Goal: Task Accomplishment & Management: Use online tool/utility

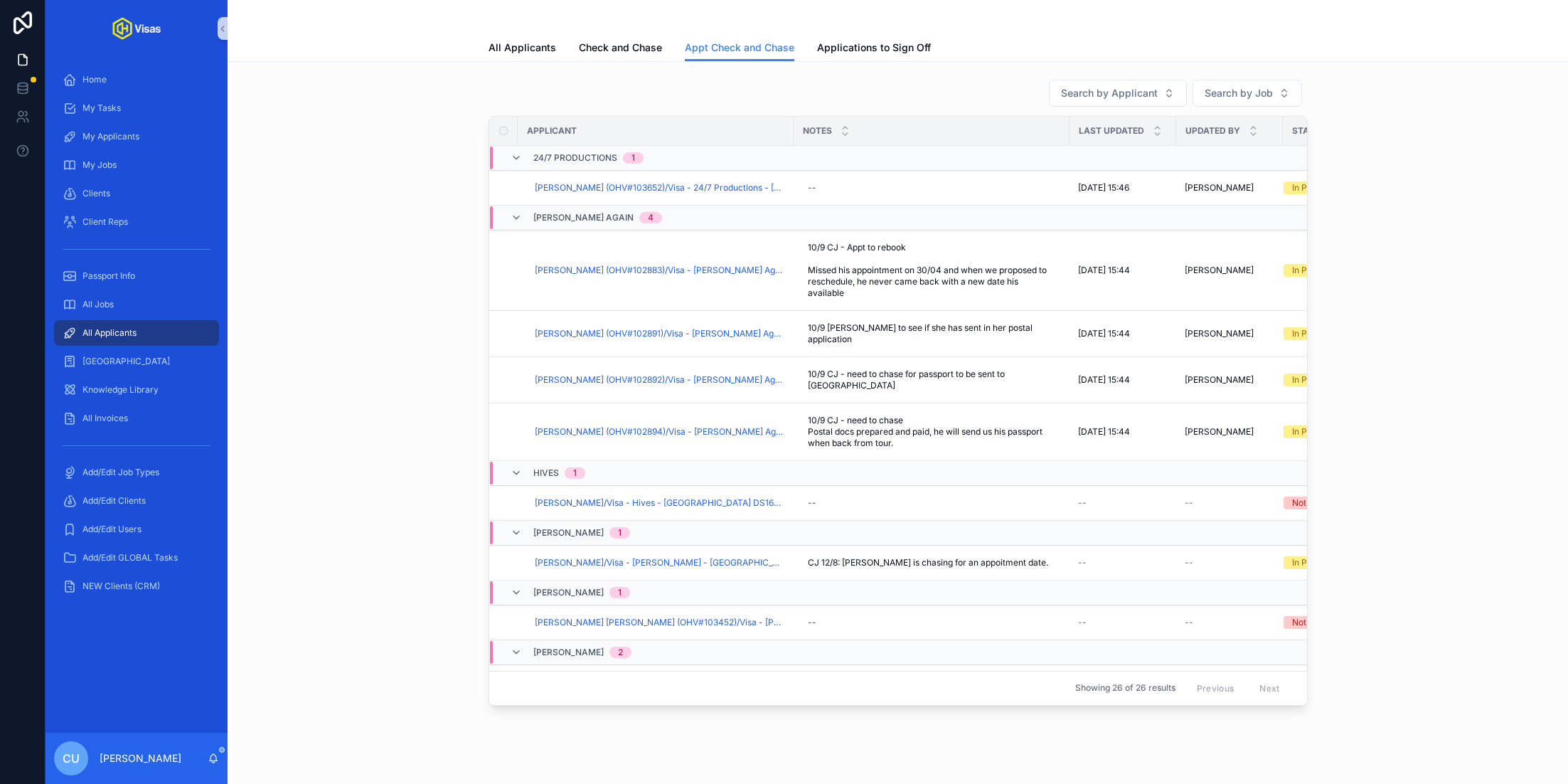
scroll to position [39, 0]
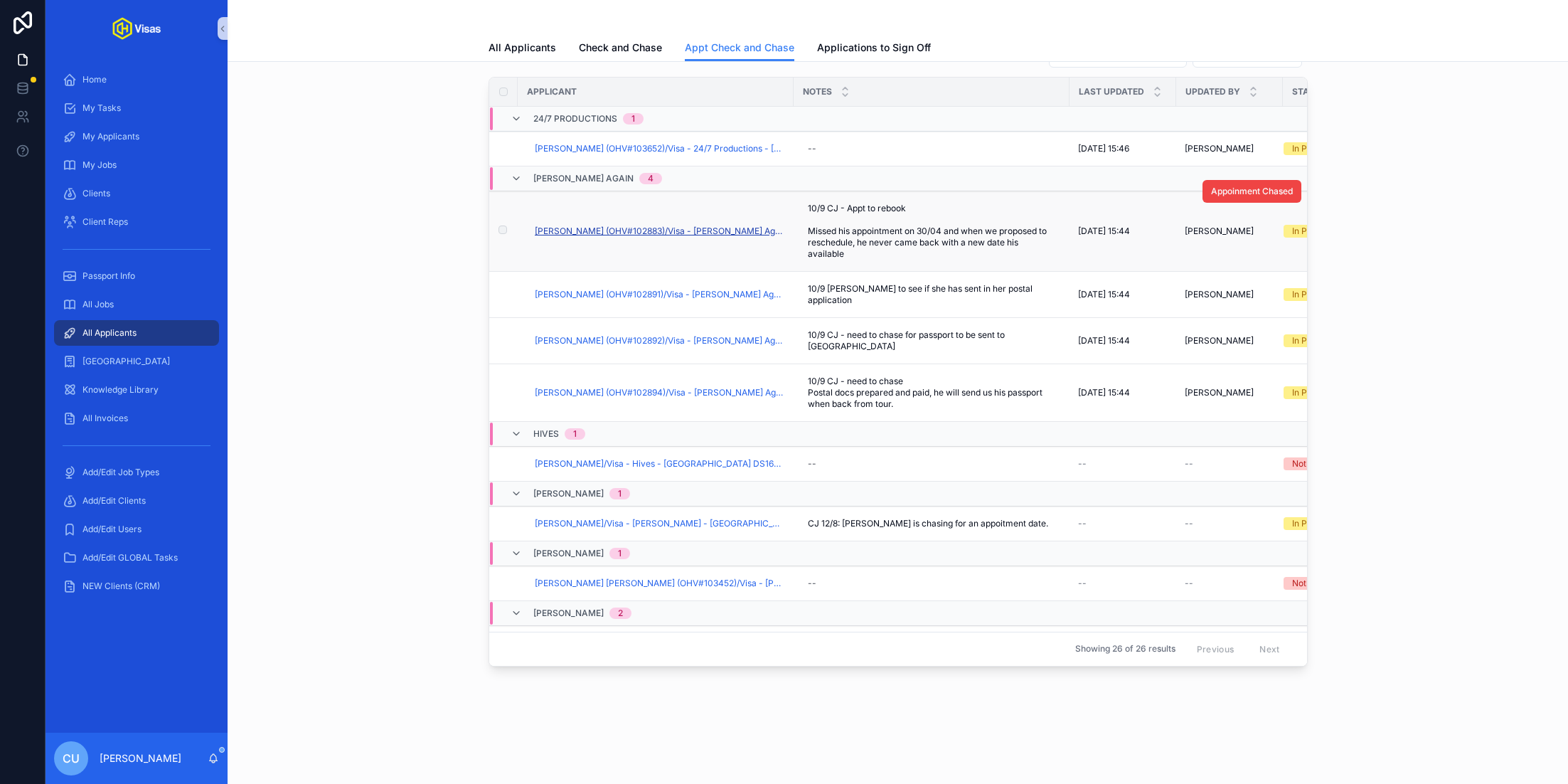
click at [615, 226] on span "[PERSON_NAME] (OHV#102883)/Visa - [PERSON_NAME] Again - [GEOGRAPHIC_DATA] DS160…" at bounding box center [660, 231] width 250 height 11
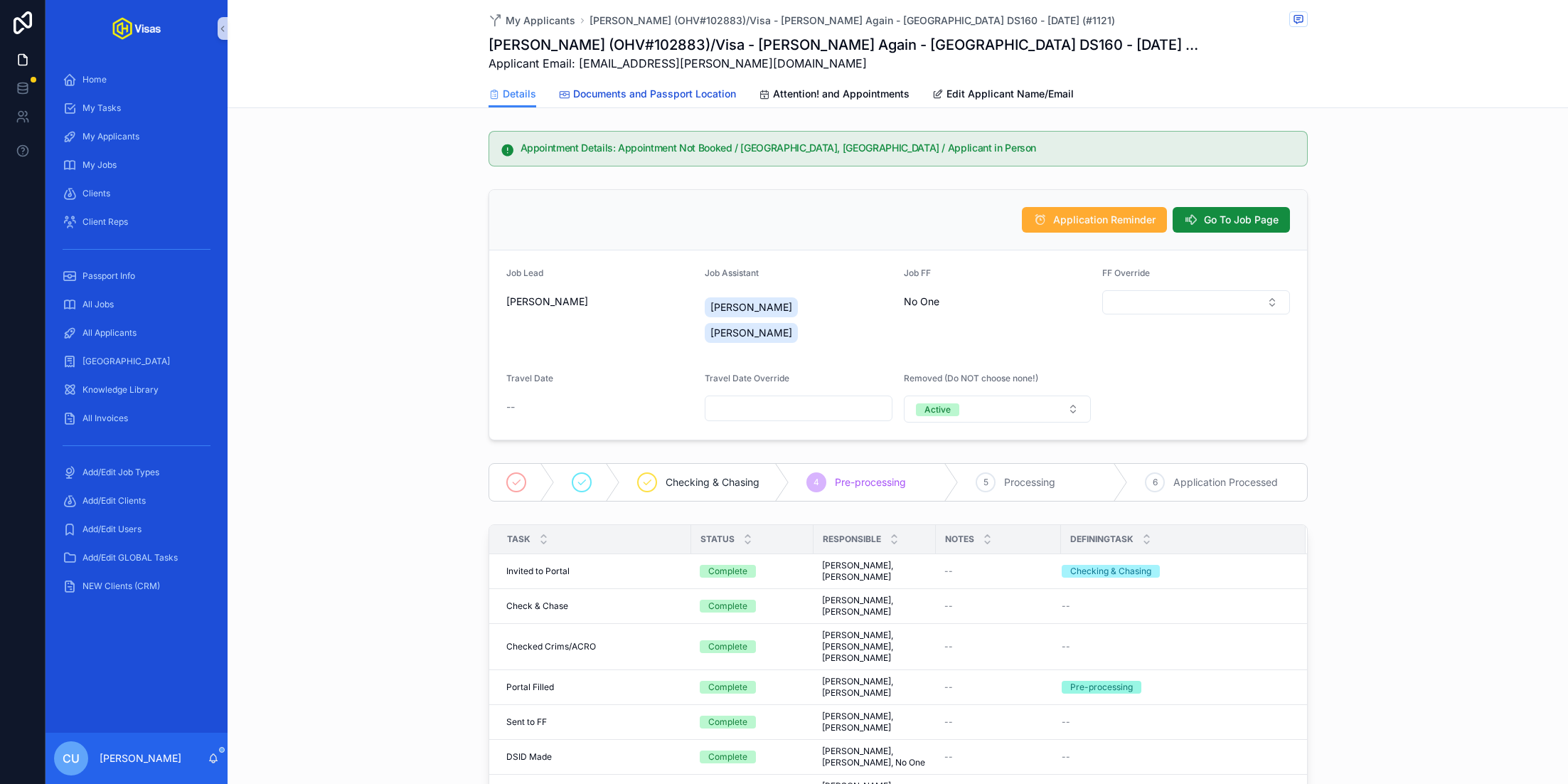
click at [629, 93] on span "Documents and Passport Location" at bounding box center [655, 93] width 163 height 14
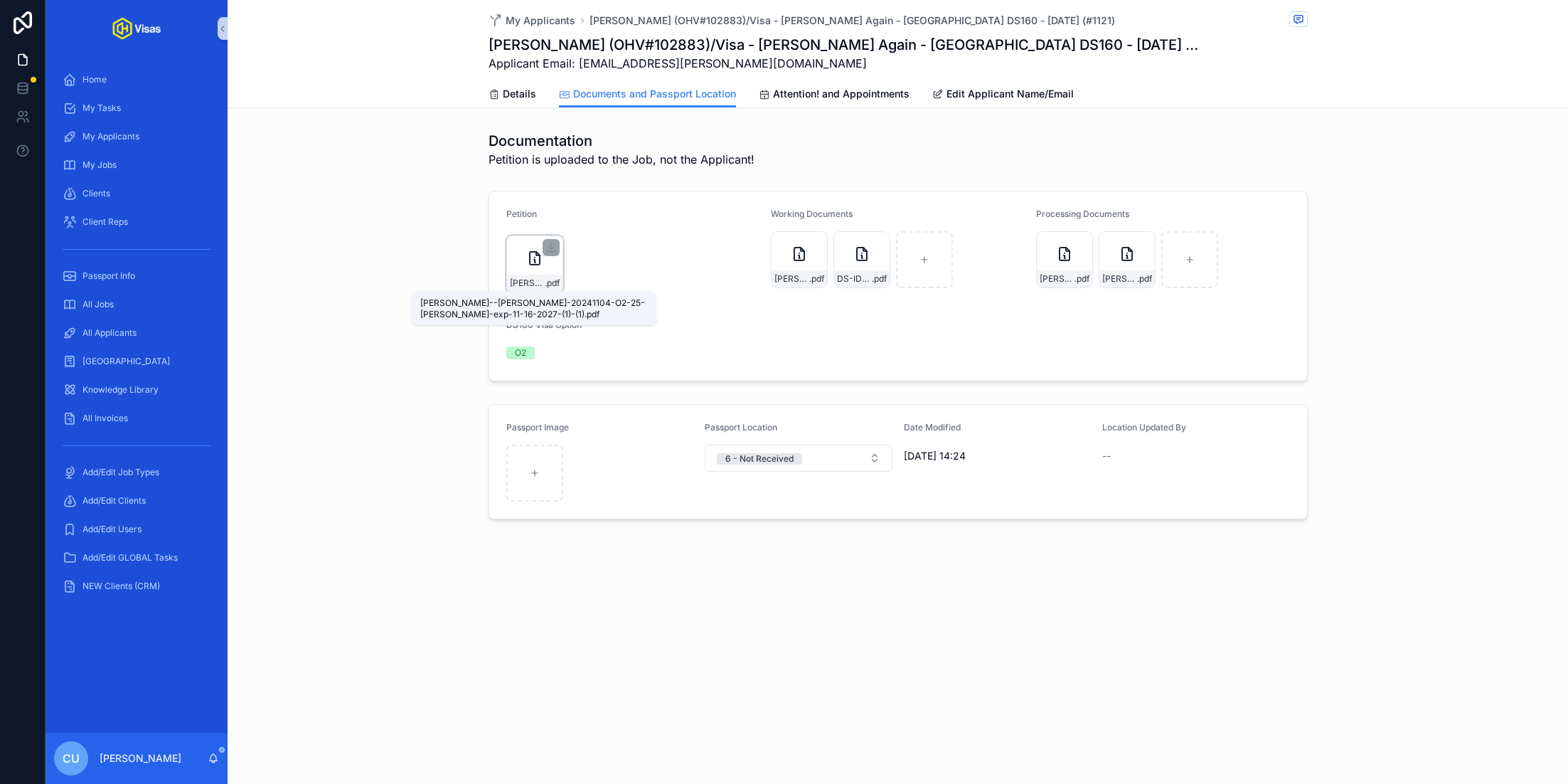
click at [544, 276] on div "GIBSON--Frederick-20241104-O2-25-benes-exp-11-16-2027-(1)-(1) .pdf" at bounding box center [535, 282] width 56 height 17
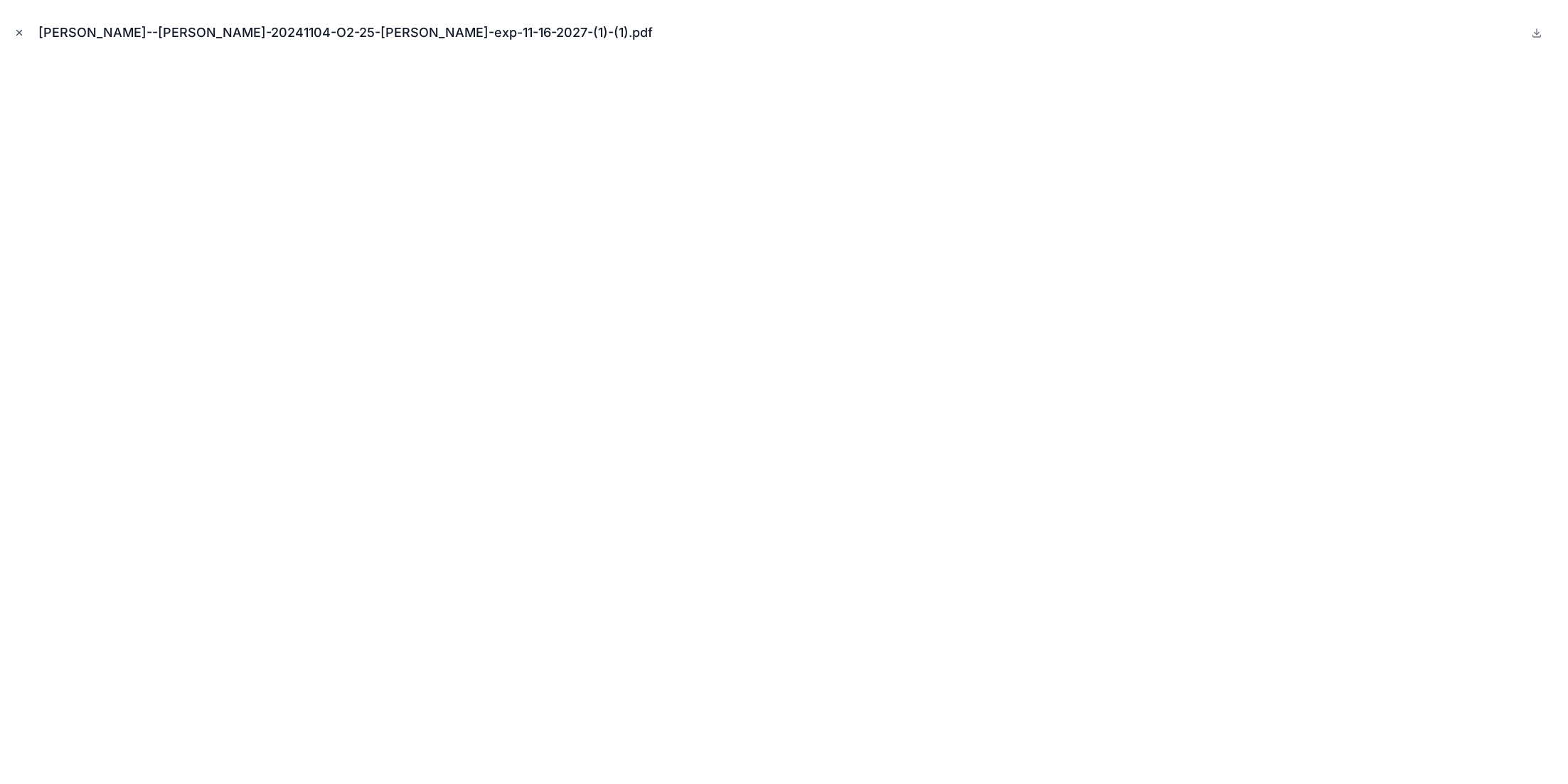
click at [23, 33] on icon "Close modal" at bounding box center [19, 33] width 10 height 10
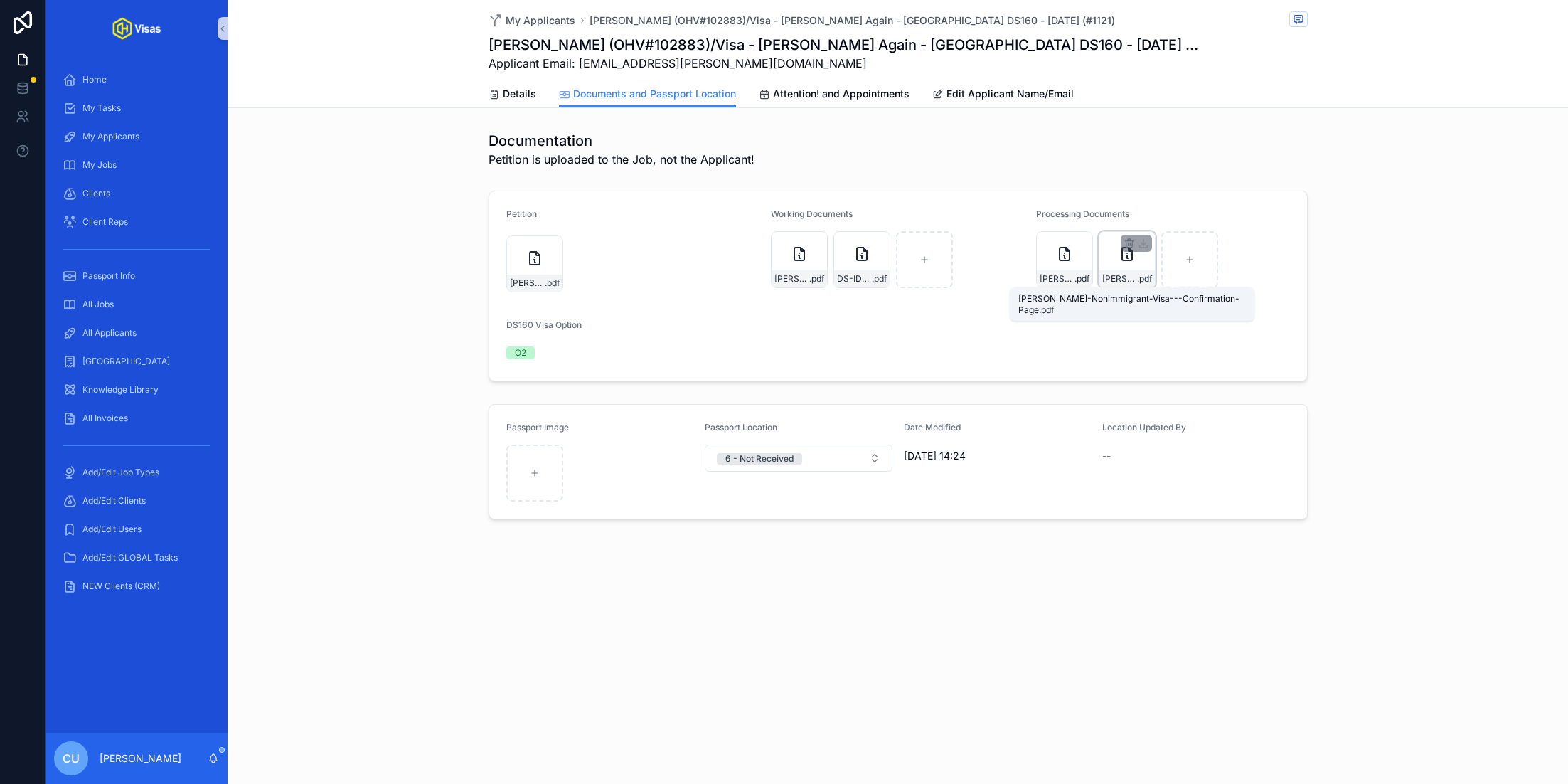
click at [1118, 277] on span "Cestaro-Nonimmigrant-Visa---Confirmation-Page" at bounding box center [1119, 278] width 35 height 11
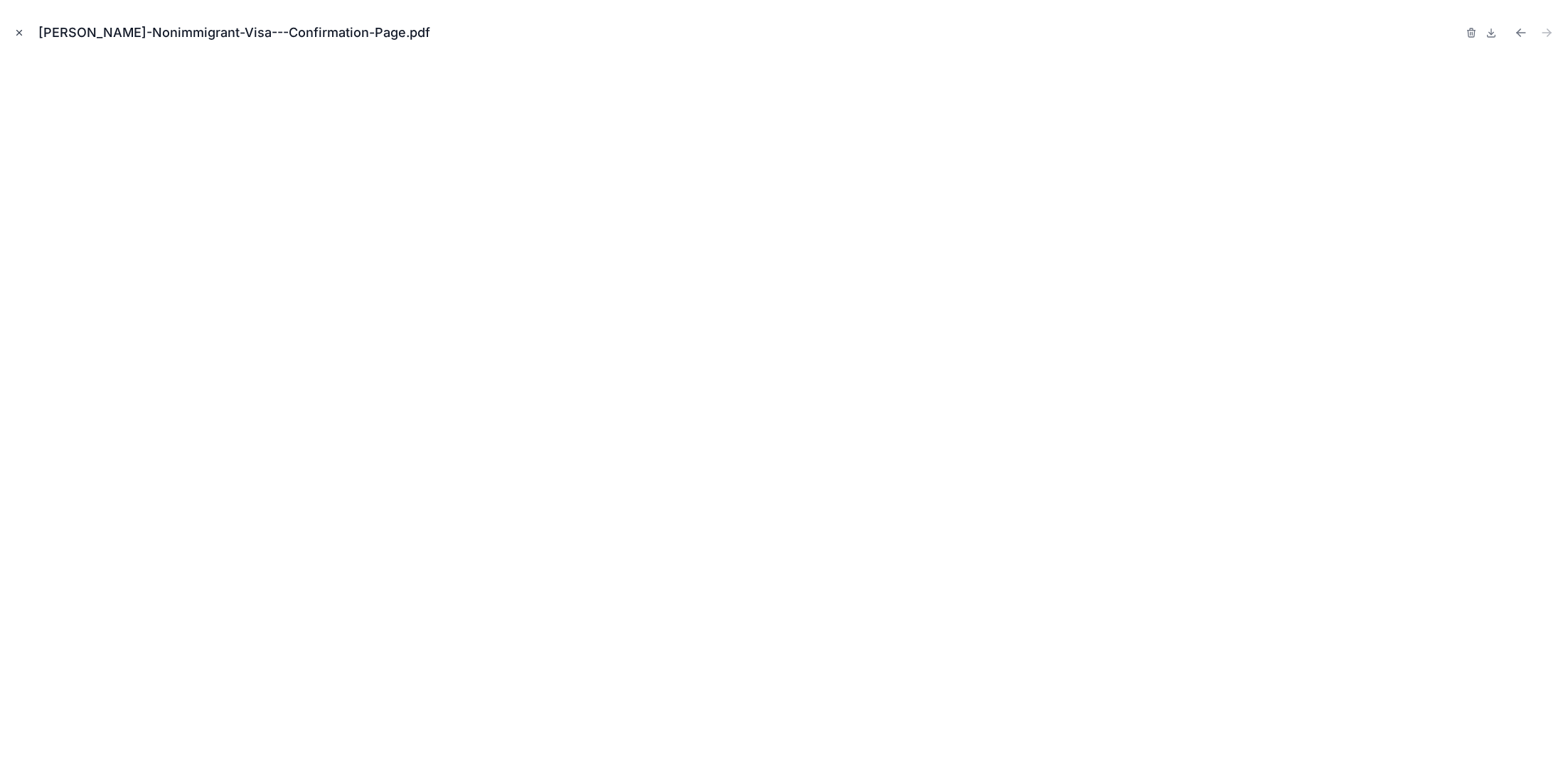
click at [19, 34] on icon "Close modal" at bounding box center [19, 33] width 10 height 10
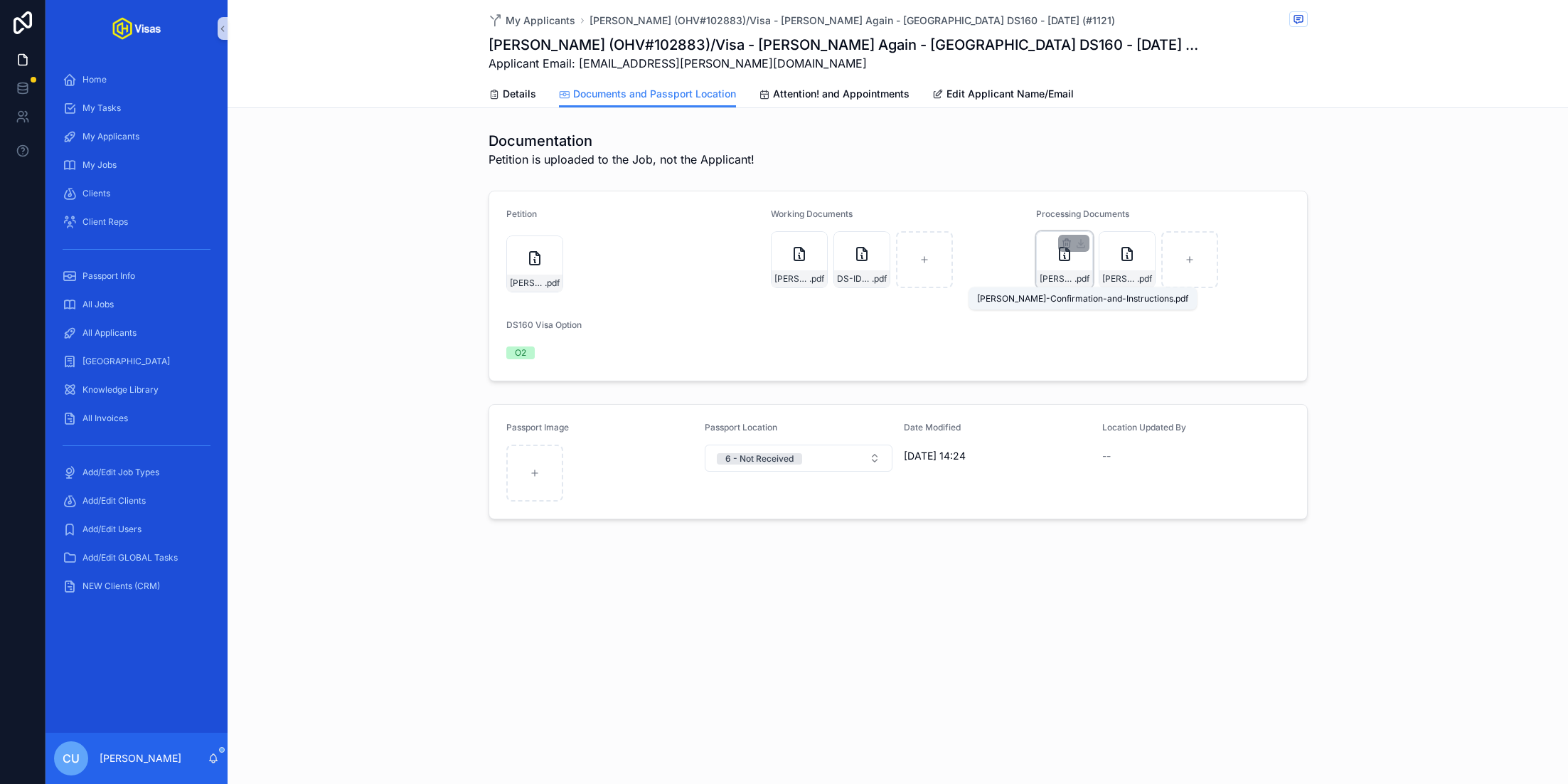
click at [1067, 279] on span "Cestaro-Confirmation-and-Instructions" at bounding box center [1056, 278] width 35 height 11
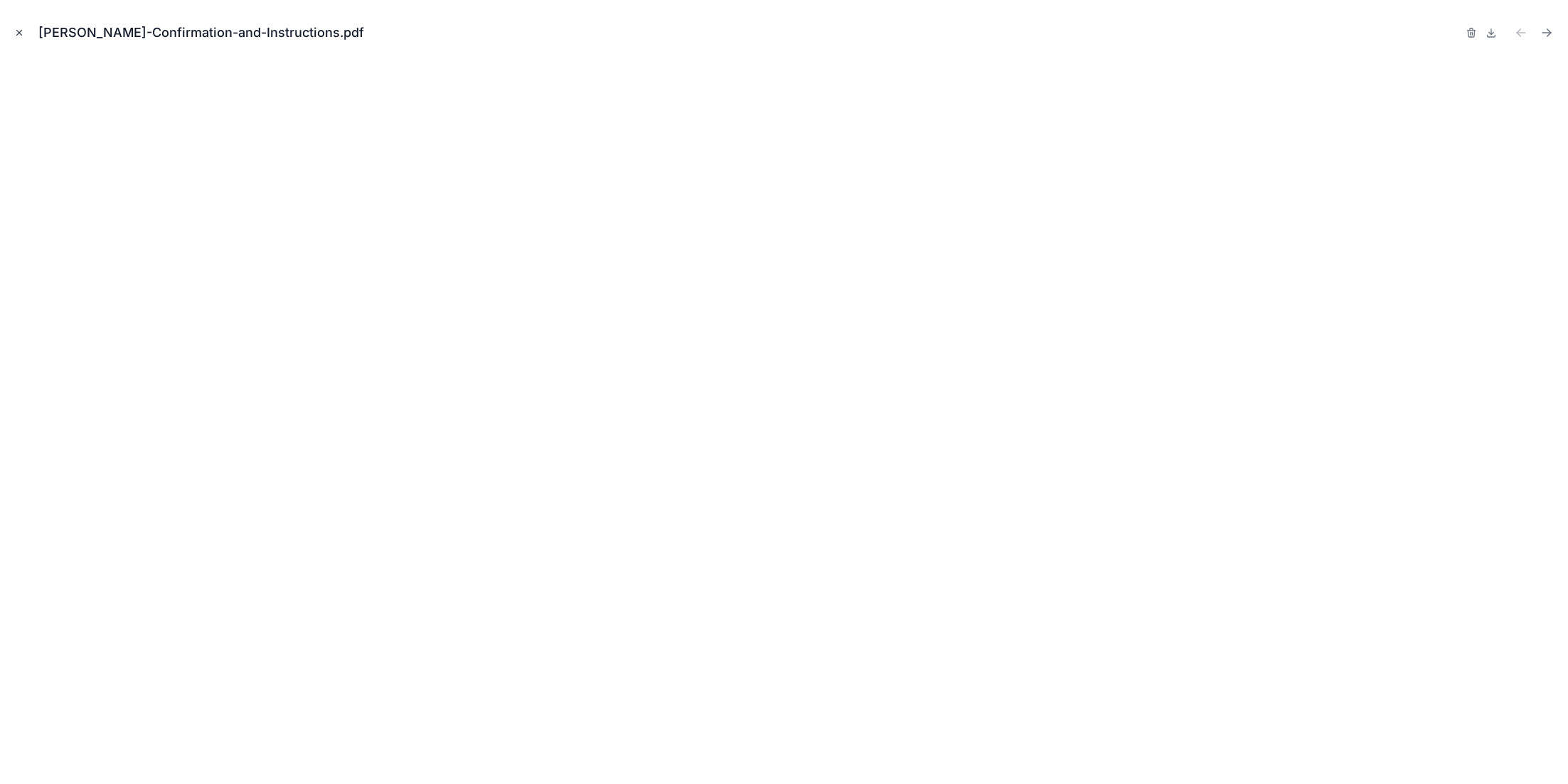
click at [22, 33] on icon "Close modal" at bounding box center [19, 33] width 10 height 10
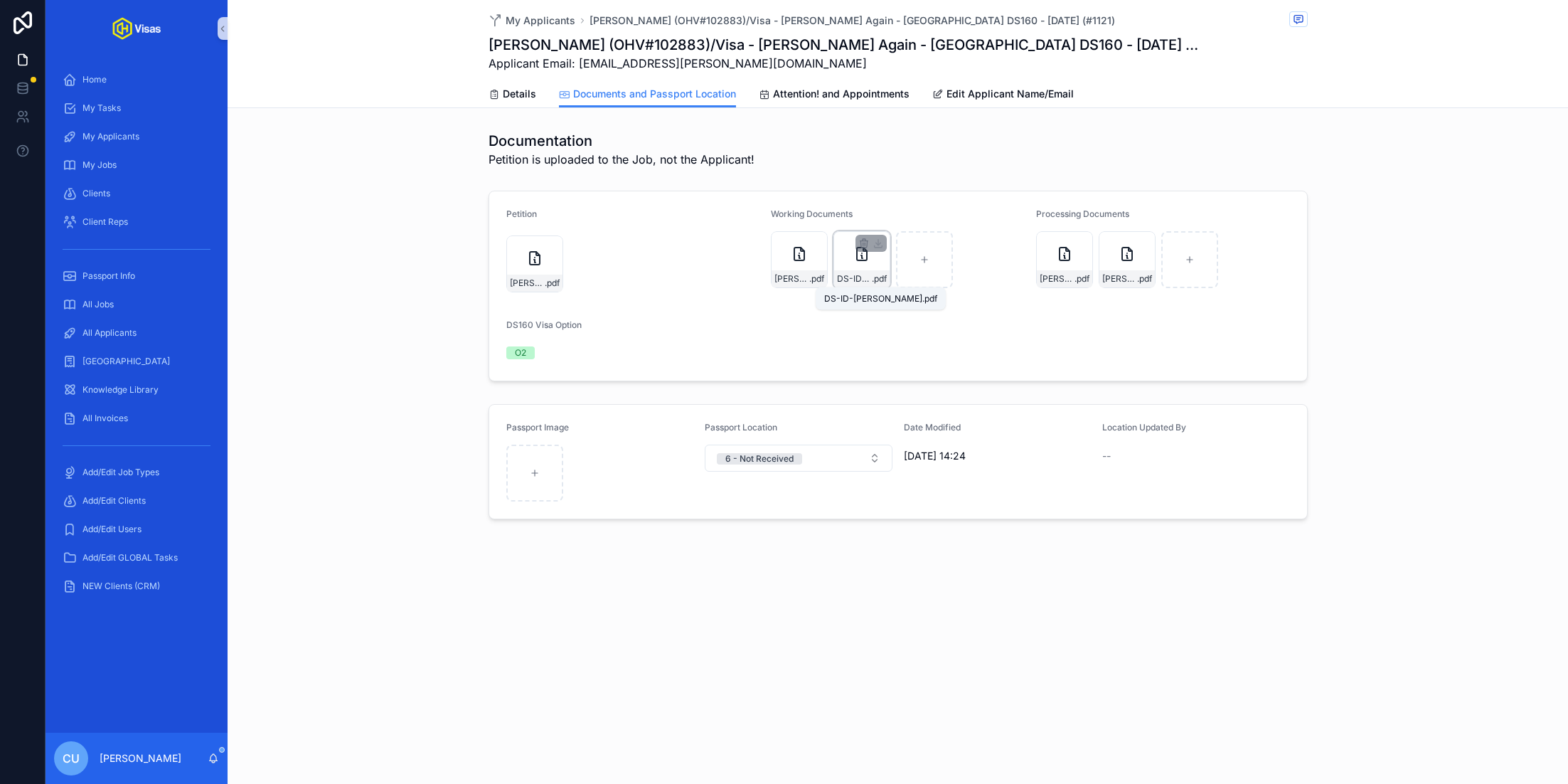
click at [867, 281] on span "DS-ID-Cestaro" at bounding box center [854, 278] width 35 height 11
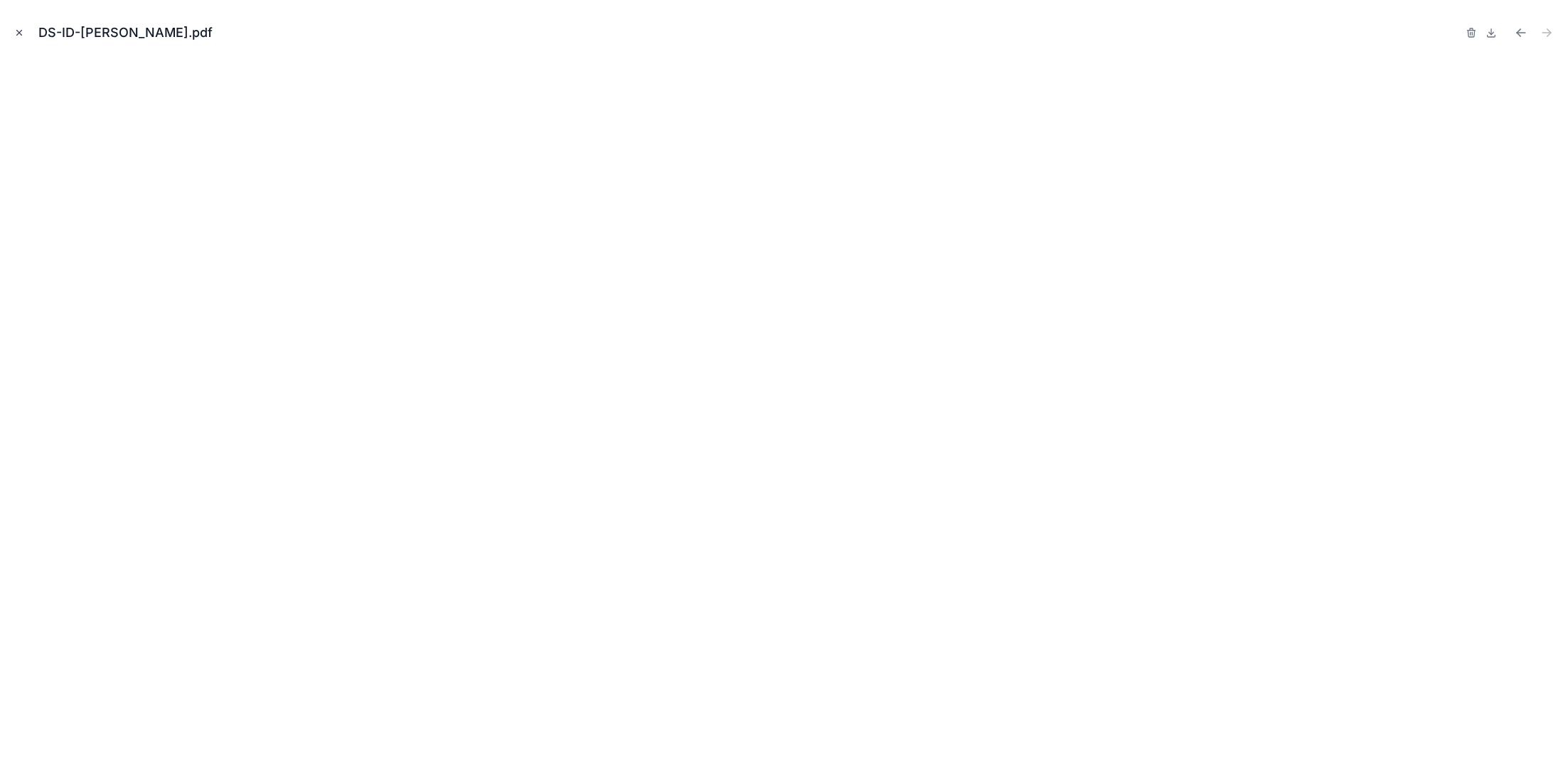
click at [25, 34] on button "Close modal" at bounding box center [19, 33] width 16 height 16
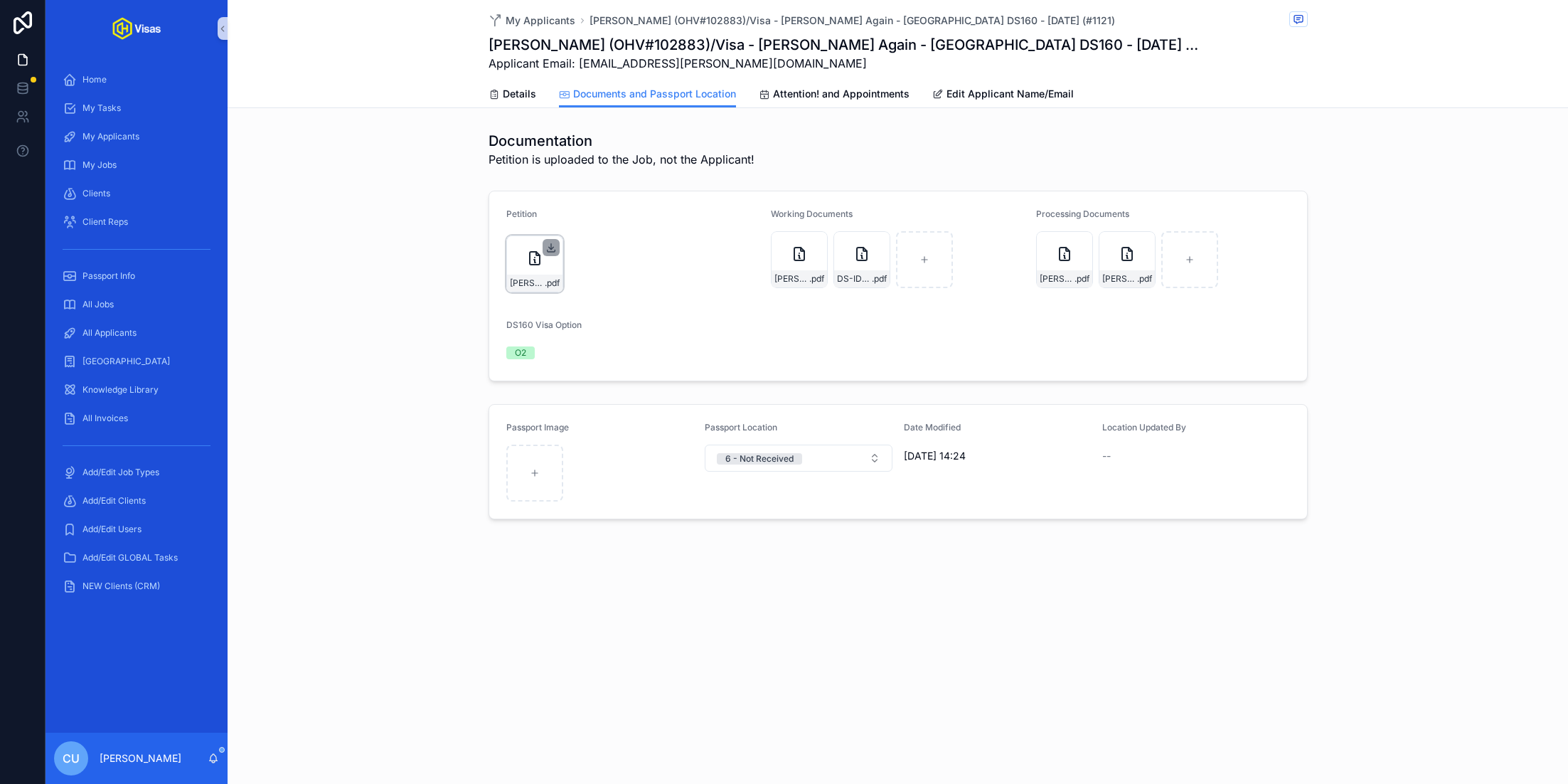
click at [553, 243] on icon "scrollable content" at bounding box center [550, 246] width 11 height 11
click at [1402, 287] on div "Petition GIBSON--Frederick-20241104-O2-25-benes-exp-11-16-2027-(1)-(1) .pdf Wor…" at bounding box center [897, 285] width 1340 height 202
click at [124, 328] on span "All Applicants" at bounding box center [109, 332] width 54 height 11
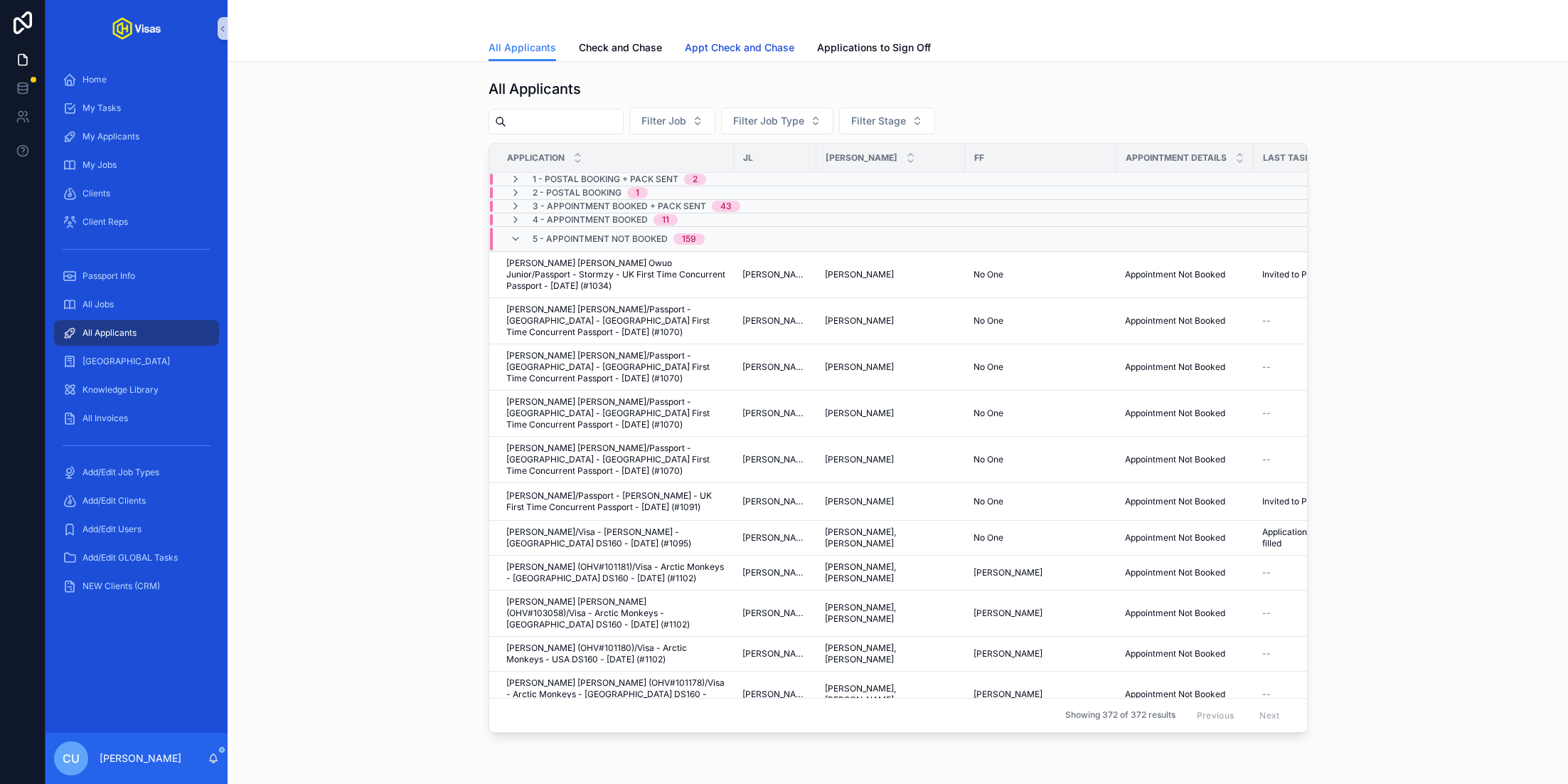
click at [759, 42] on span "Appt Check and Chase" at bounding box center [739, 48] width 109 height 14
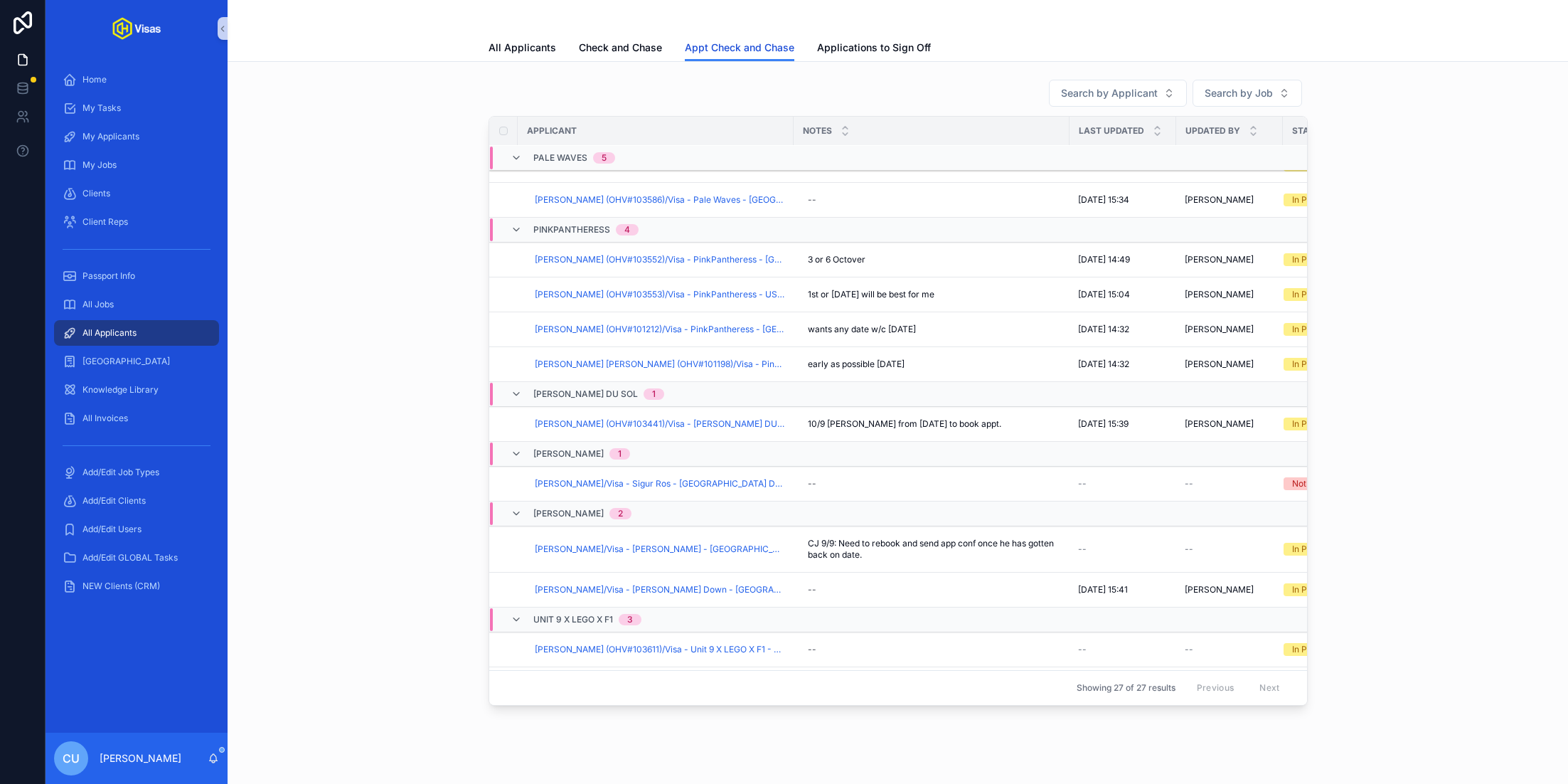
scroll to position [840, 0]
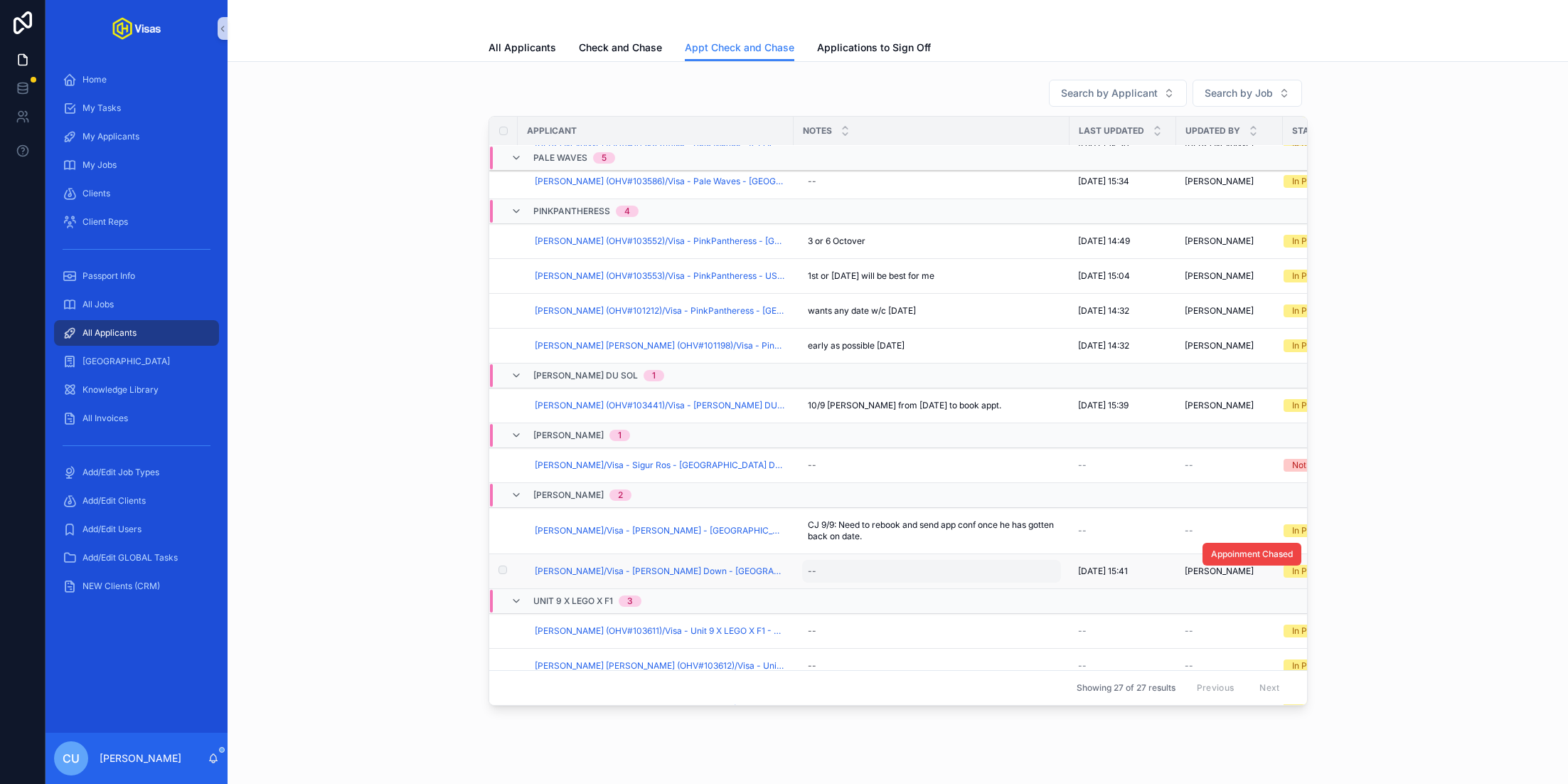
click at [883, 559] on div "--" at bounding box center [931, 570] width 258 height 23
type textarea "*********"
click at [987, 584] on icon "scrollable content" at bounding box center [981, 583] width 11 height 11
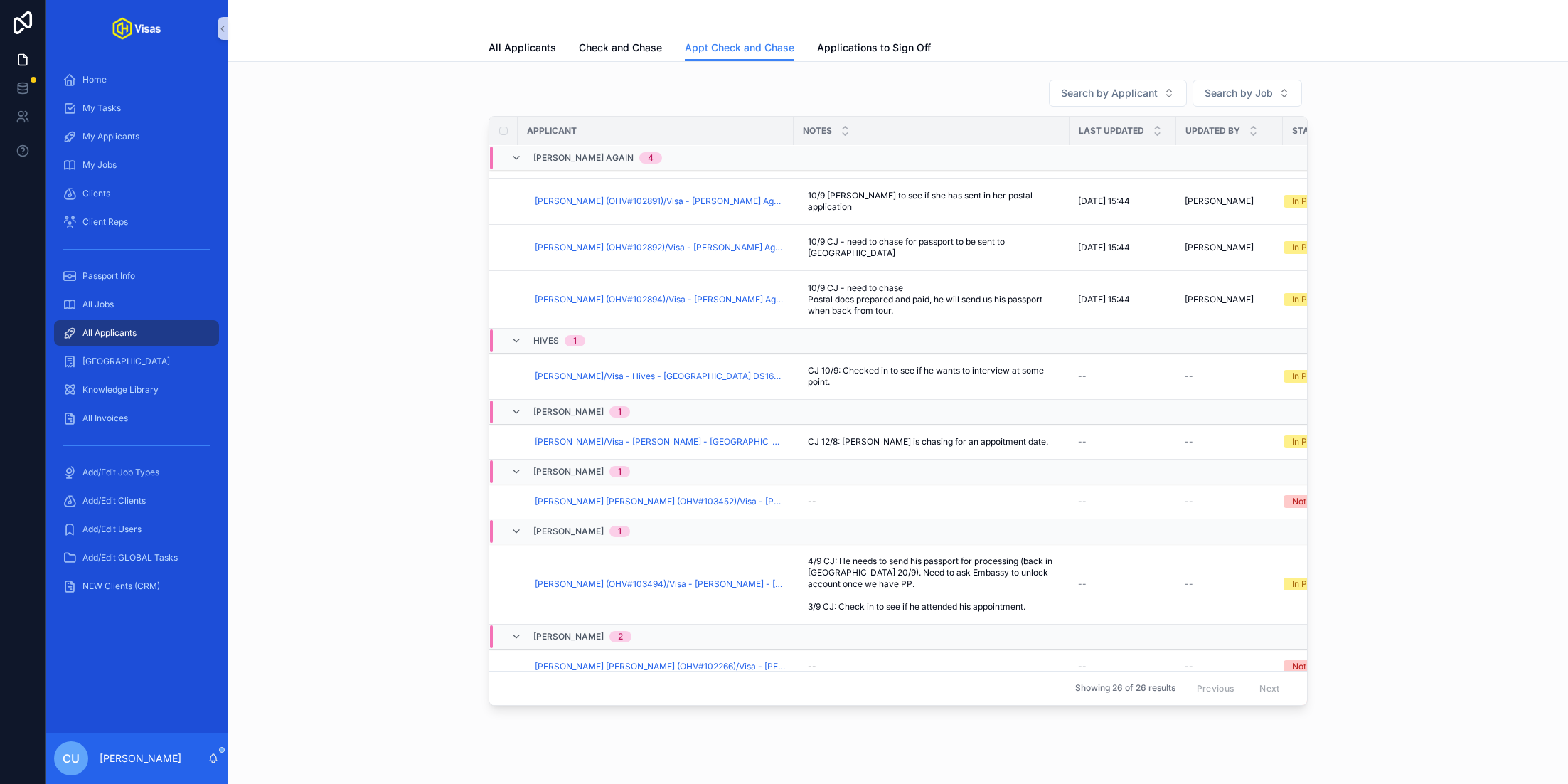
scroll to position [0, 0]
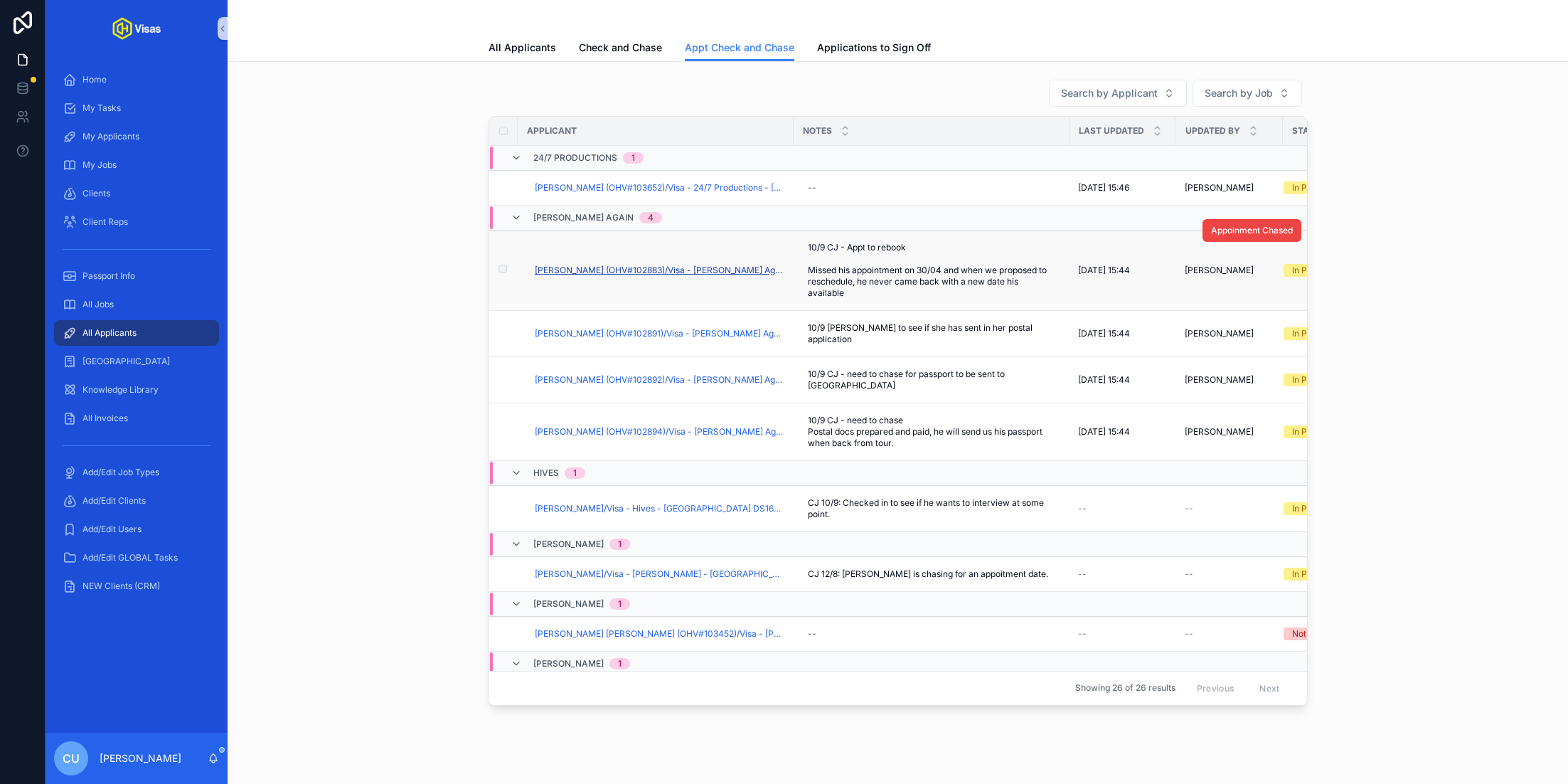
click at [636, 268] on span "Alessandro Cestaro (OHV#102883)/Visa - Fred Again - USA DS160 - Mar/25 (#1121)" at bounding box center [660, 269] width 250 height 11
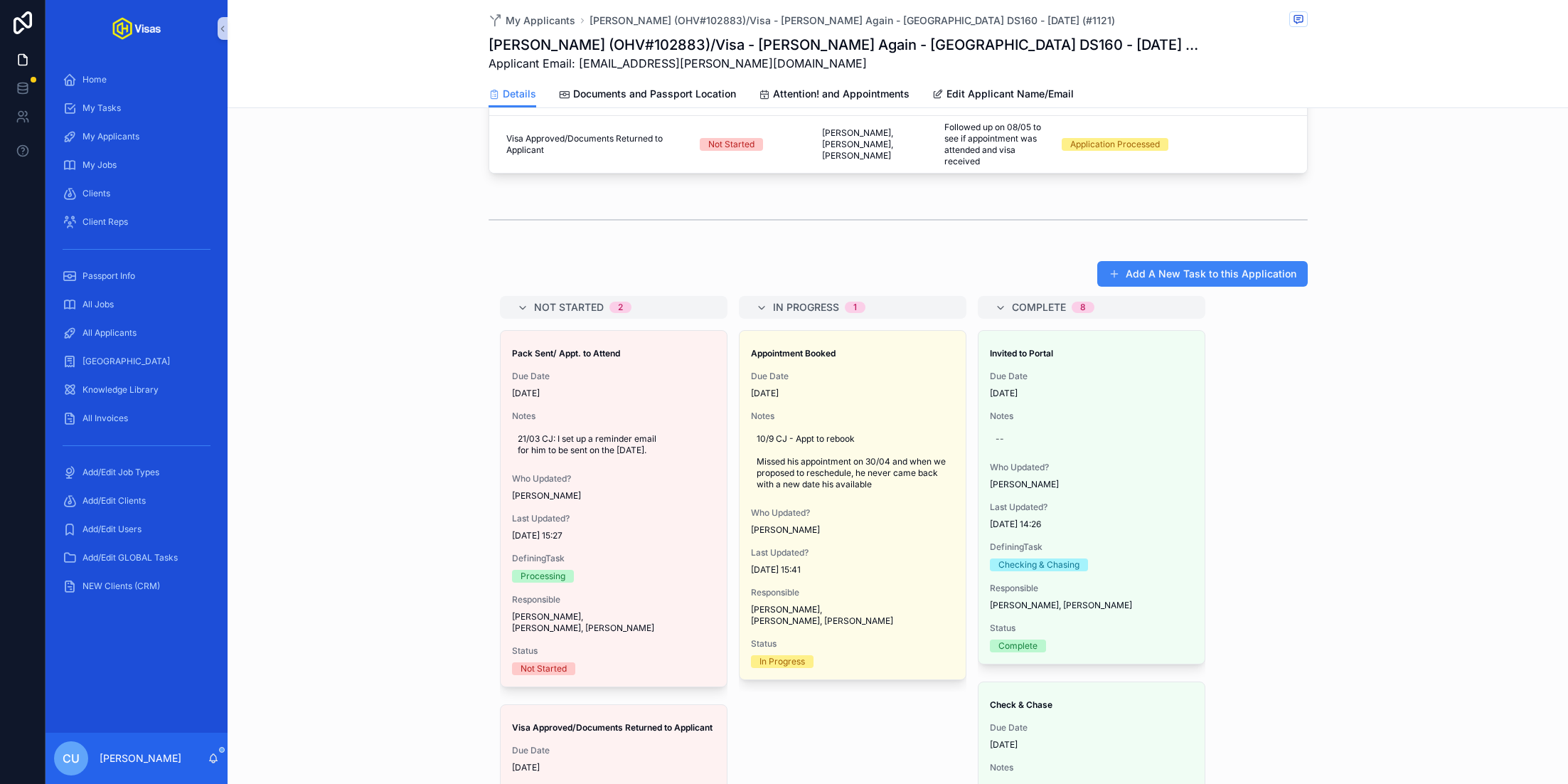
scroll to position [883, 0]
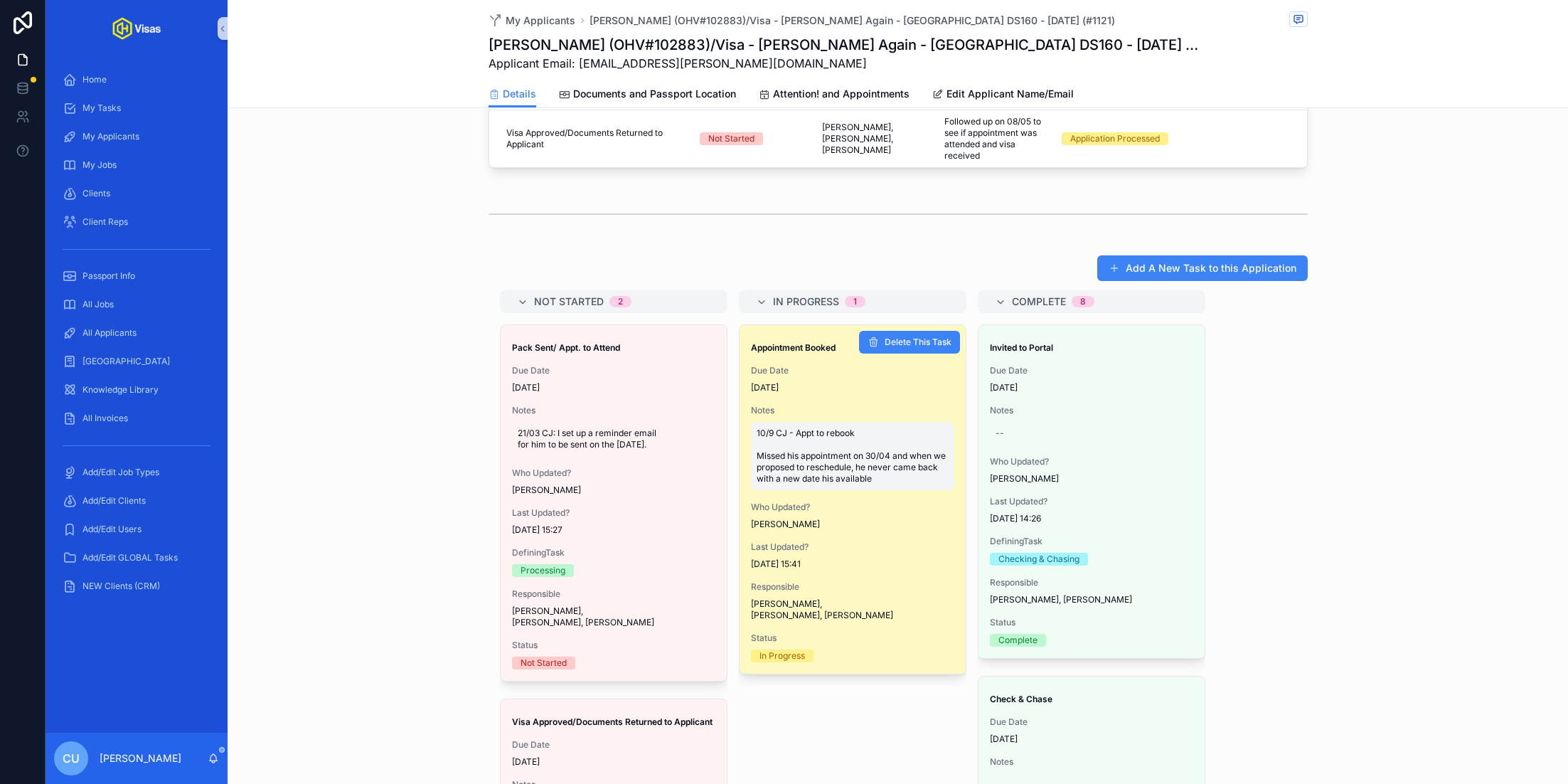
click at [825, 427] on span "10/9 CJ - Appt to rebook Missed his appointment on 30/04 and when we proposed t…" at bounding box center [852, 455] width 192 height 57
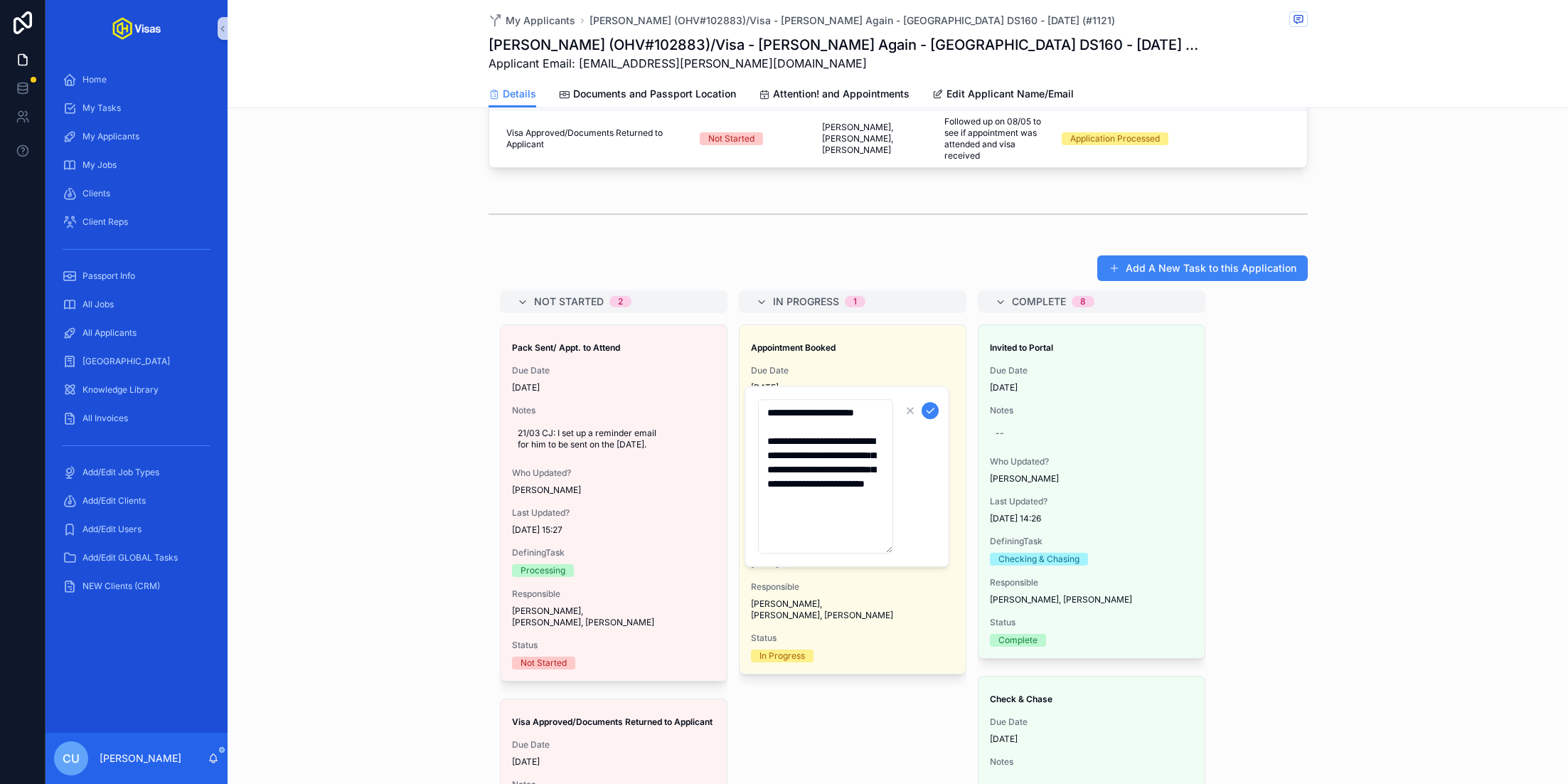
click at [386, 460] on div "Add A New Task to this Application Not Started 2 Pack Sent/ Appt. to Attend Due…" at bounding box center [897, 565] width 1340 height 635
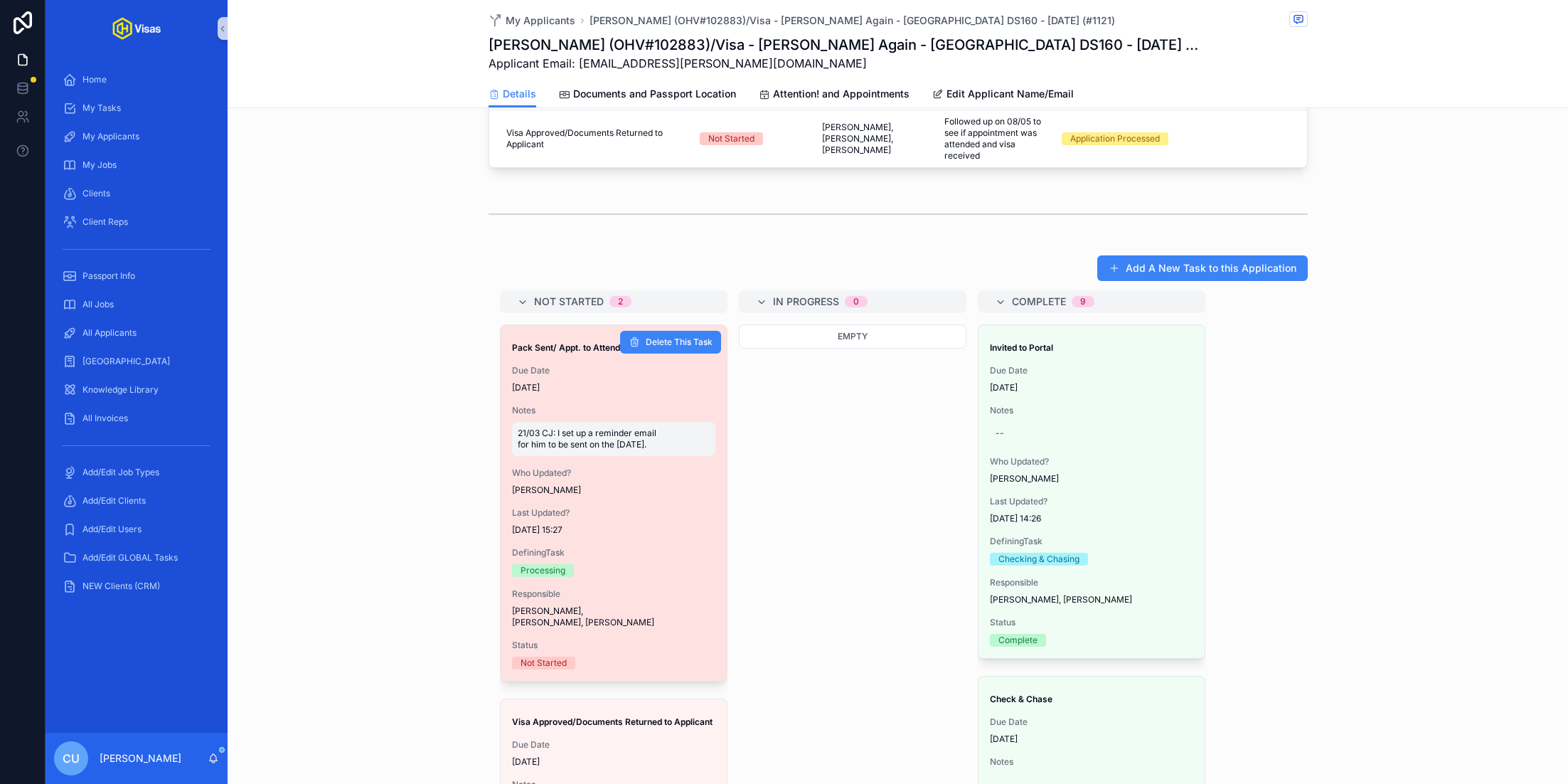
click at [588, 427] on span "21/03 CJ: I set up a reminder email for him to be sent on the 23rd April." at bounding box center [613, 438] width 192 height 23
click at [596, 427] on span "21/03 CJ: I set up a reminder email for him to be sent on the 23rd April." at bounding box center [613, 438] width 192 height 23
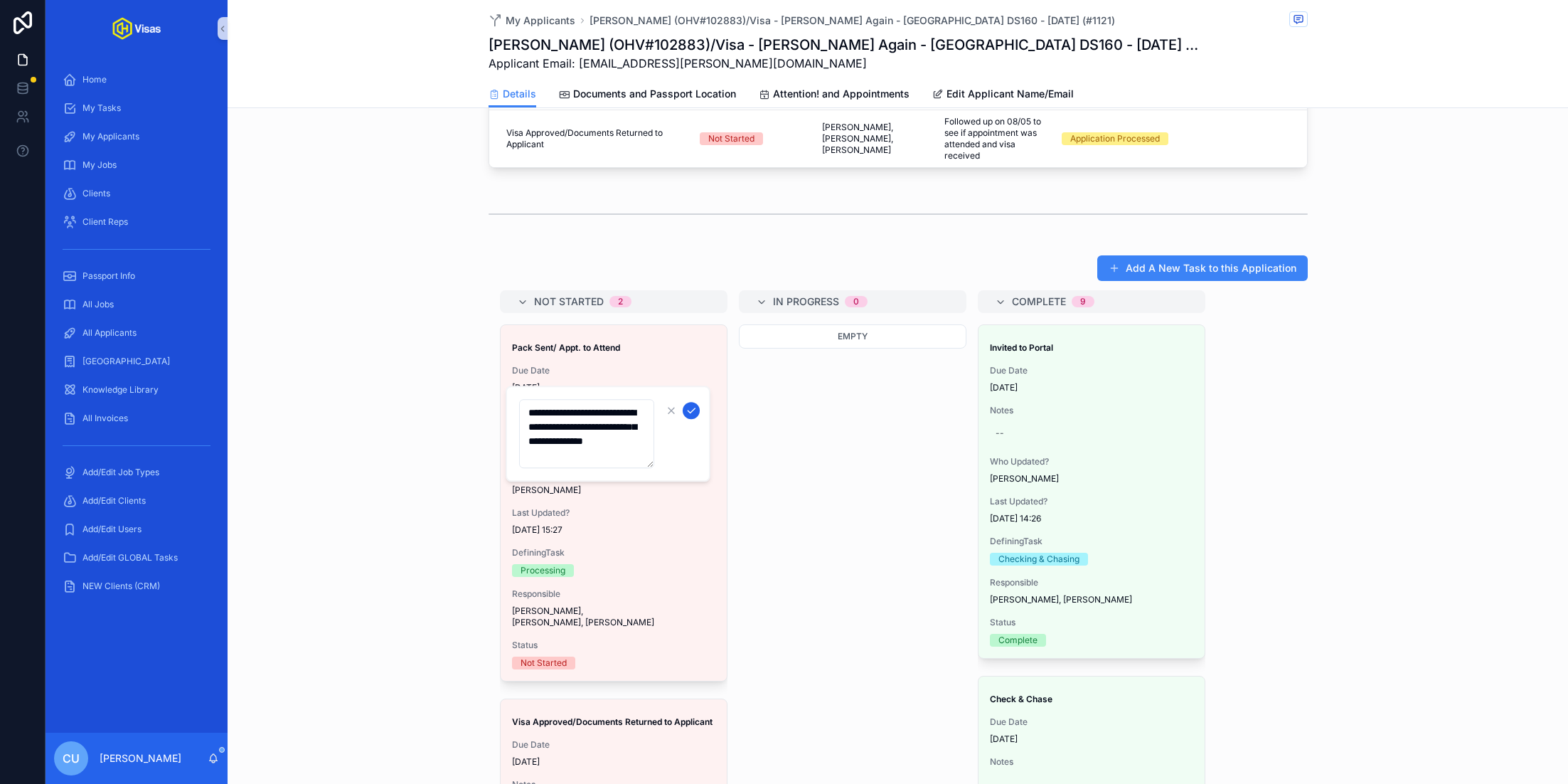
type textarea "**********"
click at [693, 413] on icon "scrollable content" at bounding box center [691, 409] width 11 height 11
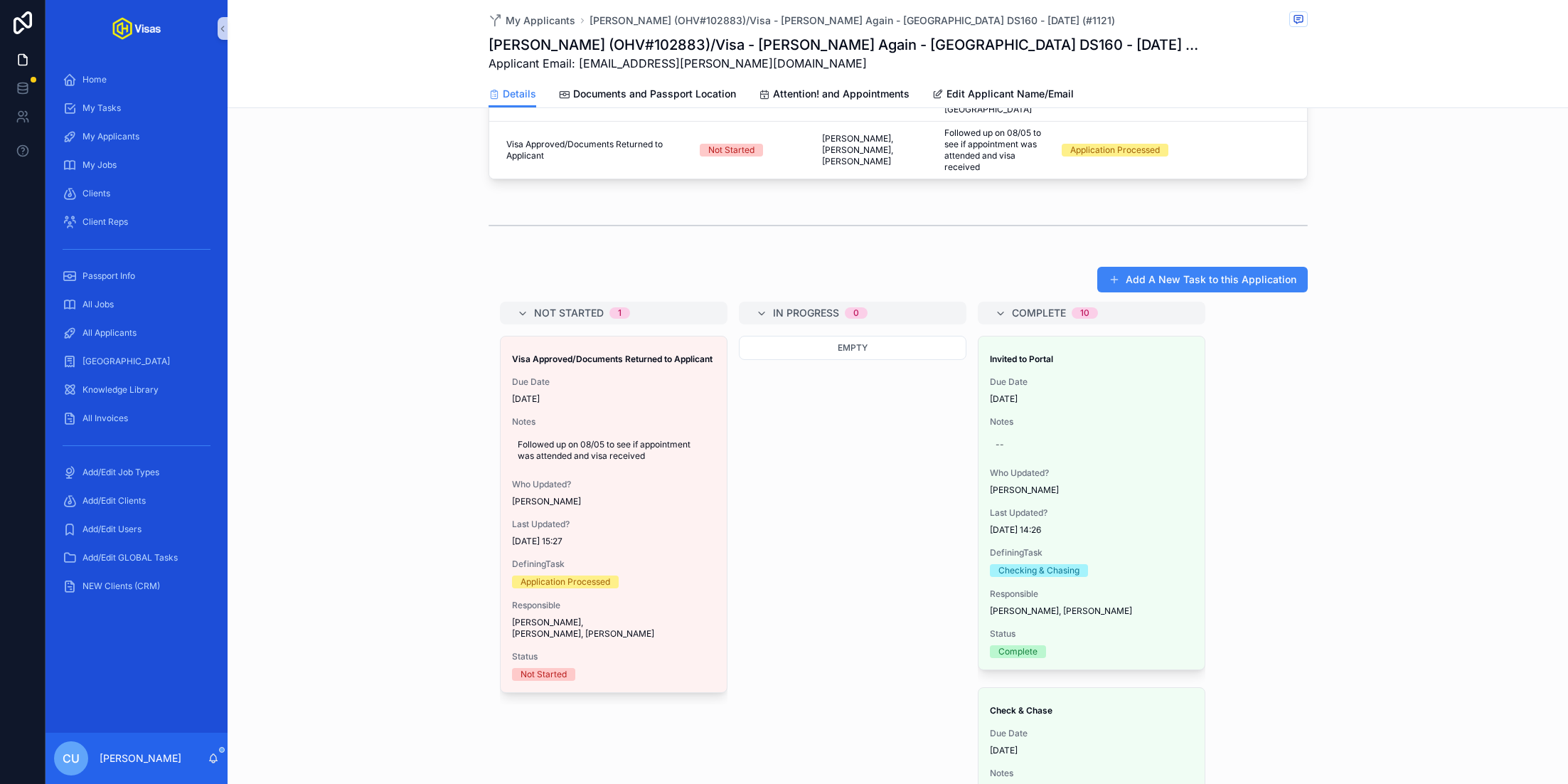
drag, startPoint x: 585, startPoint y: 333, endPoint x: 379, endPoint y: 1, distance: 390.7
click at [116, 302] on div "All Jobs" at bounding box center [136, 304] width 148 height 23
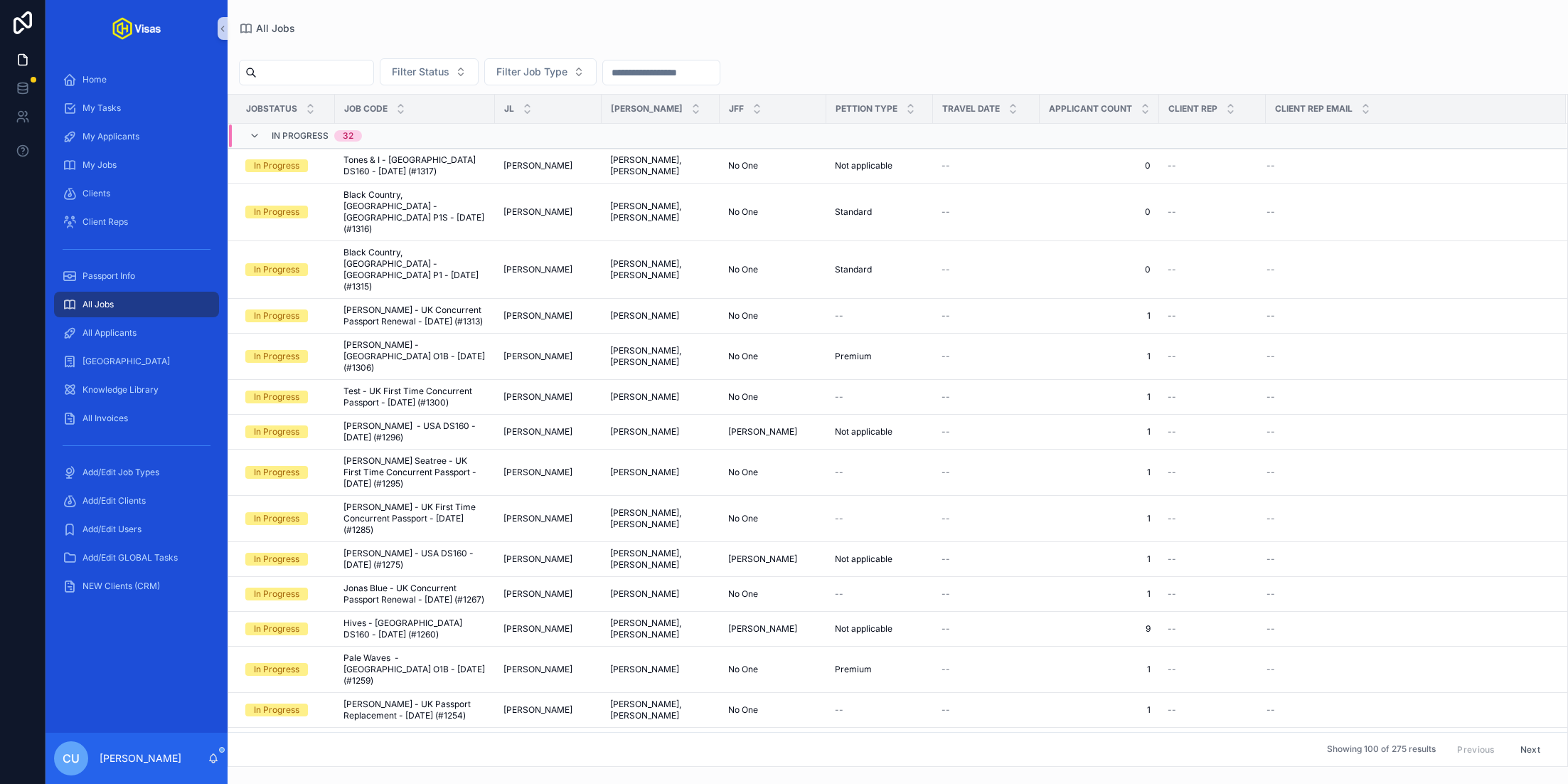
click at [318, 78] on input "scrollable content" at bounding box center [314, 73] width 116 height 20
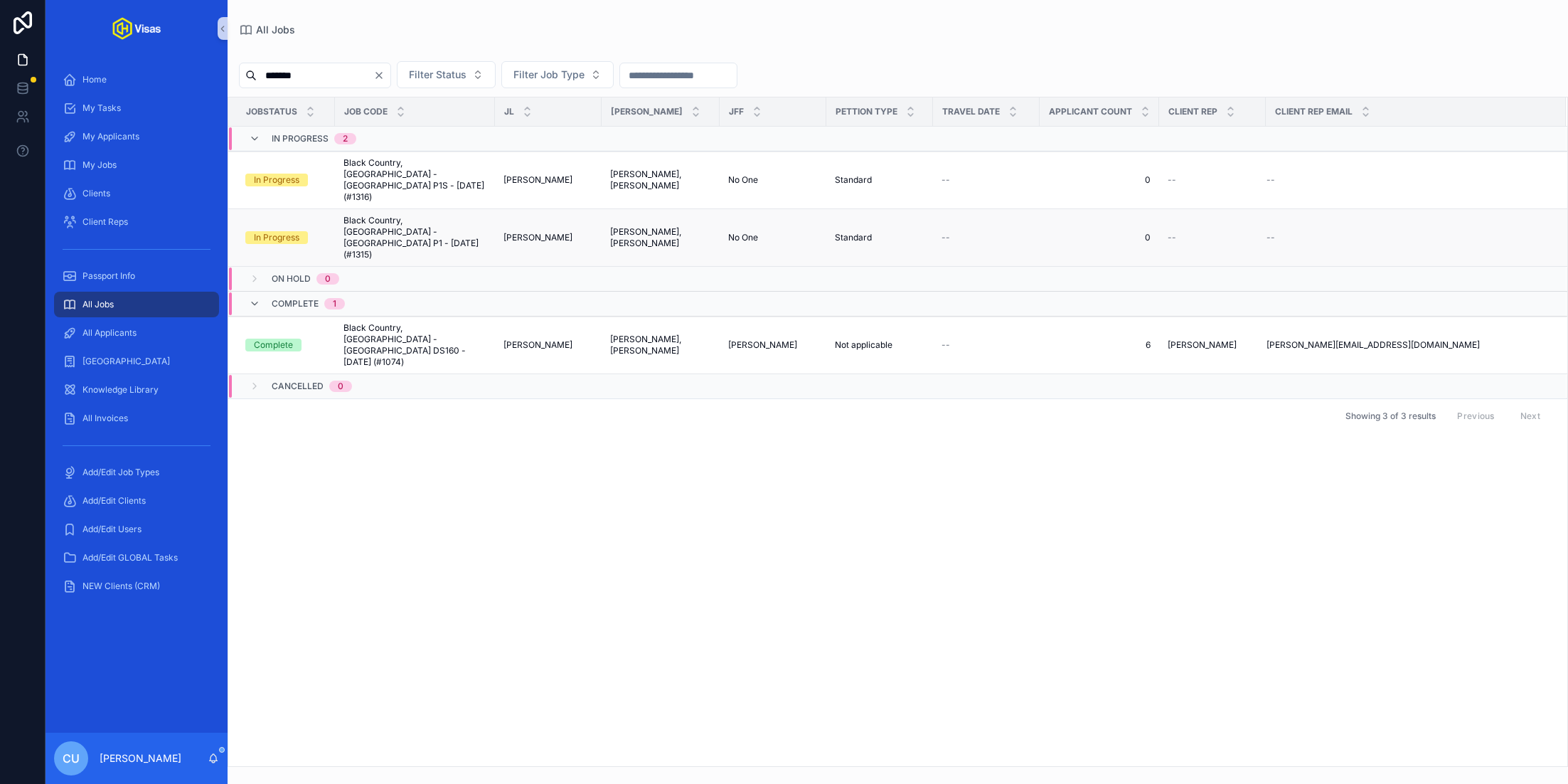
type input "*******"
click at [419, 215] on span "Black Country, [GEOGRAPHIC_DATA] - [GEOGRAPHIC_DATA] P1 - [DATE] (#1315)" at bounding box center [415, 237] width 143 height 46
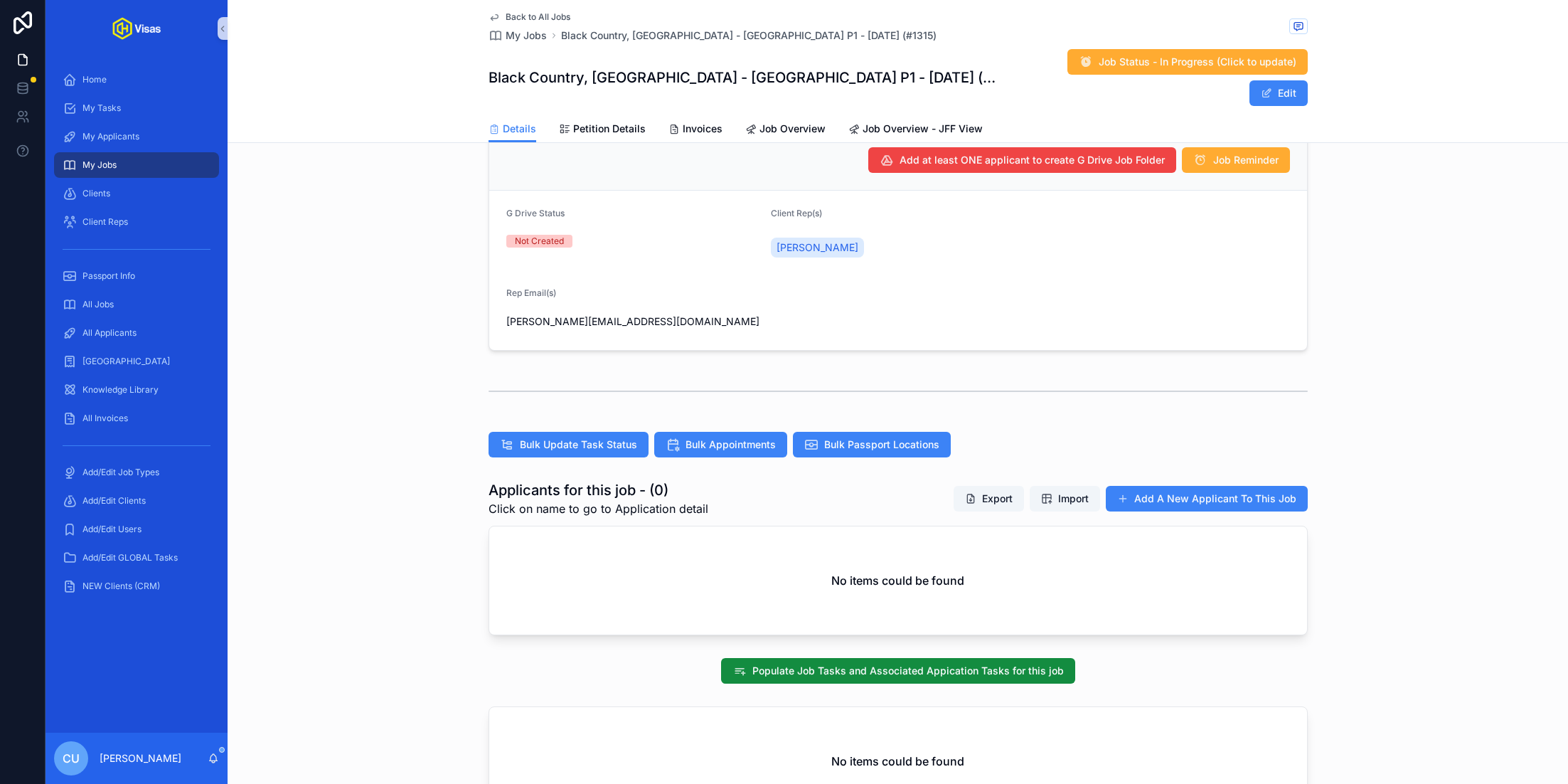
scroll to position [256, 0]
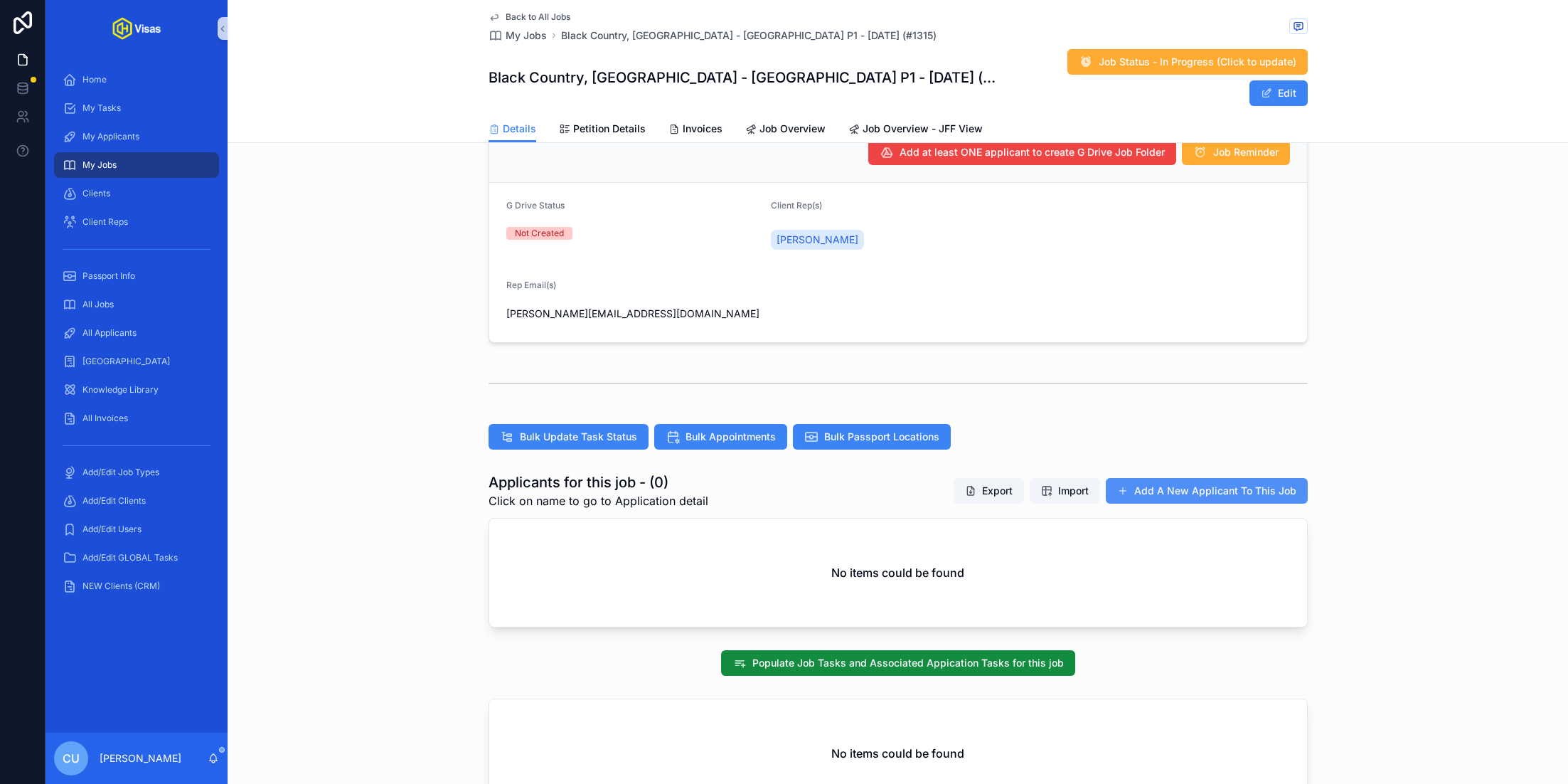
click at [1166, 478] on button "Add A New Applicant To This Job" at bounding box center [1206, 491] width 202 height 26
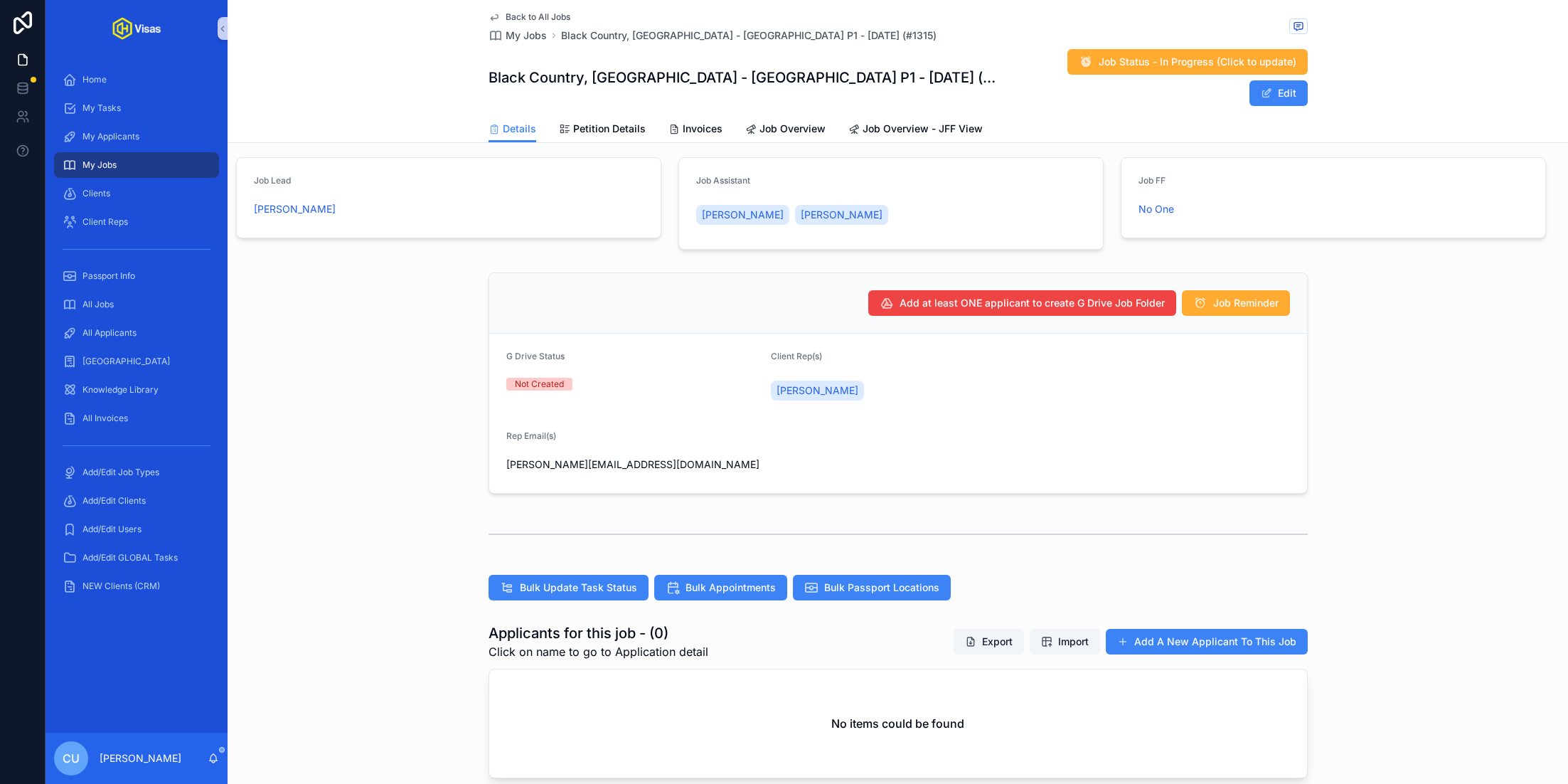
scroll to position [141, 0]
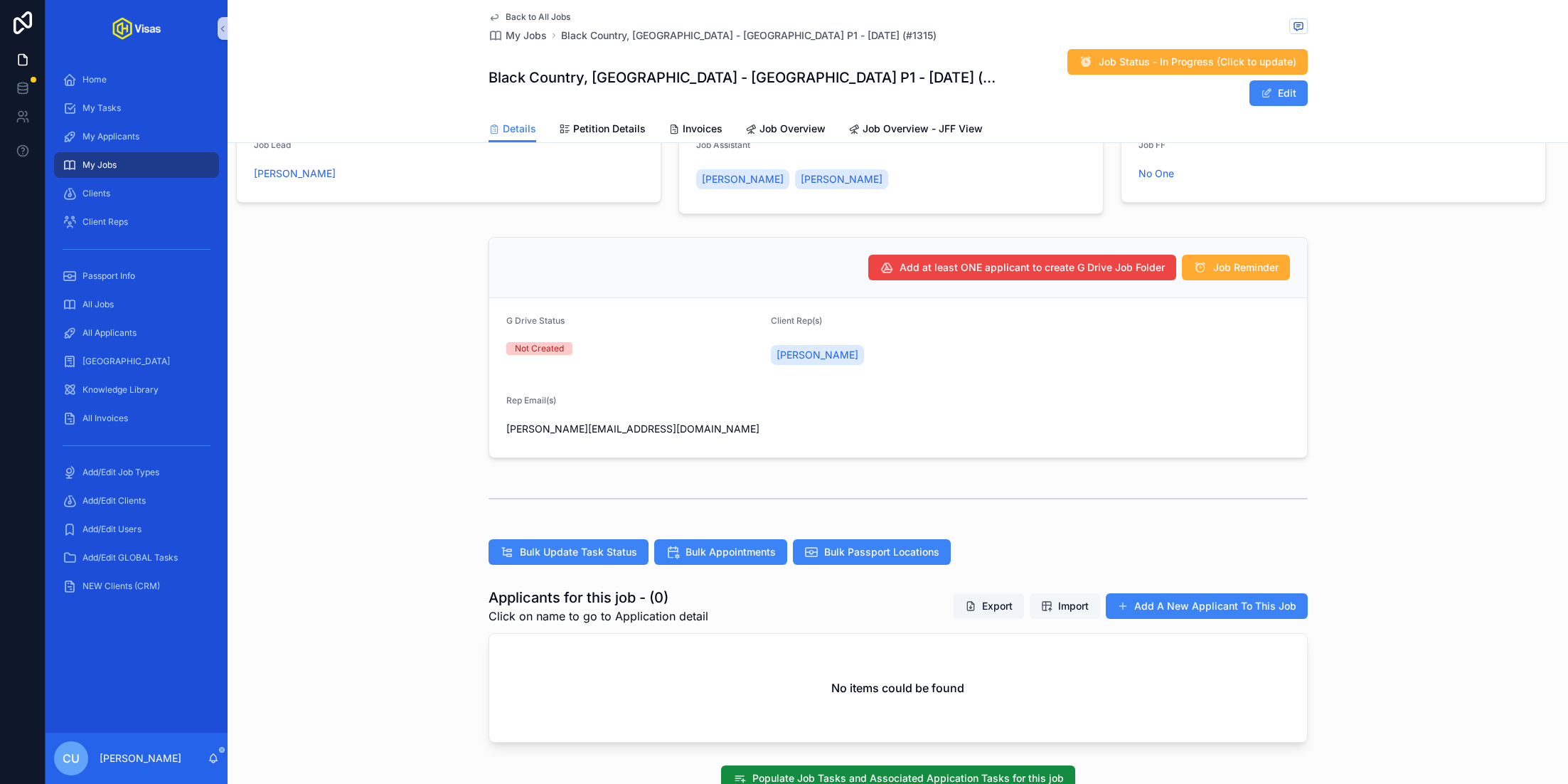
click at [1089, 593] on button "Import" at bounding box center [1064, 606] width 71 height 26
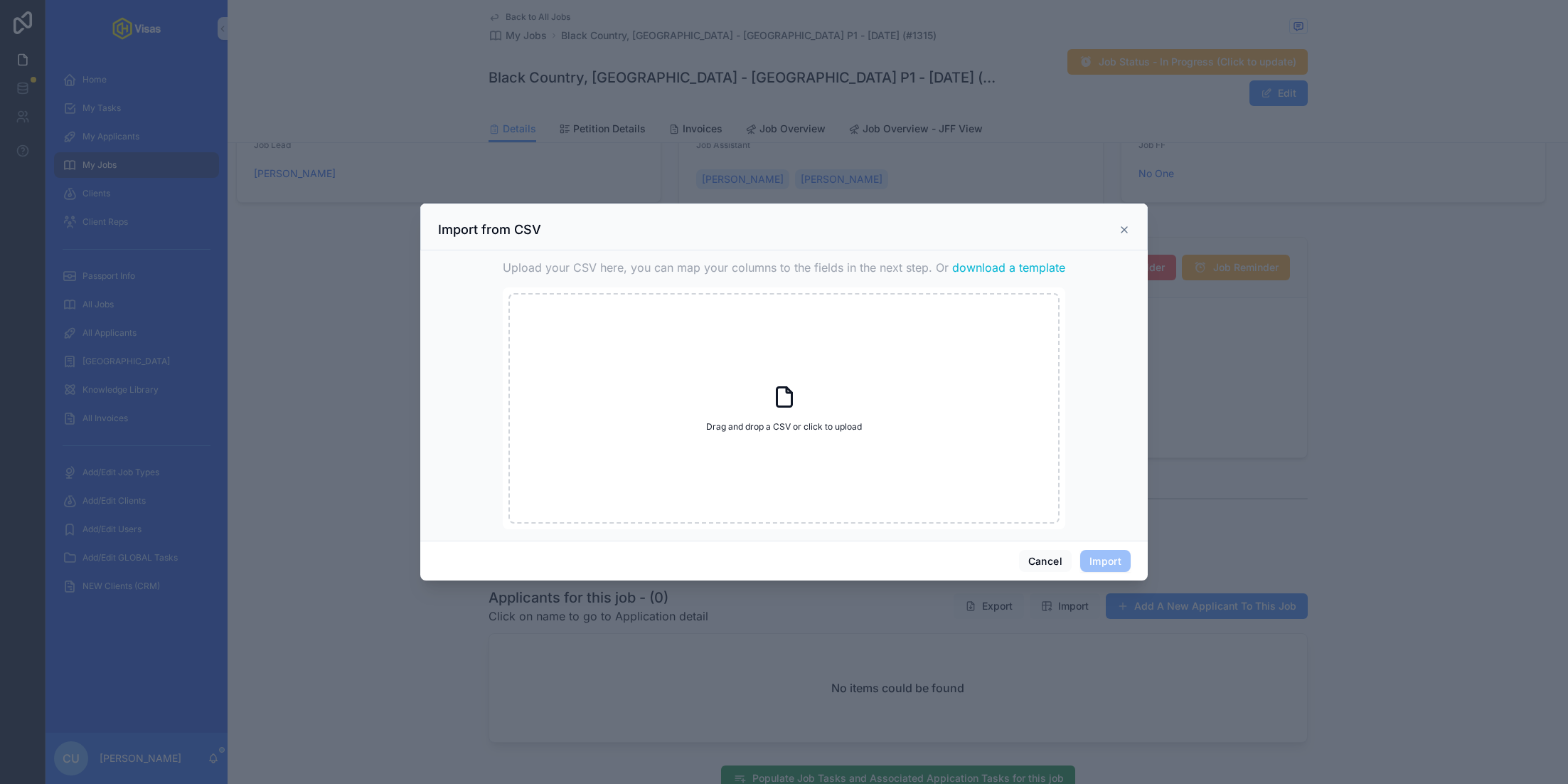
click at [1000, 270] on span "download a template" at bounding box center [1009, 266] width 113 height 17
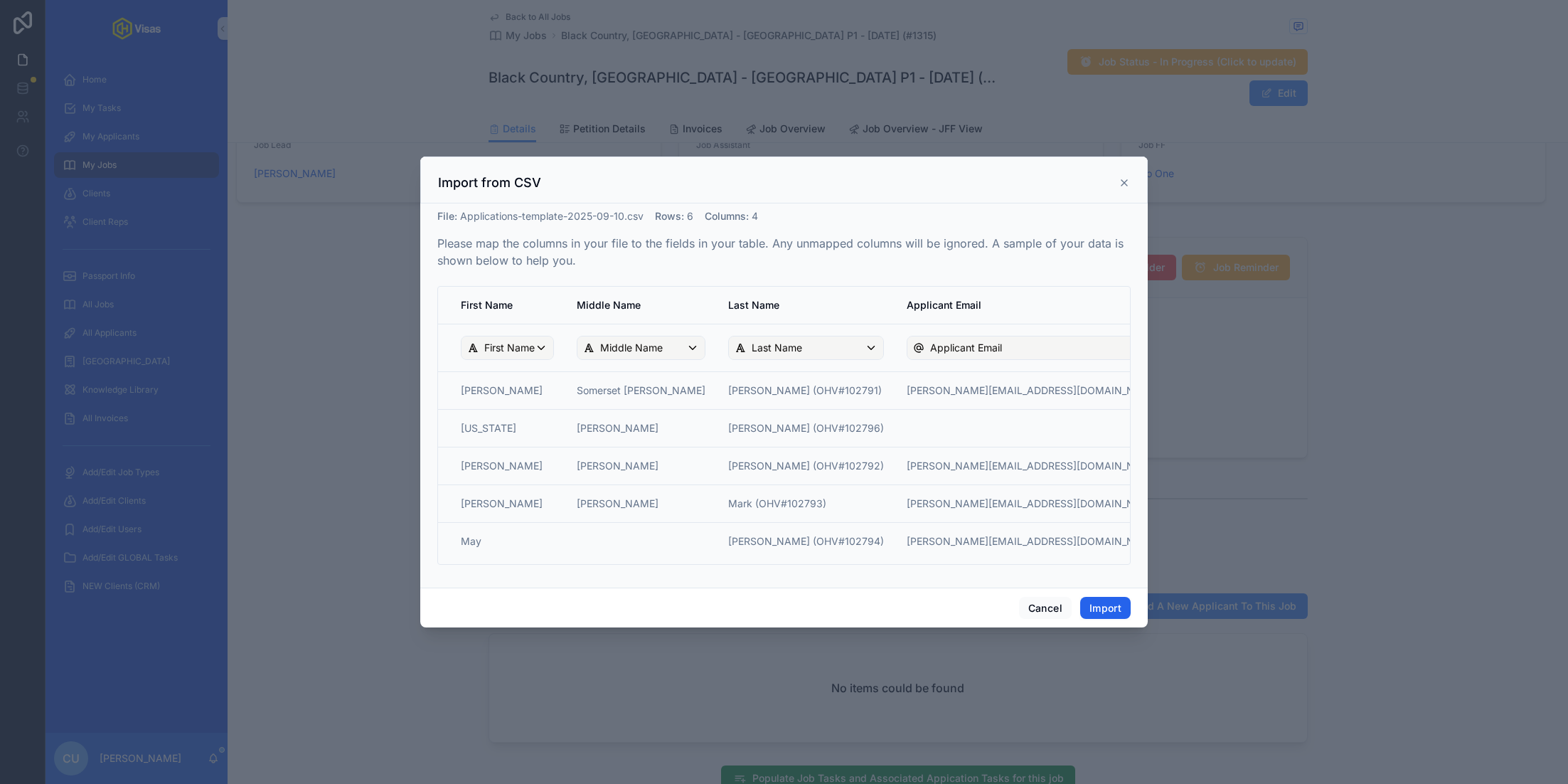
click at [1112, 602] on button "Import" at bounding box center [1105, 607] width 51 height 23
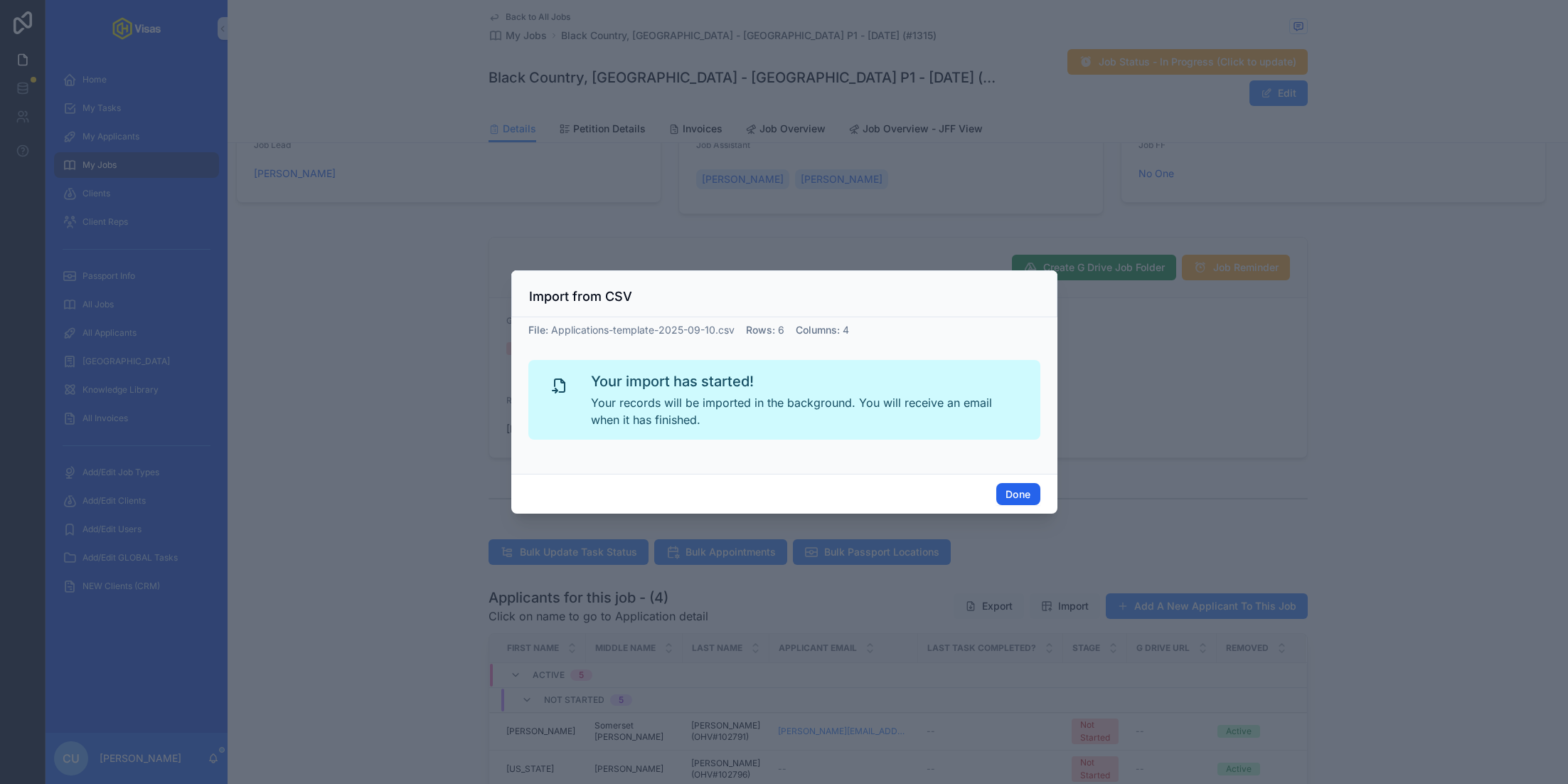
click at [1023, 485] on button "Done" at bounding box center [1019, 494] width 44 height 23
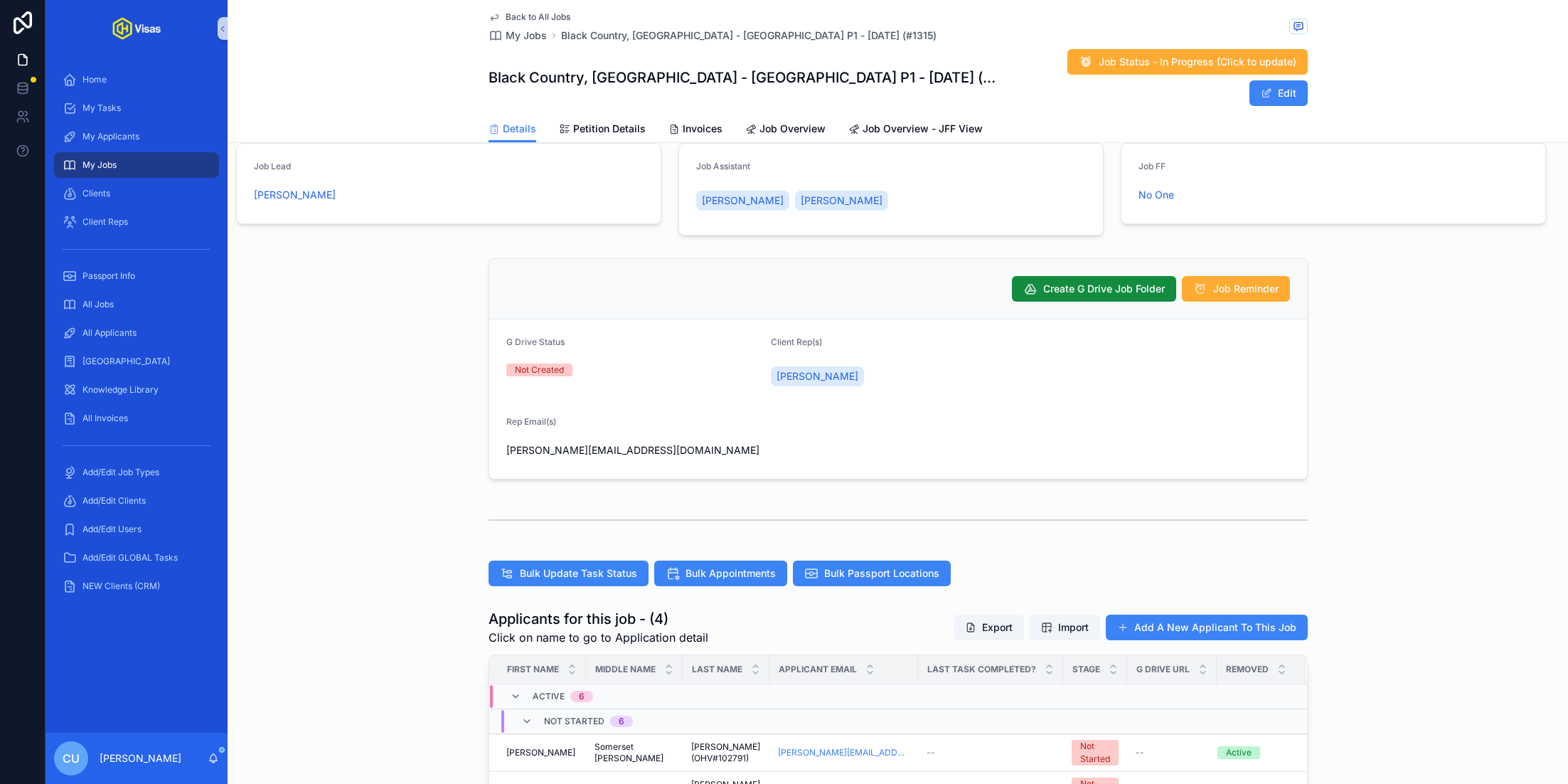
scroll to position [0, 0]
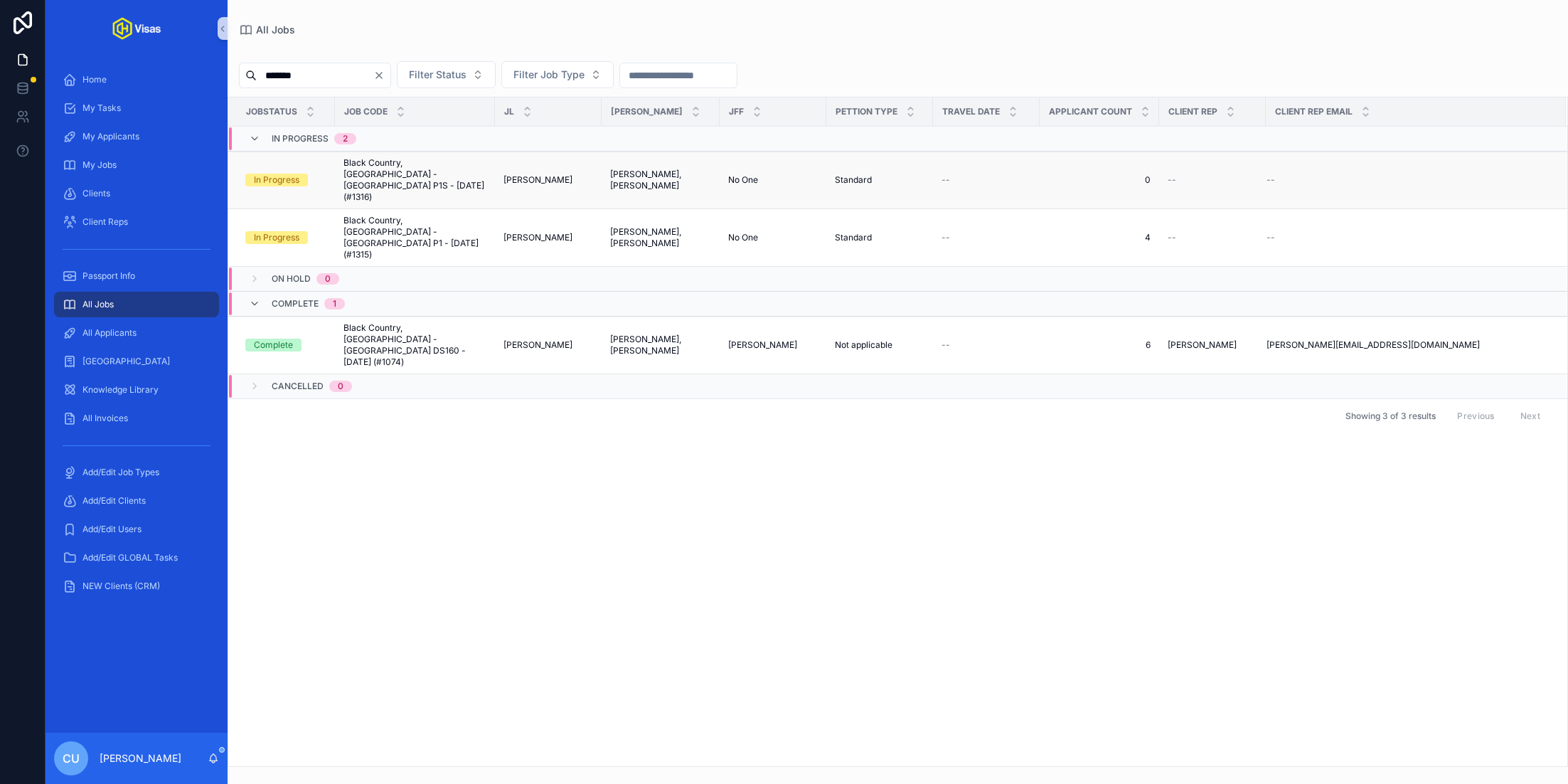
click at [403, 164] on span "Black Country, New Road - USA P1S - Sep/25 (#1316)" at bounding box center [415, 180] width 143 height 46
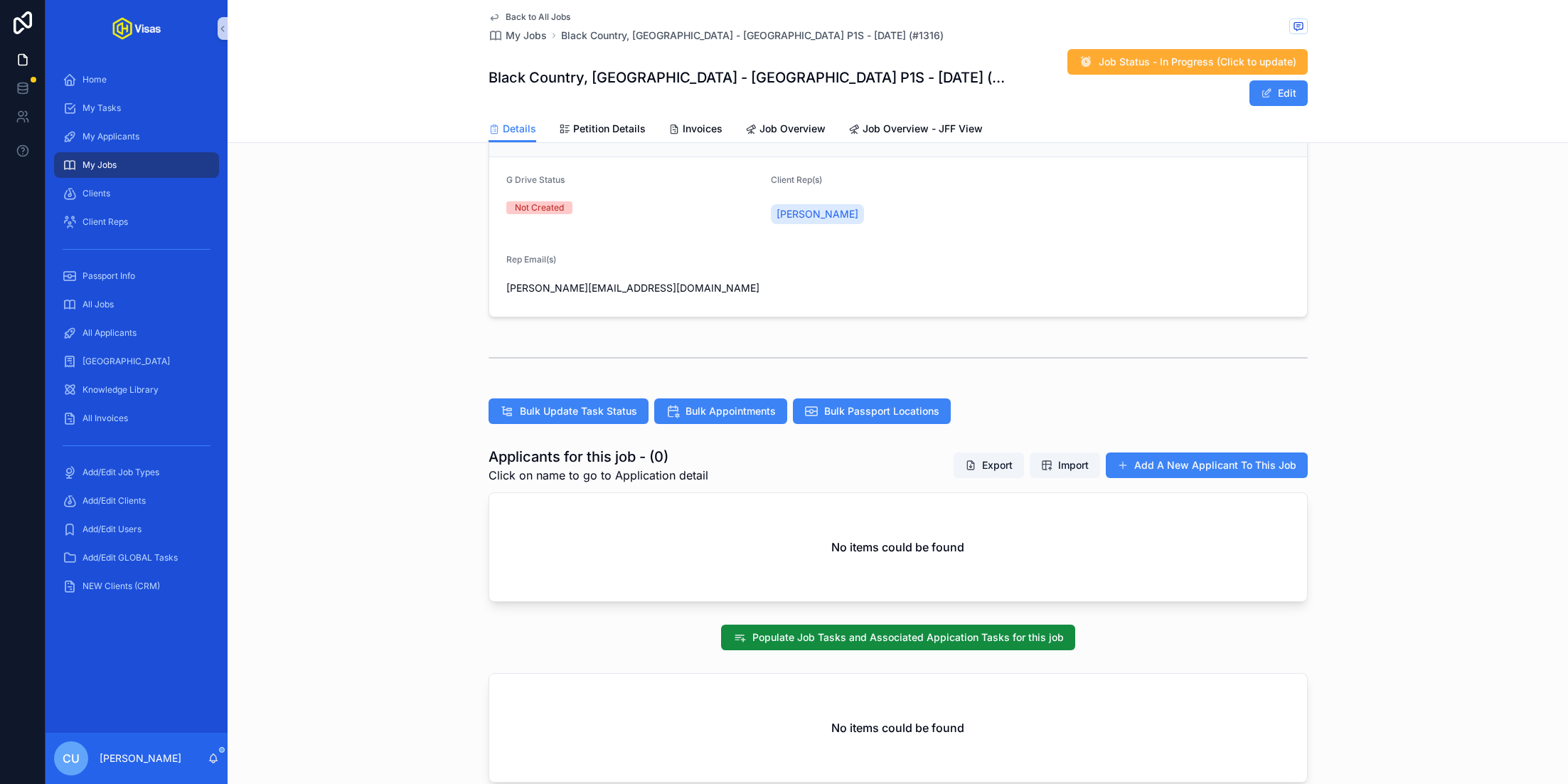
scroll to position [297, 0]
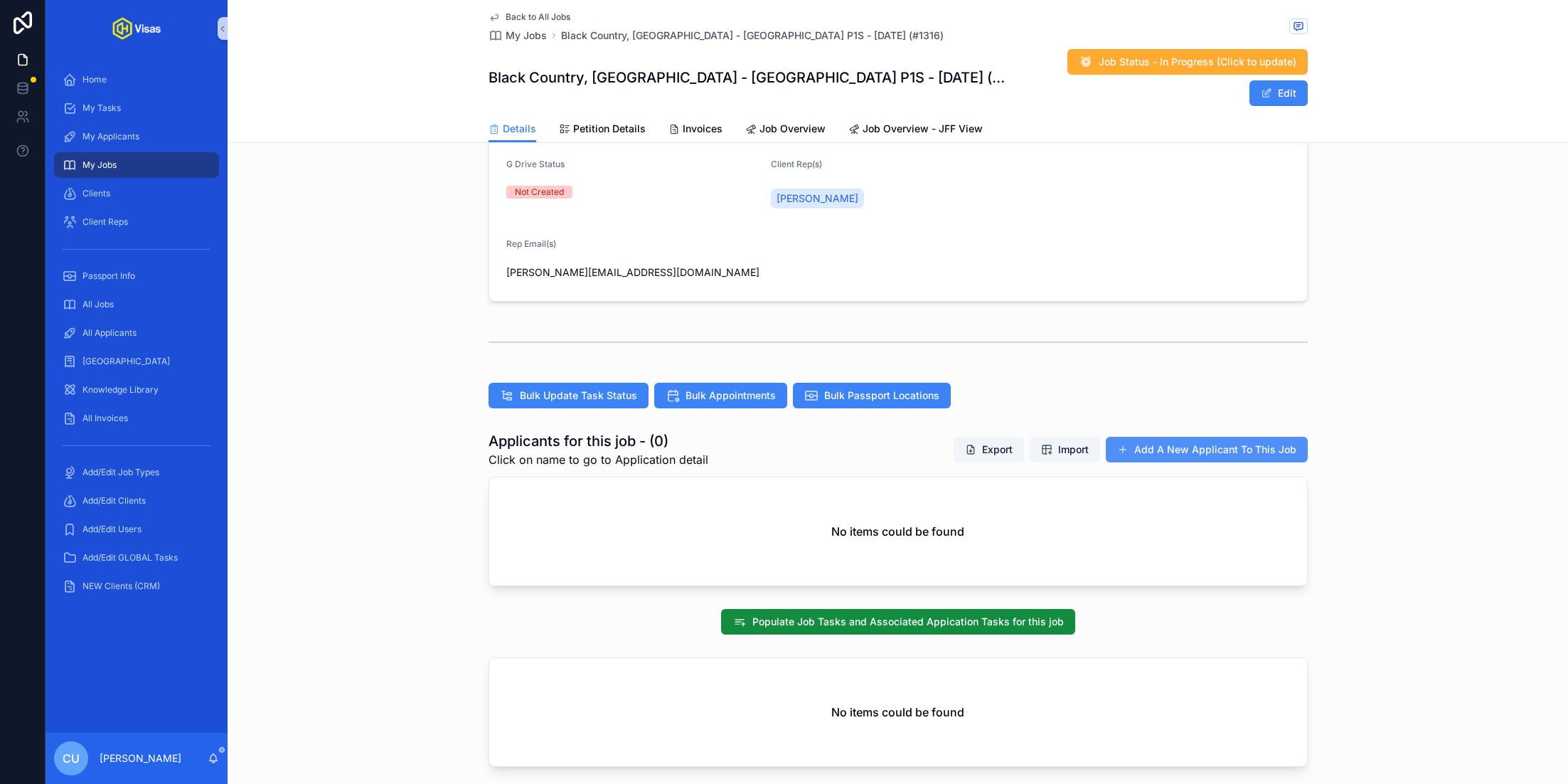
click at [1167, 436] on button "Add A New Applicant To This Job" at bounding box center [1206, 449] width 202 height 26
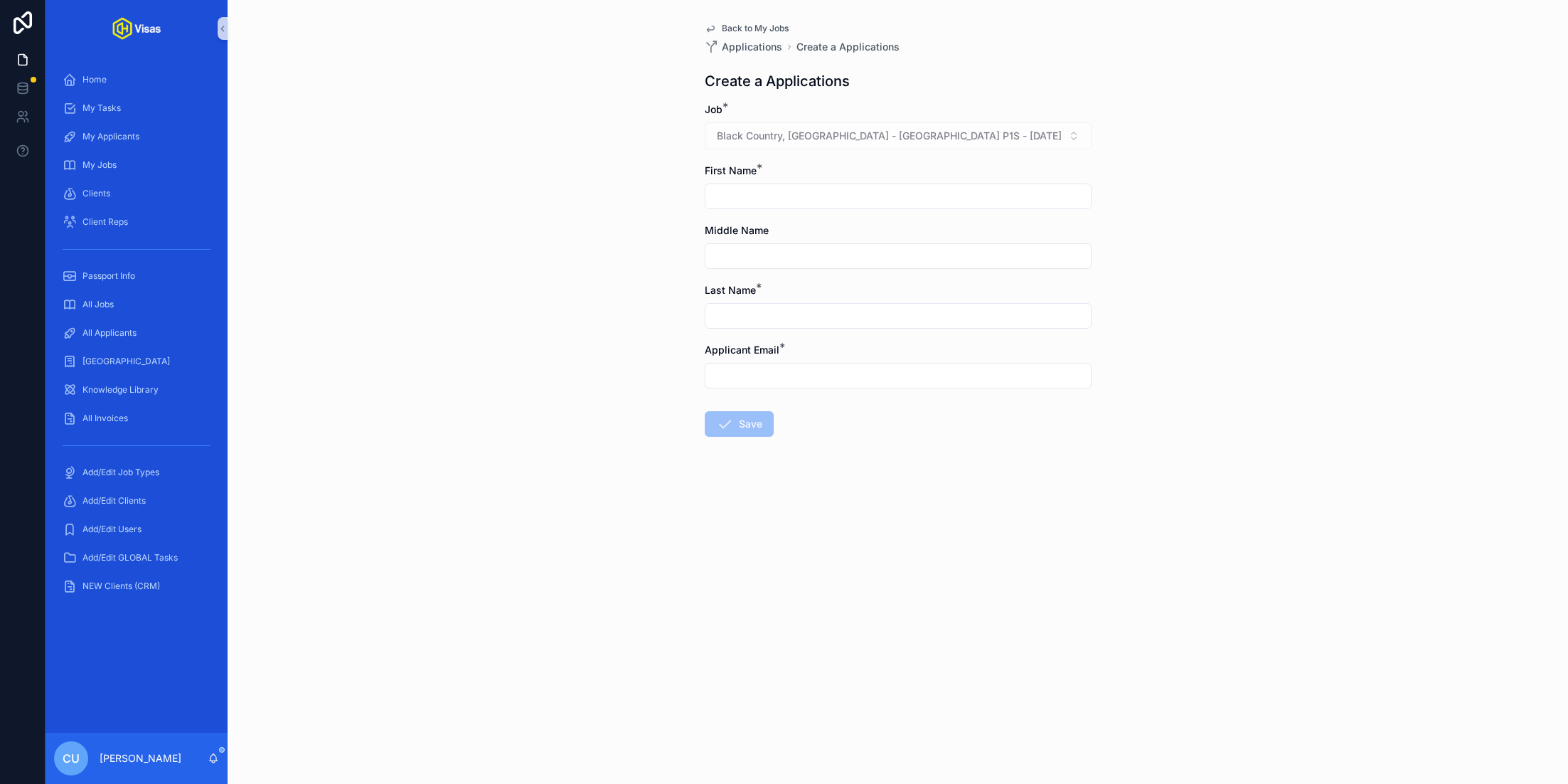
click at [816, 199] on input "scrollable content" at bounding box center [898, 196] width 386 height 20
type input "*****"
click at [777, 372] on input "scrollable content" at bounding box center [898, 376] width 386 height 20
paste input "**********"
type input "**********"
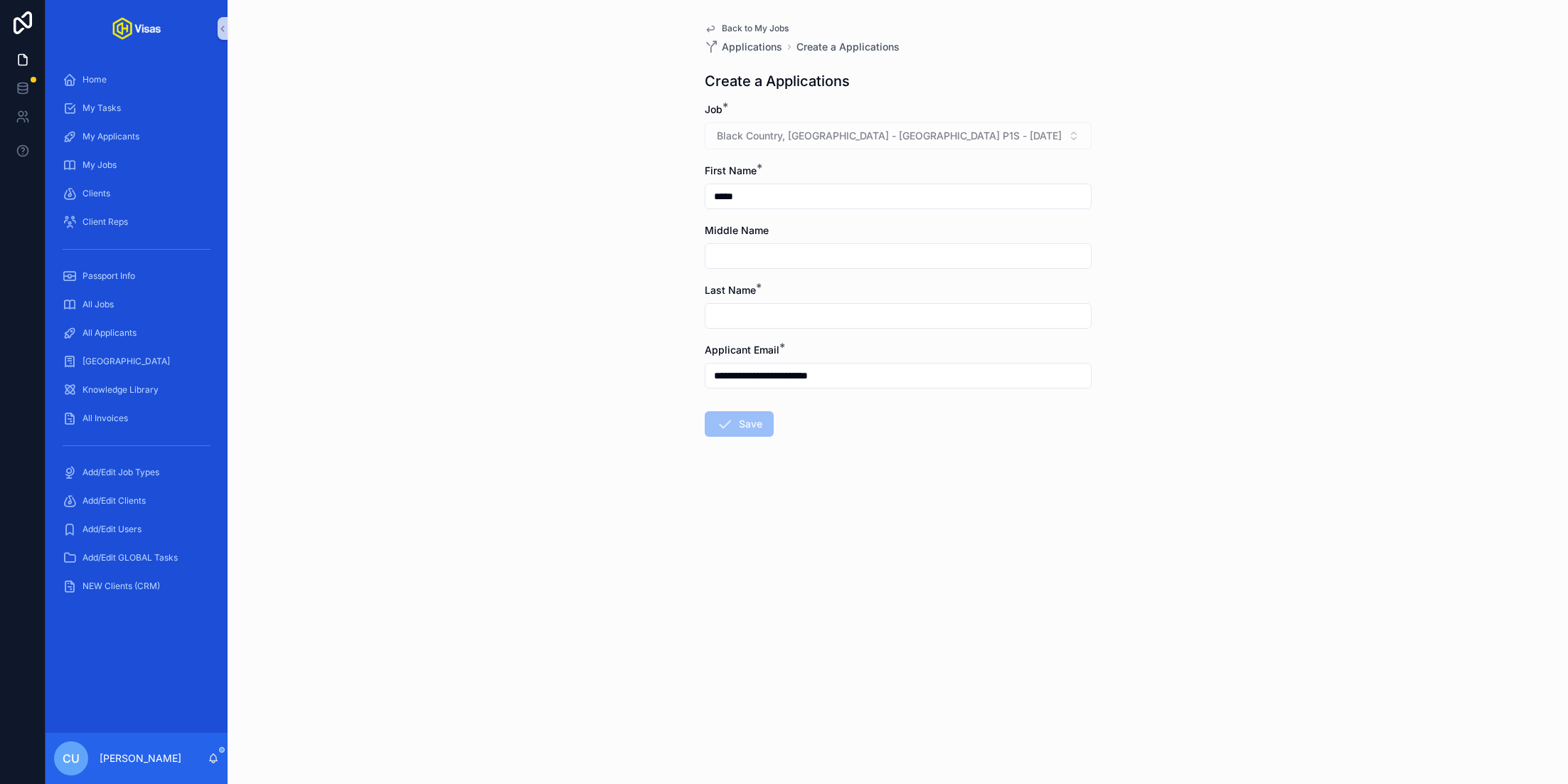
click at [798, 314] on input "scrollable content" at bounding box center [898, 316] width 386 height 20
paste input "**********"
type input "**********"
click at [738, 418] on button "Save" at bounding box center [738, 424] width 69 height 26
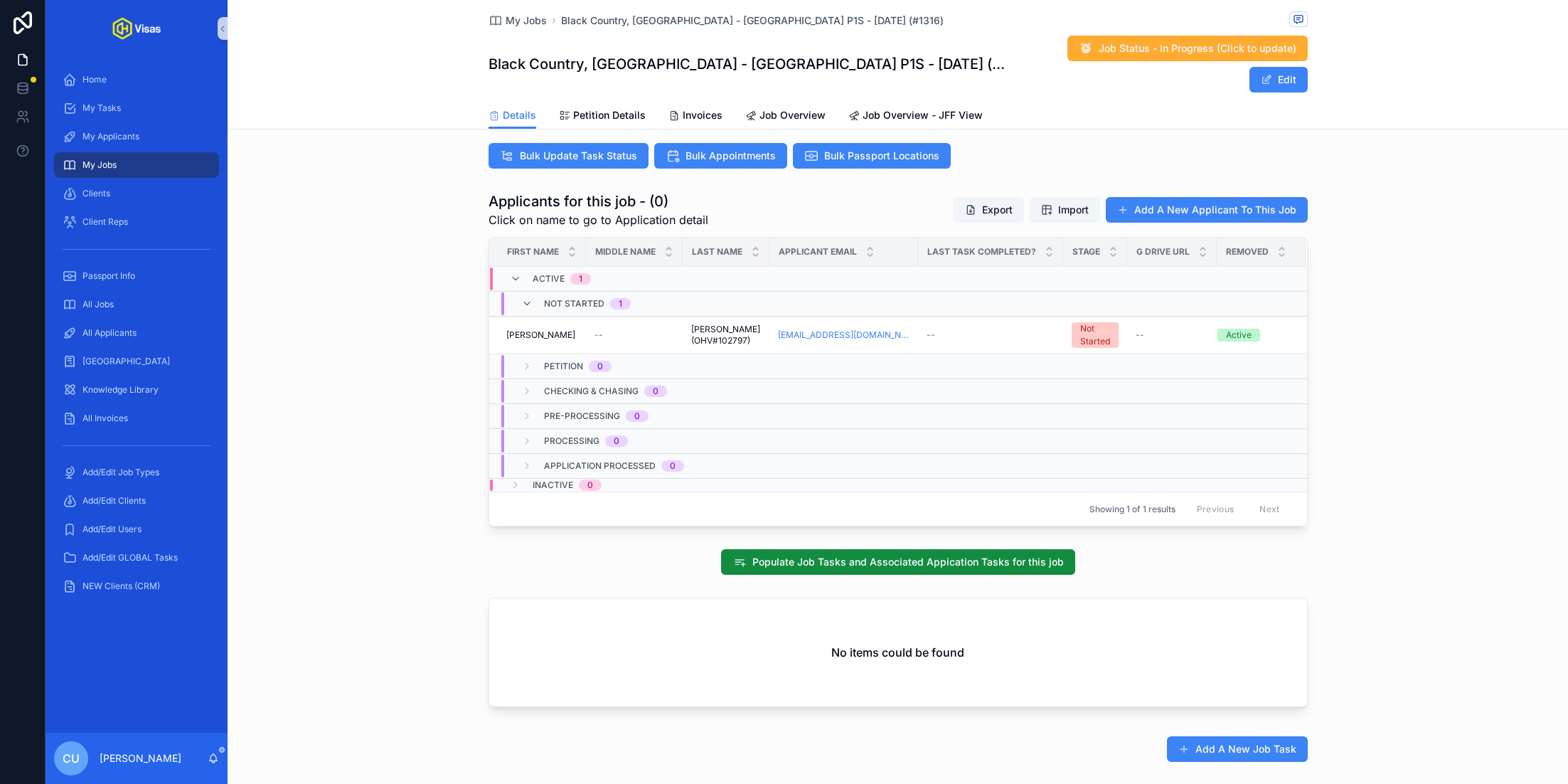
scroll to position [517, 0]
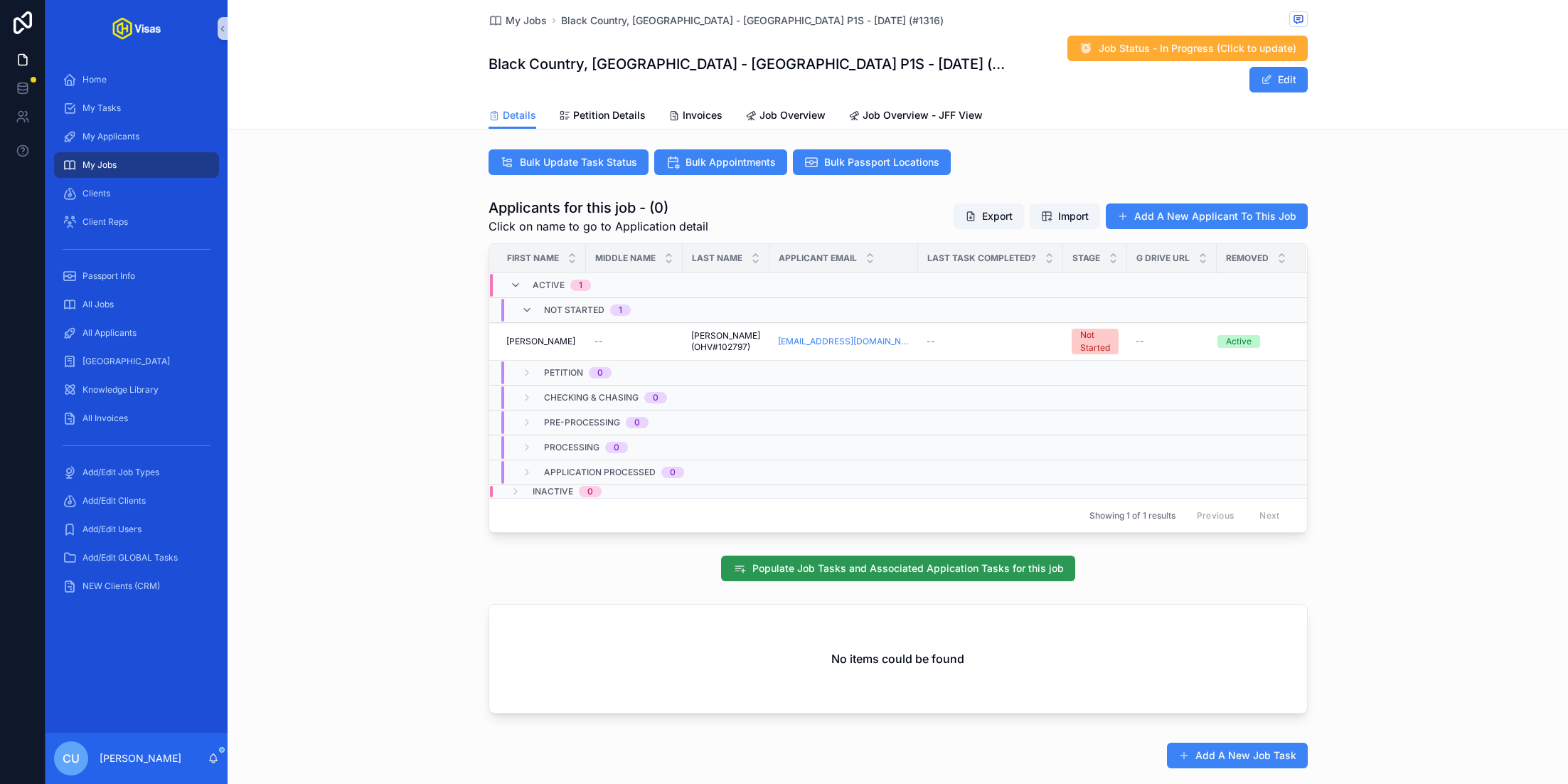
click at [973, 561] on span "Populate Job Tasks and Associated Appication Tasks for this job" at bounding box center [907, 568] width 311 height 14
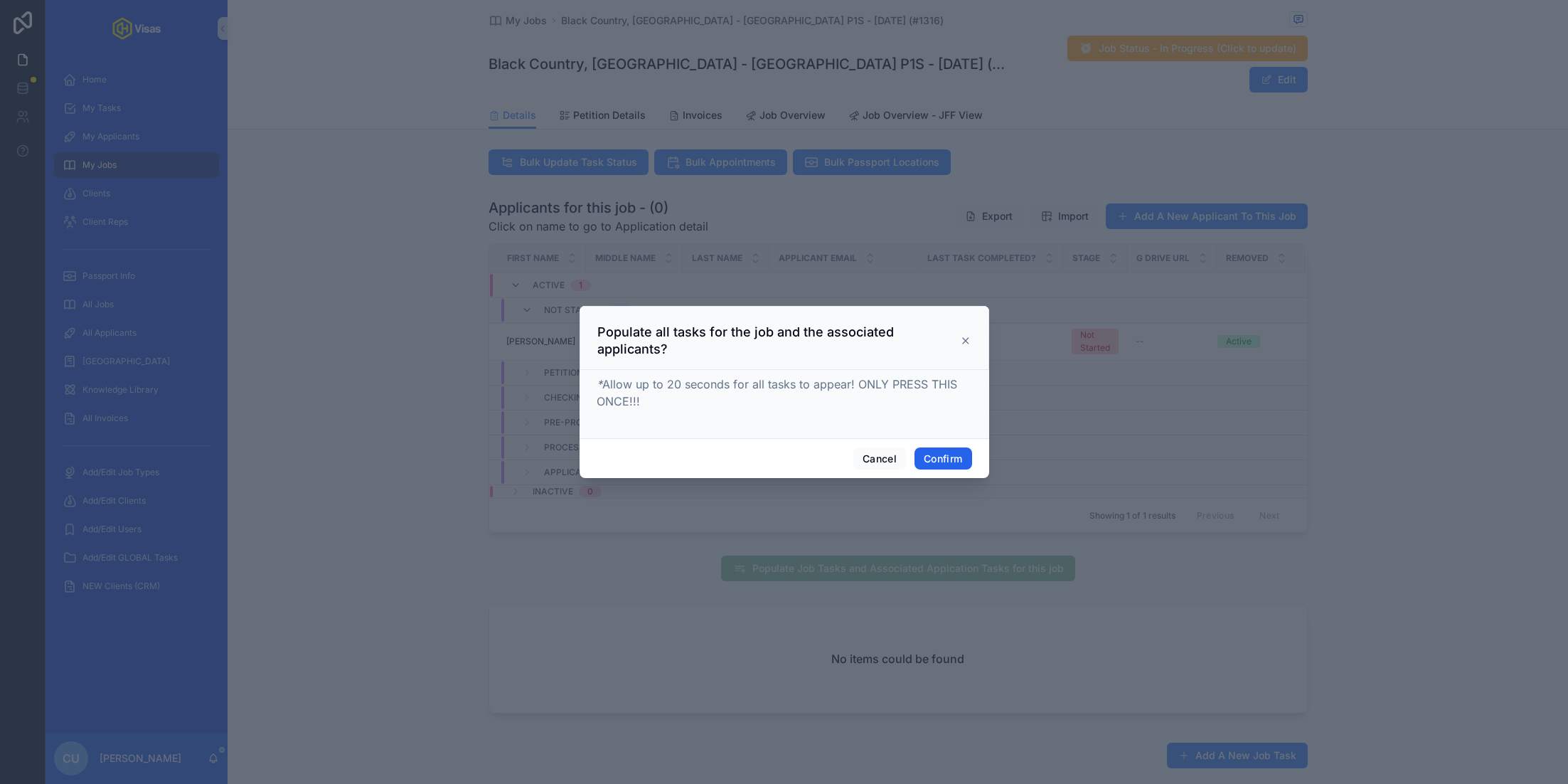
click at [927, 457] on button "Confirm" at bounding box center [942, 458] width 57 height 23
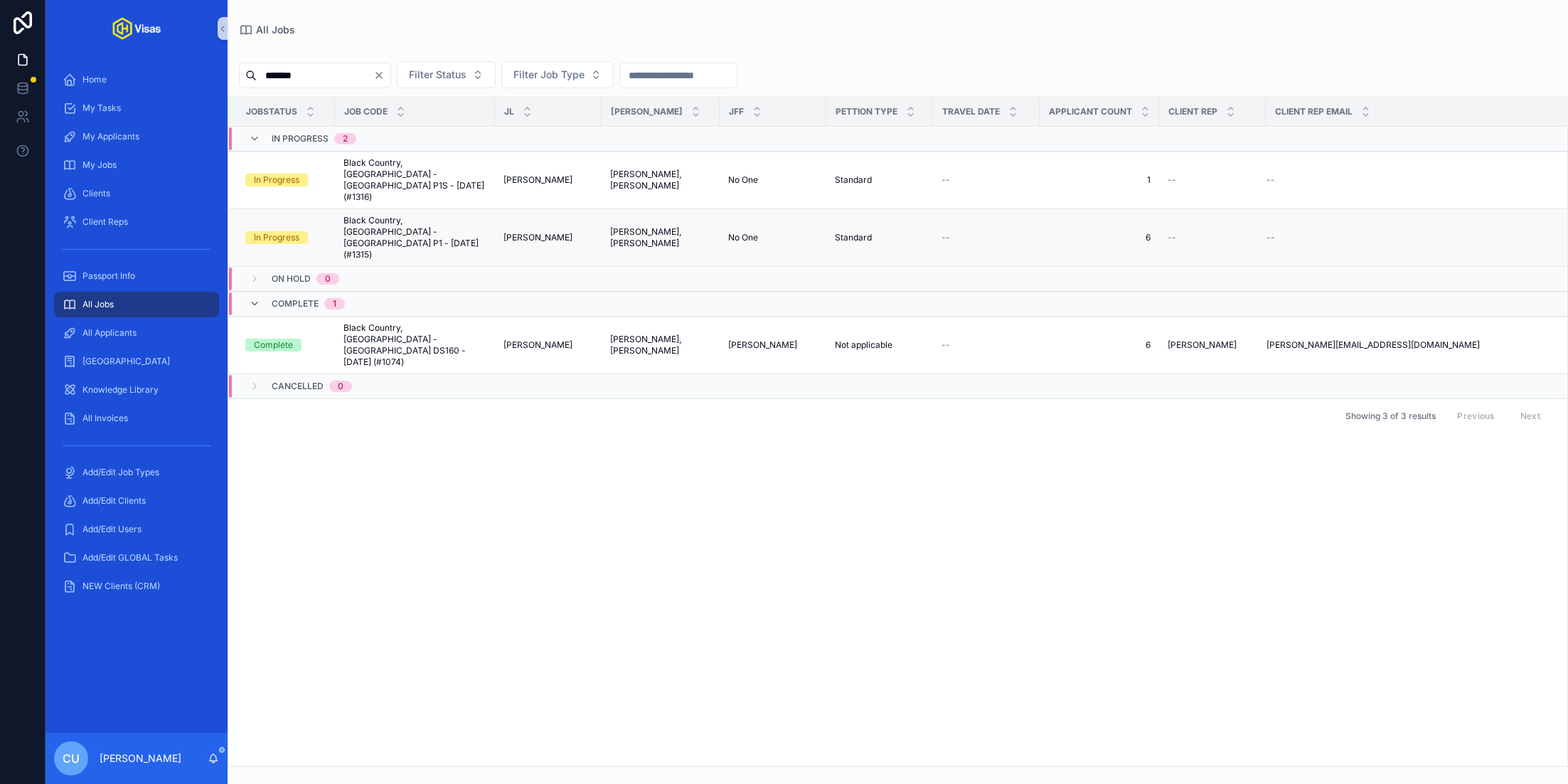
click at [403, 215] on span "Black Country, [GEOGRAPHIC_DATA] - [GEOGRAPHIC_DATA] P1 - [DATE] (#1315)" at bounding box center [415, 237] width 143 height 46
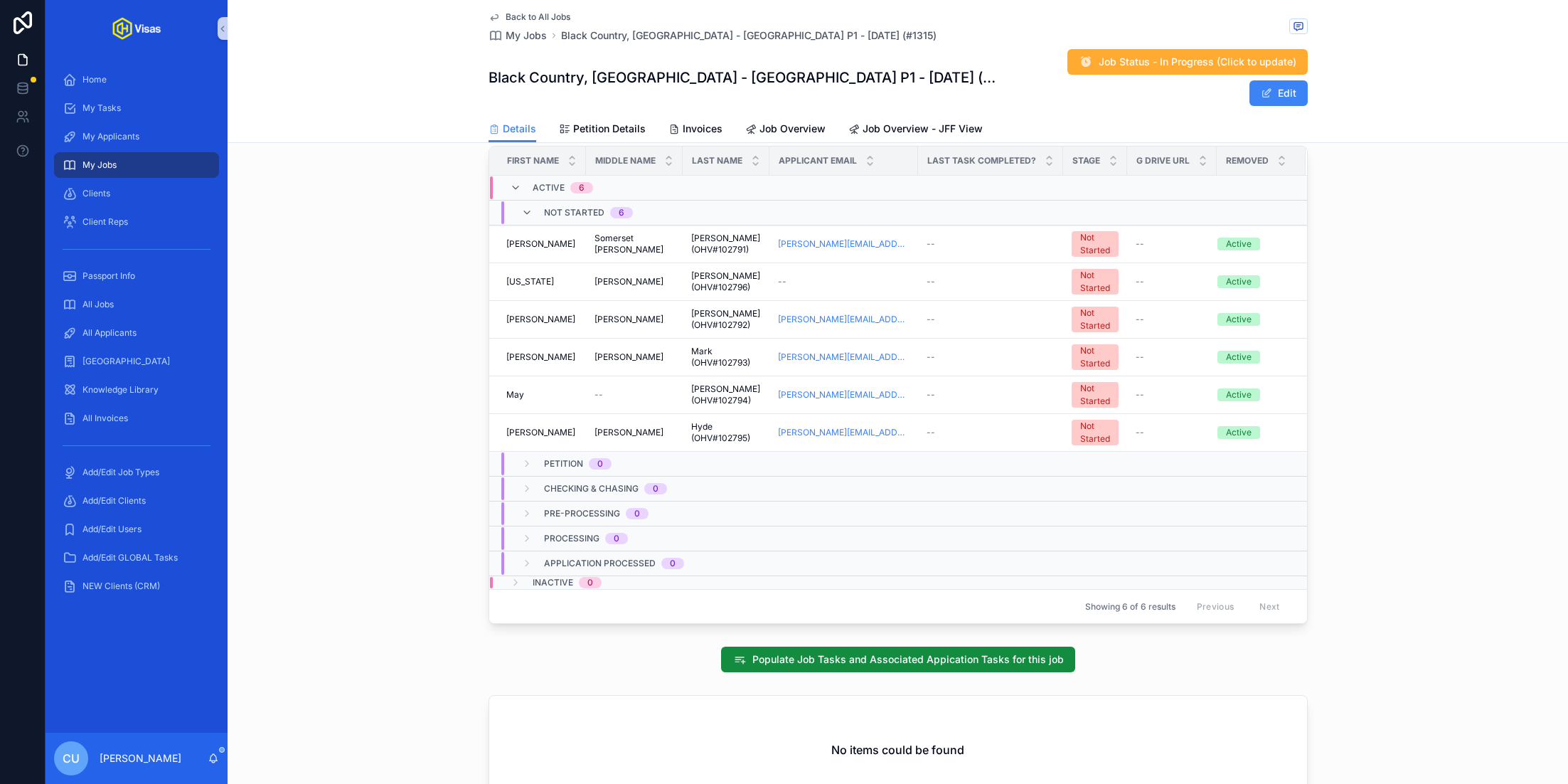
scroll to position [632, 0]
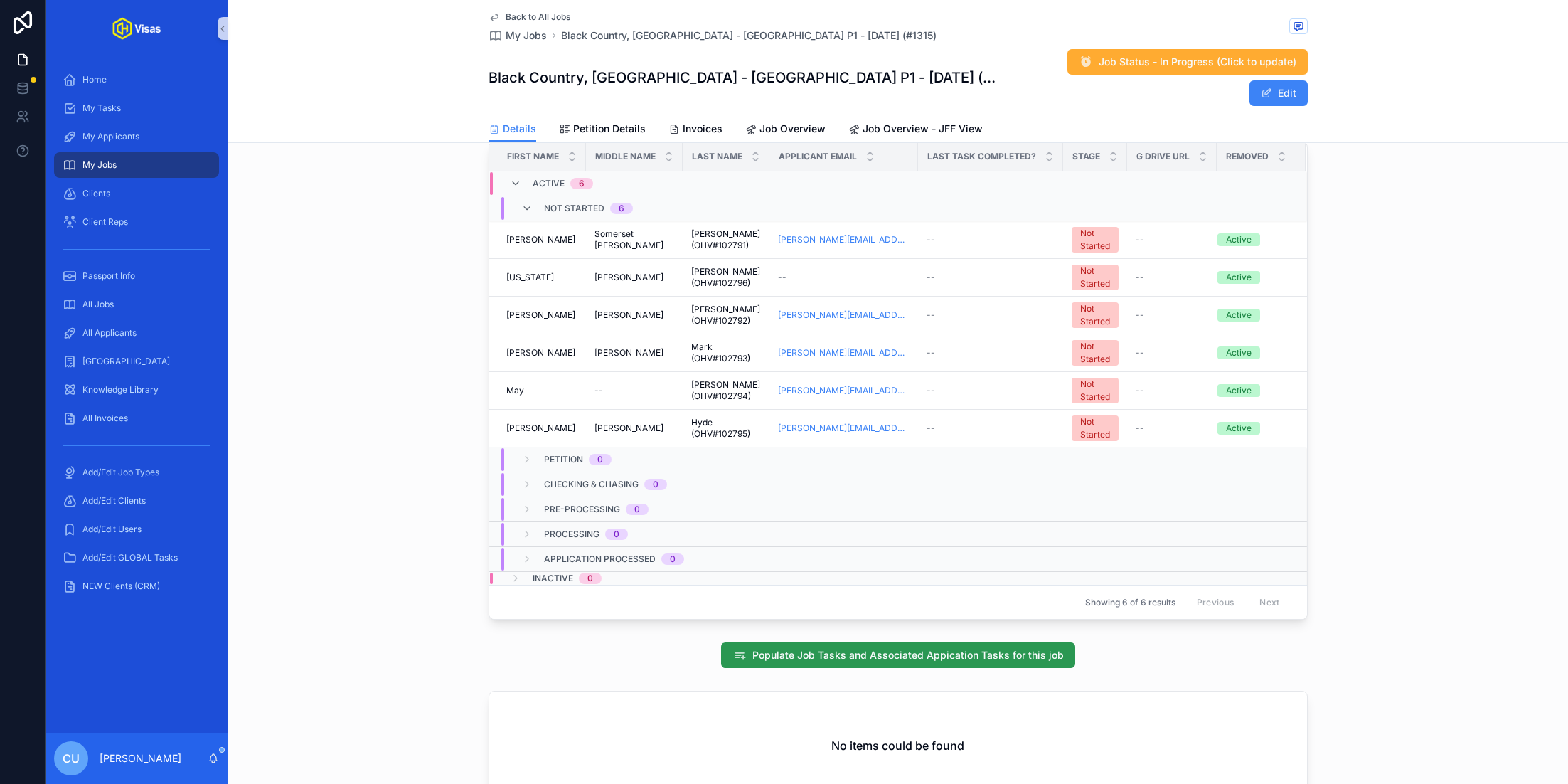
click at [819, 648] on span "Populate Job Tasks and Associated Appication Tasks for this job" at bounding box center [907, 655] width 311 height 14
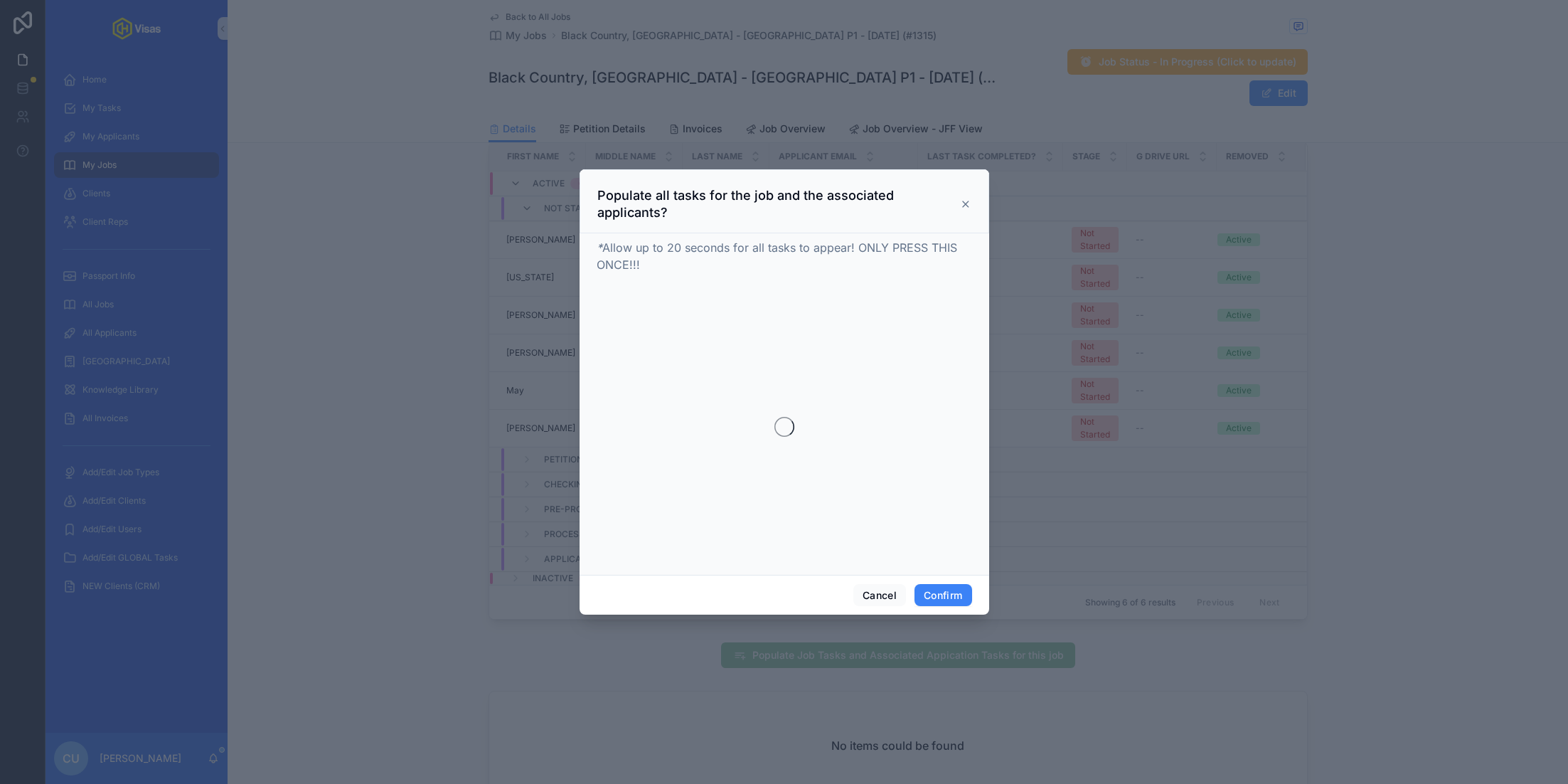
click at [963, 204] on icon at bounding box center [965, 204] width 11 height 11
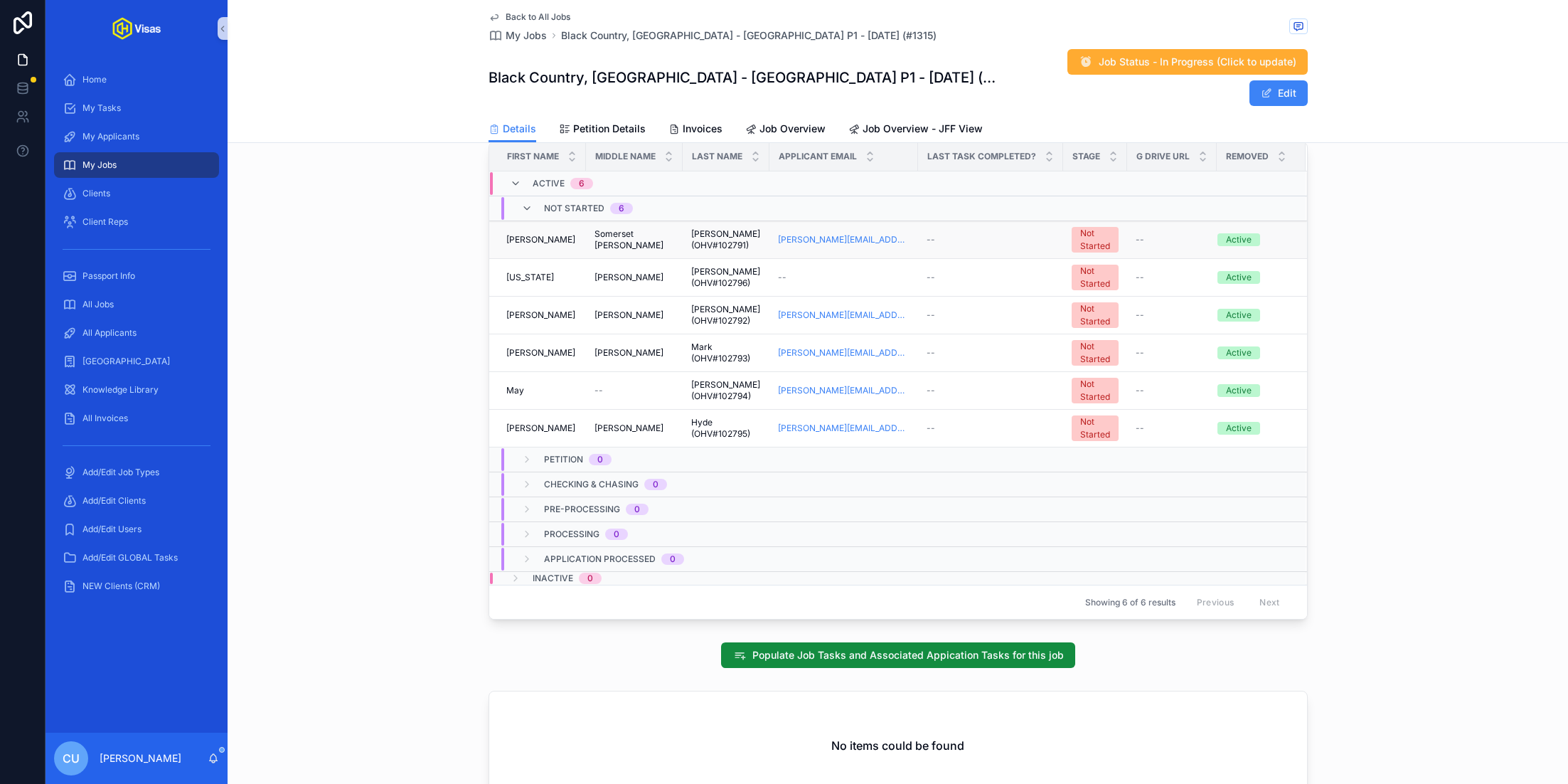
click at [977, 234] on div "--" at bounding box center [990, 238] width 128 height 11
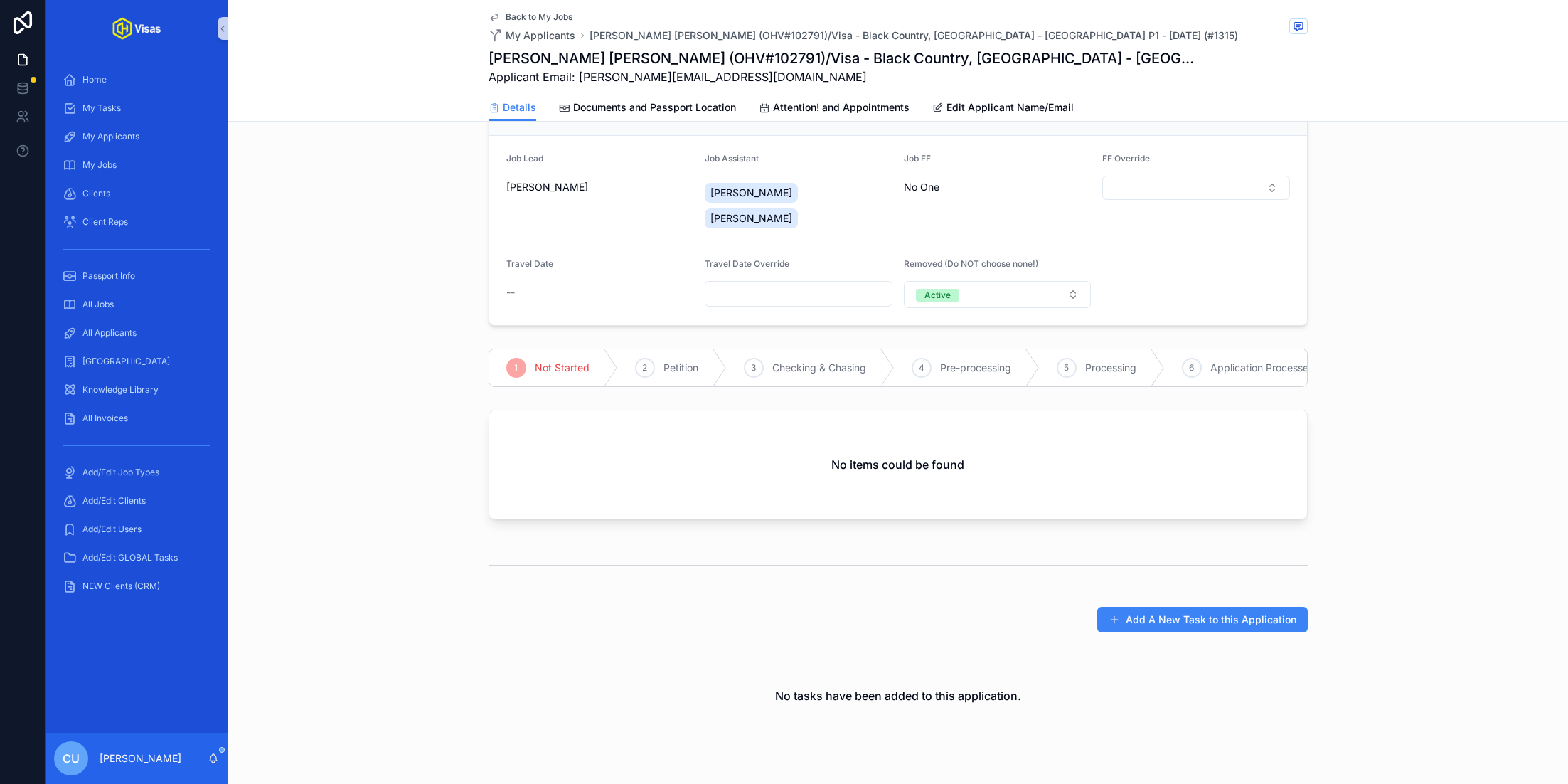
scroll to position [129, 0]
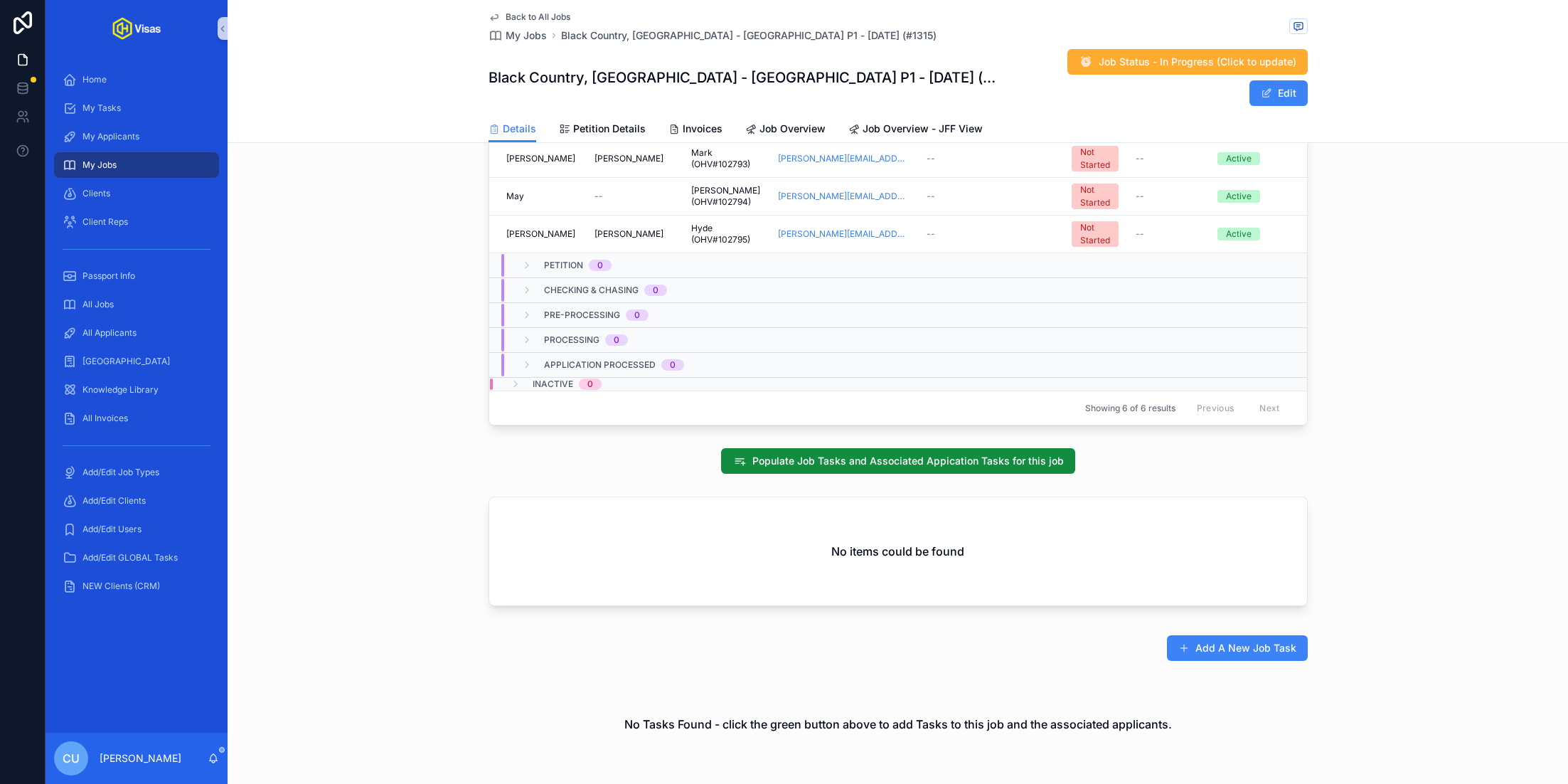
scroll to position [827, 0]
click at [896, 454] on span "Populate Job Tasks and Associated Appication Tasks for this job" at bounding box center [907, 461] width 311 height 14
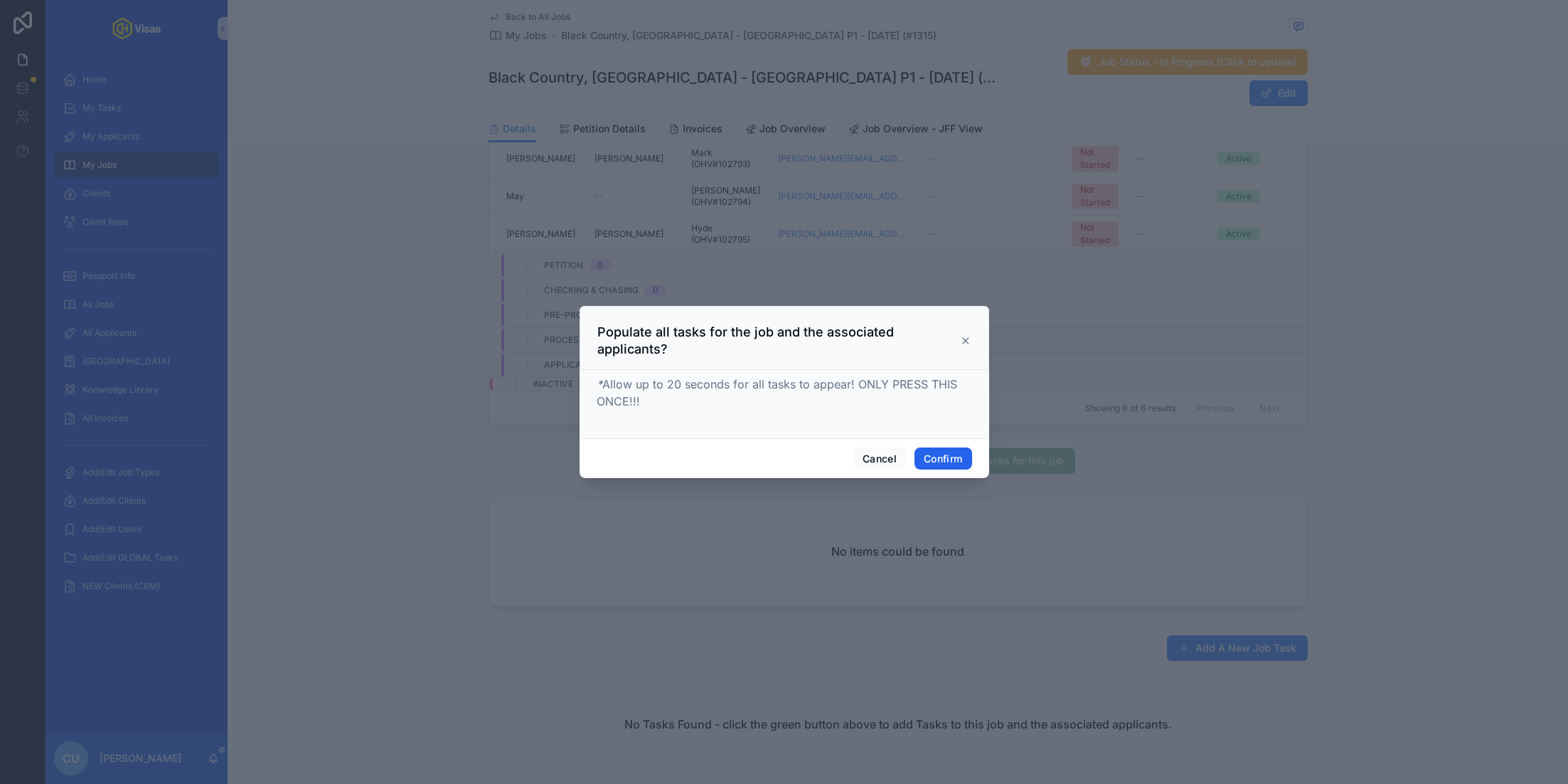
click at [936, 456] on button "Confirm" at bounding box center [942, 458] width 57 height 23
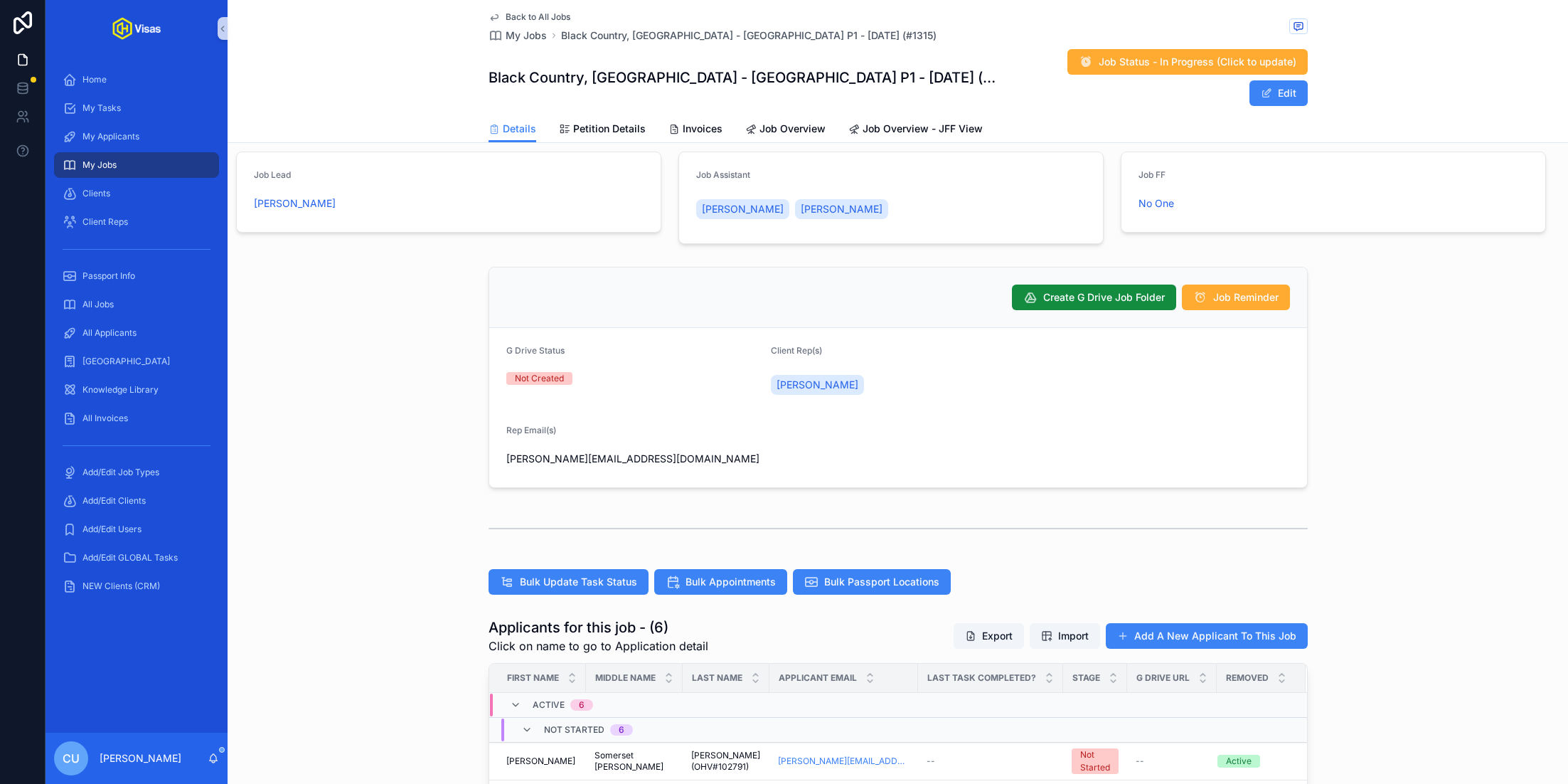
scroll to position [108, 0]
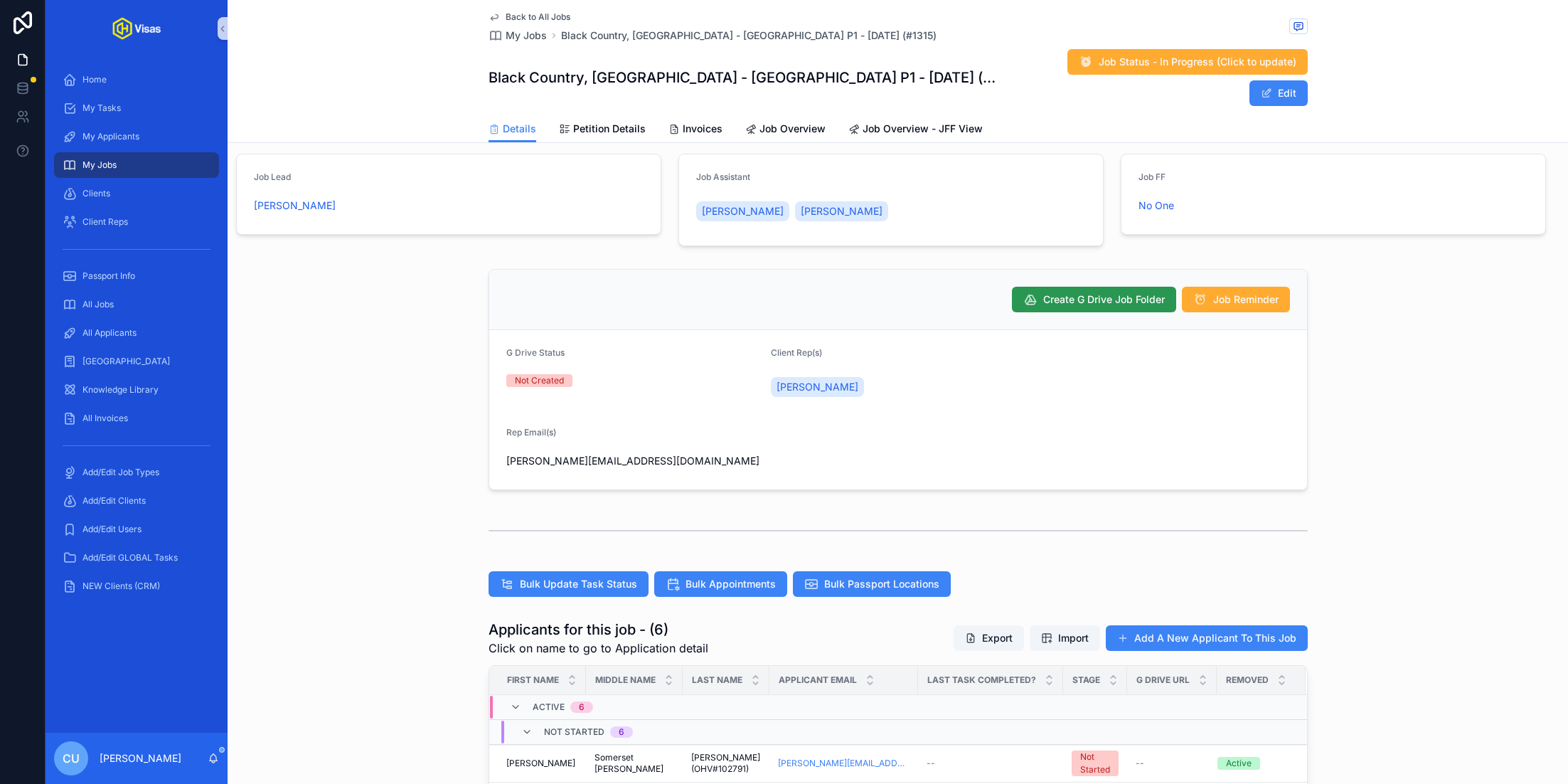
click at [1104, 292] on span "Create G Drive Job Folder" at bounding box center [1104, 299] width 121 height 14
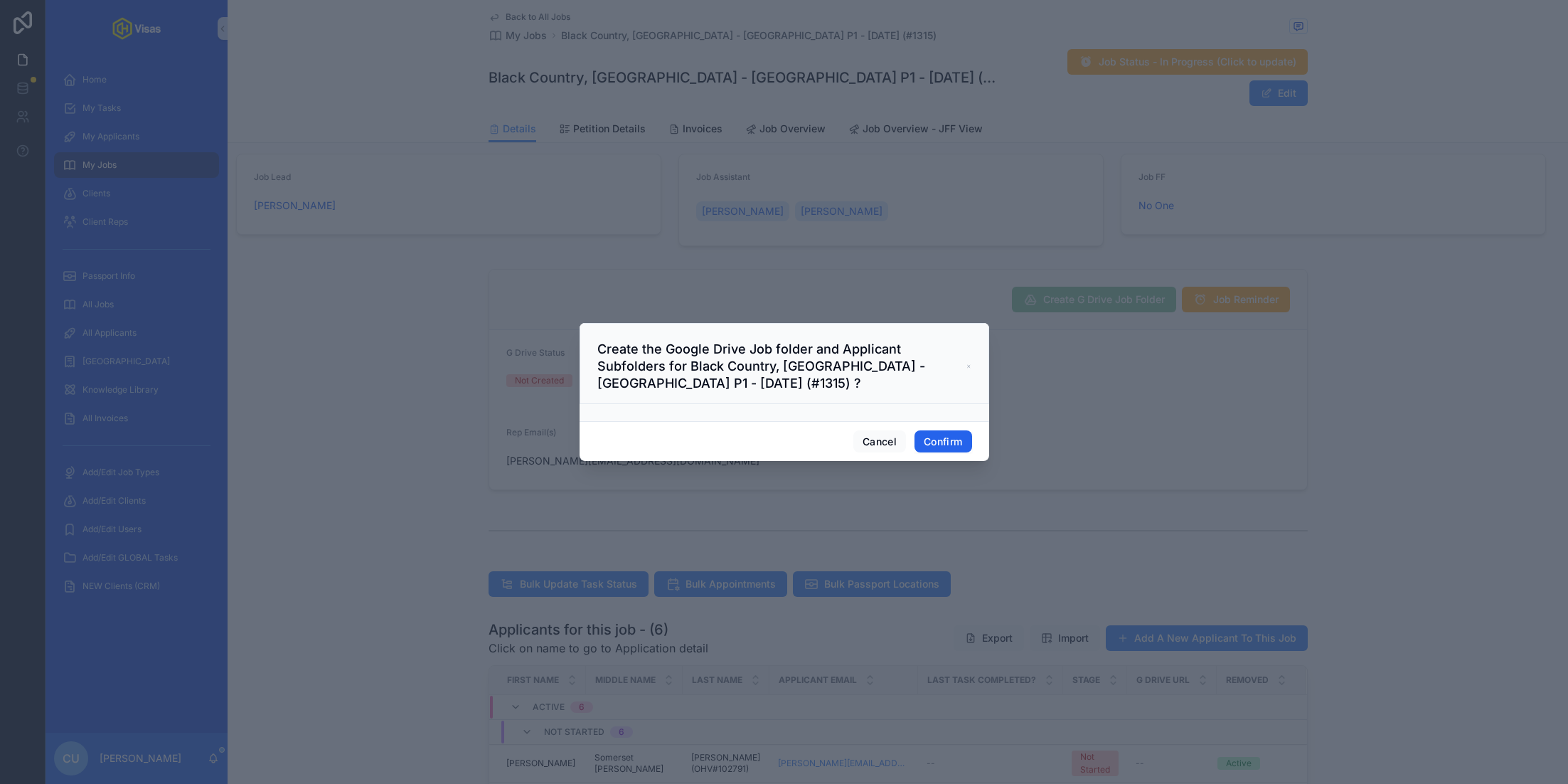
click at [940, 444] on button "Confirm" at bounding box center [942, 441] width 57 height 23
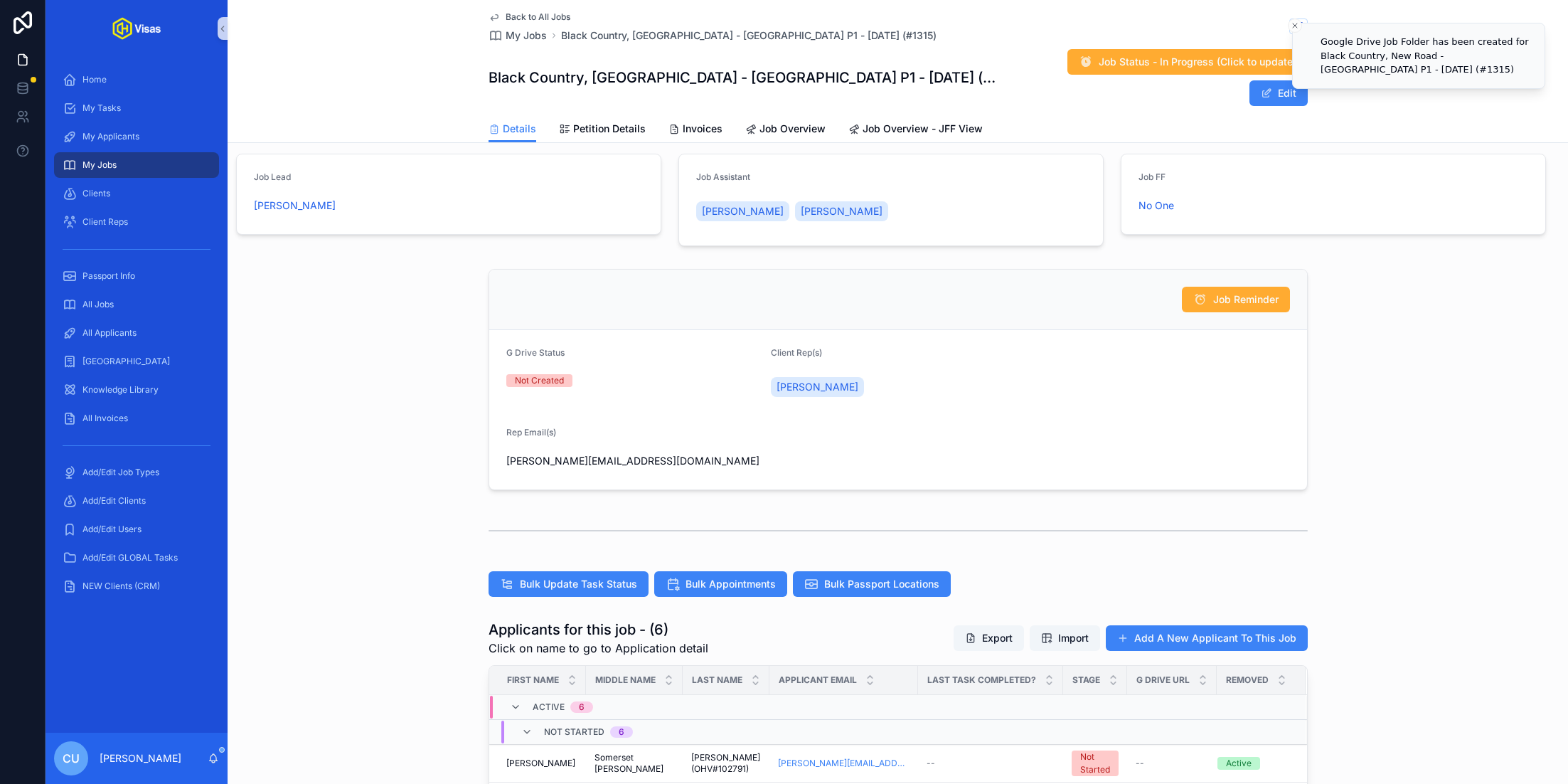
scroll to position [238, 0]
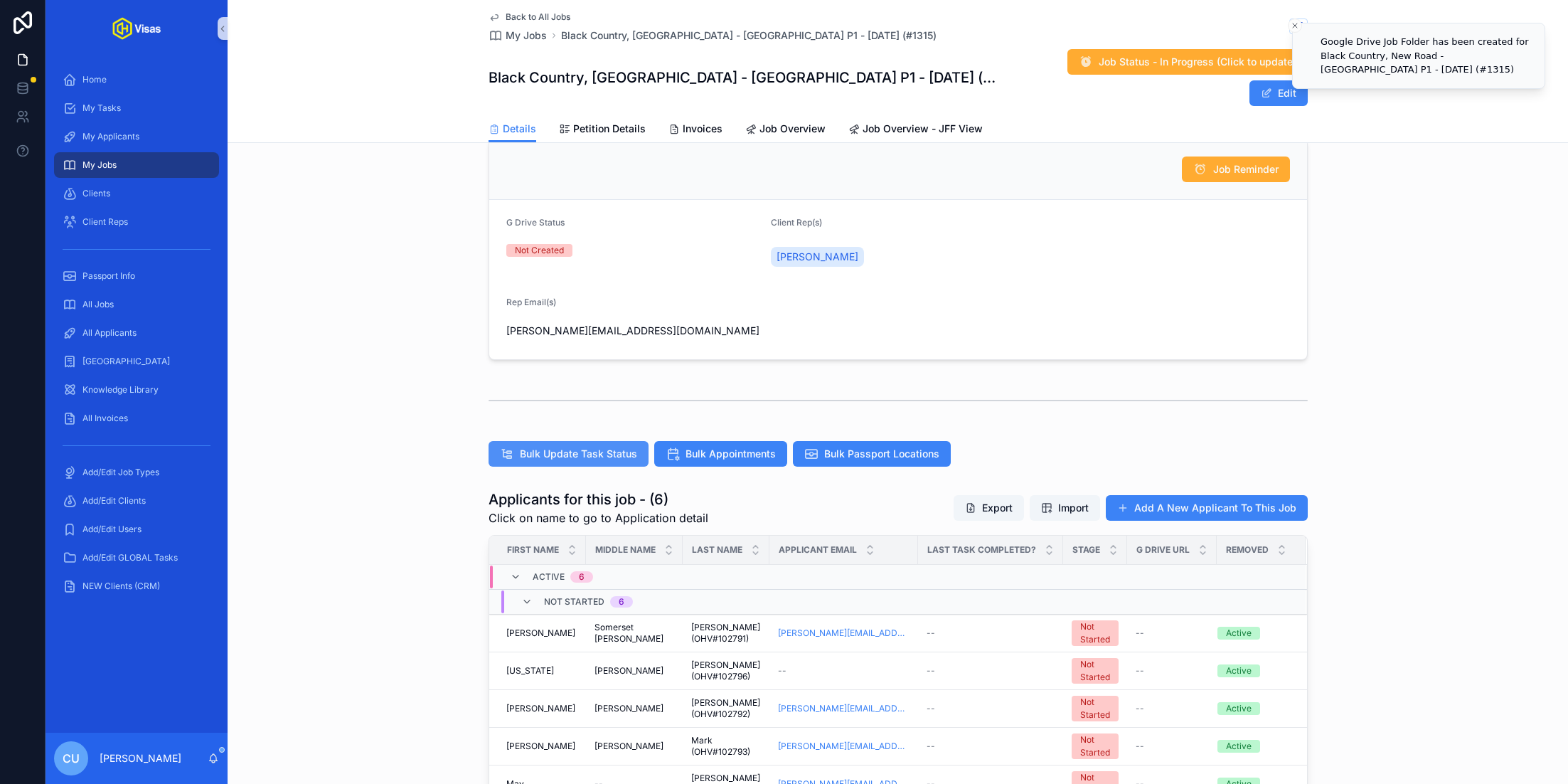
click at [586, 441] on button "Bulk Update Task Status" at bounding box center [568, 454] width 160 height 26
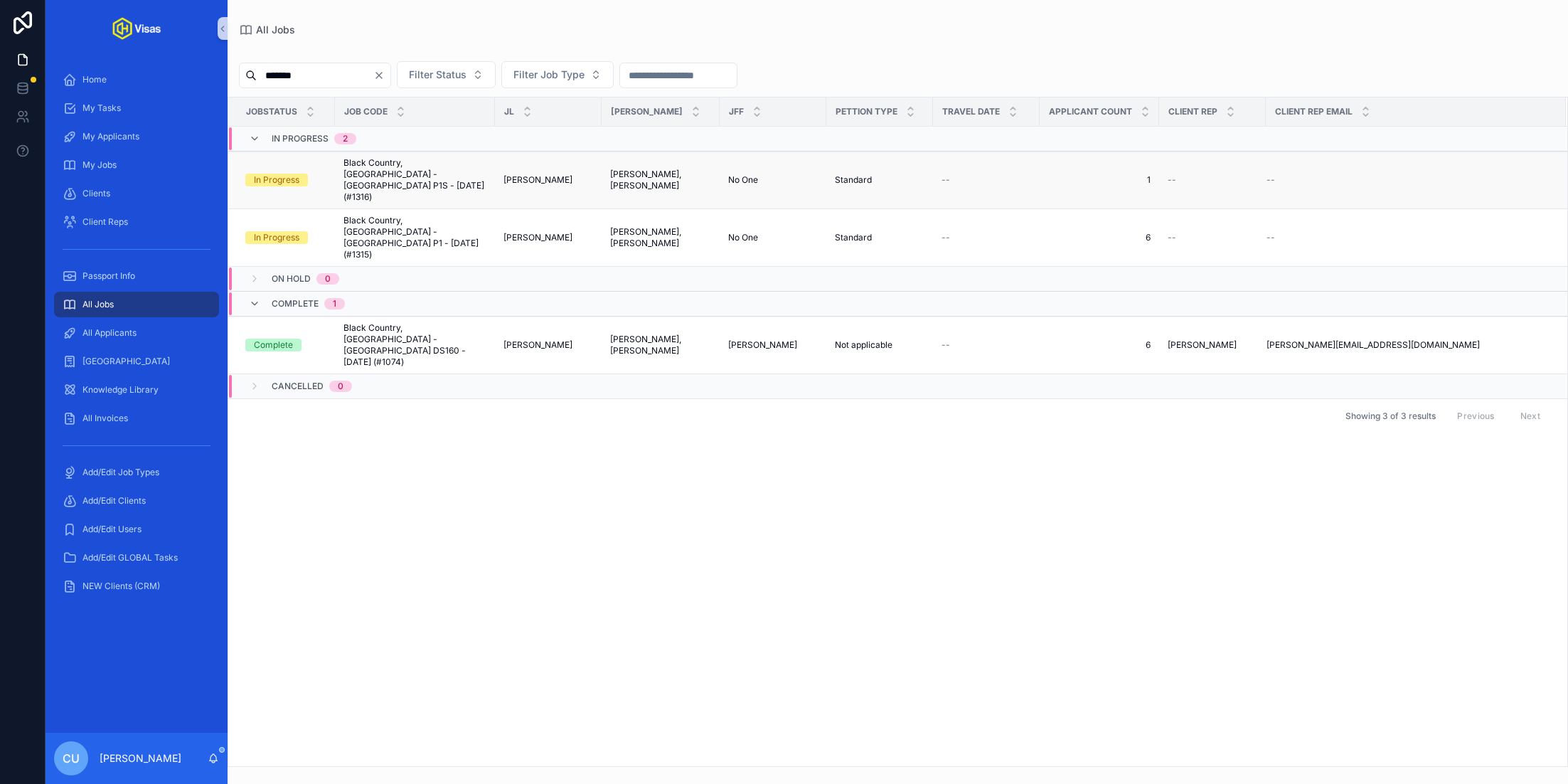
click at [426, 160] on span "Black Country, New Road - USA P1S - Sep/25 (#1316)" at bounding box center [415, 180] width 143 height 46
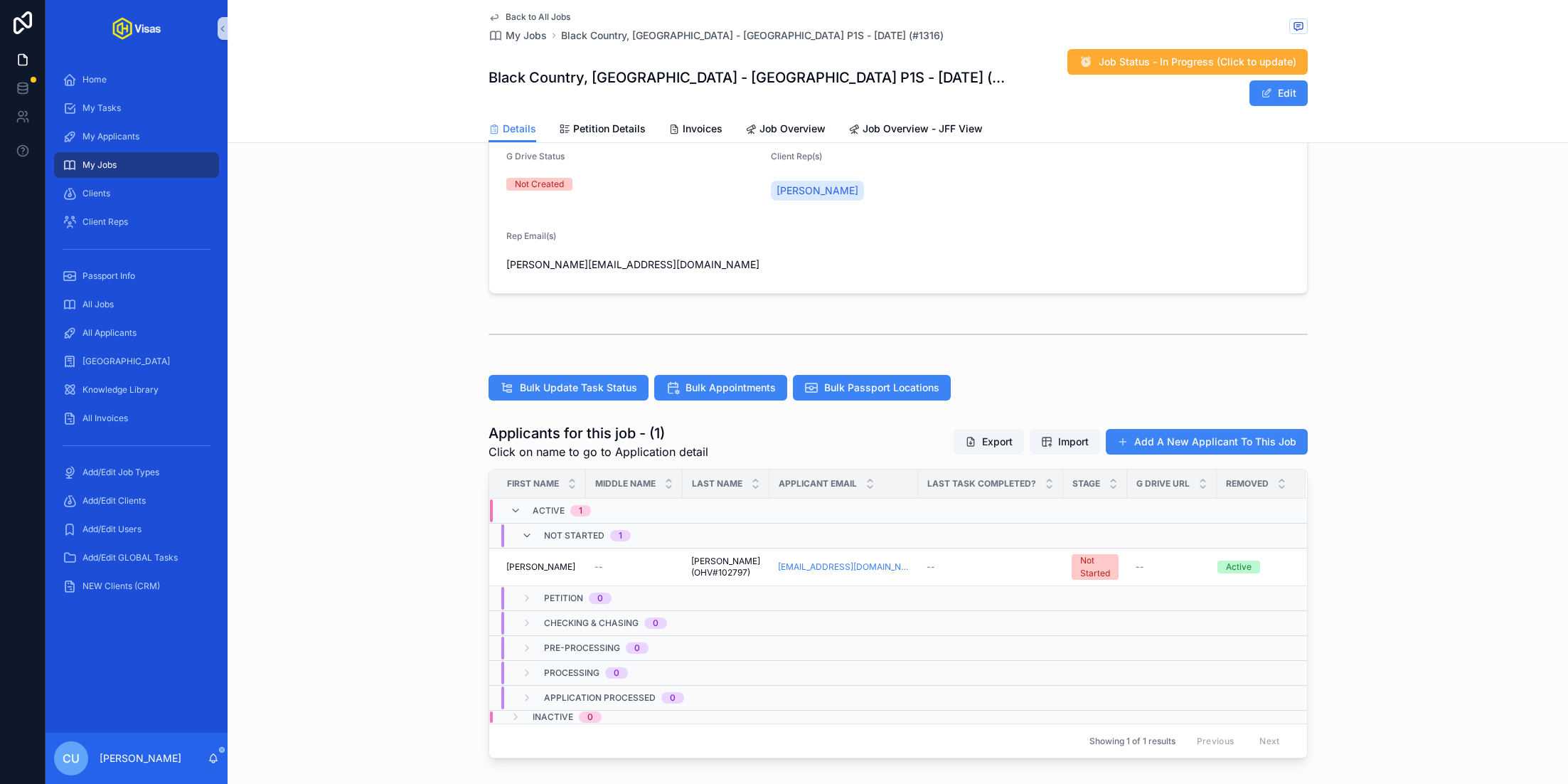
scroll to position [309, 0]
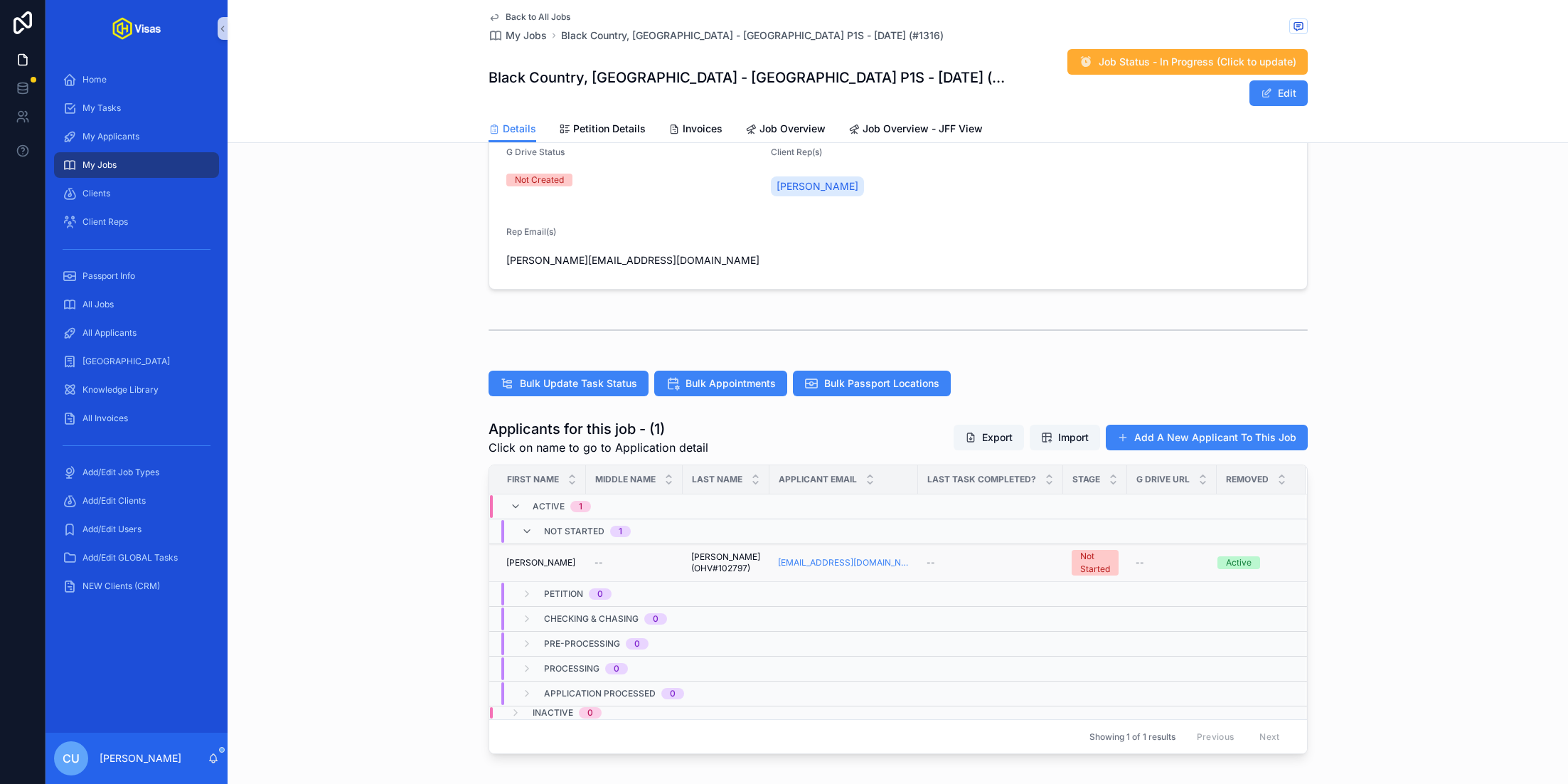
click at [579, 544] on td "Simon Simon" at bounding box center [537, 562] width 96 height 38
click at [556, 544] on td "Simon Simon" at bounding box center [537, 562] width 96 height 38
click at [558, 556] on div "Simon Simon" at bounding box center [543, 561] width 72 height 11
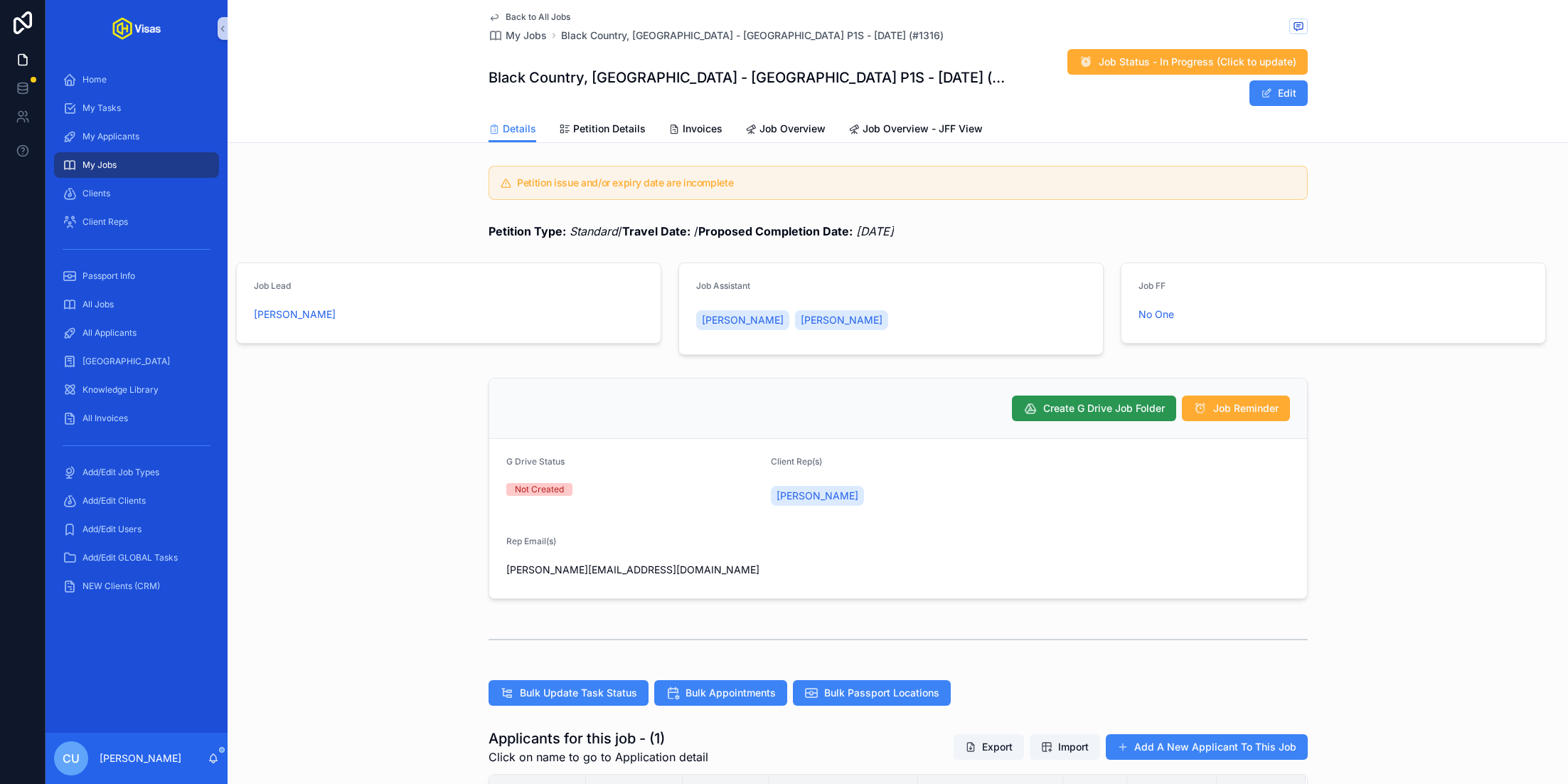
click at [1103, 401] on span "Create G Drive Job Folder" at bounding box center [1104, 408] width 121 height 14
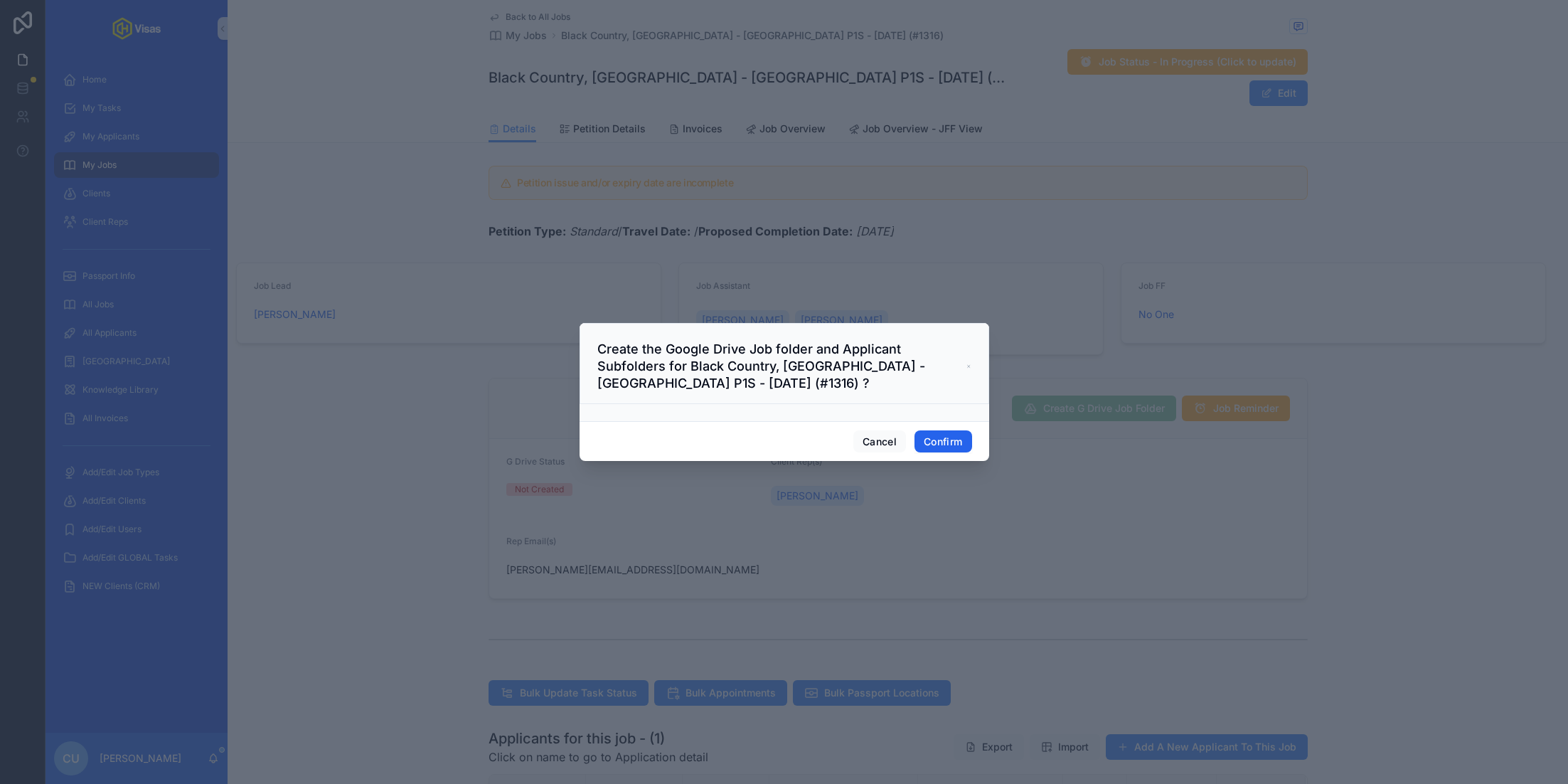
click at [943, 439] on button "Confirm" at bounding box center [942, 441] width 57 height 23
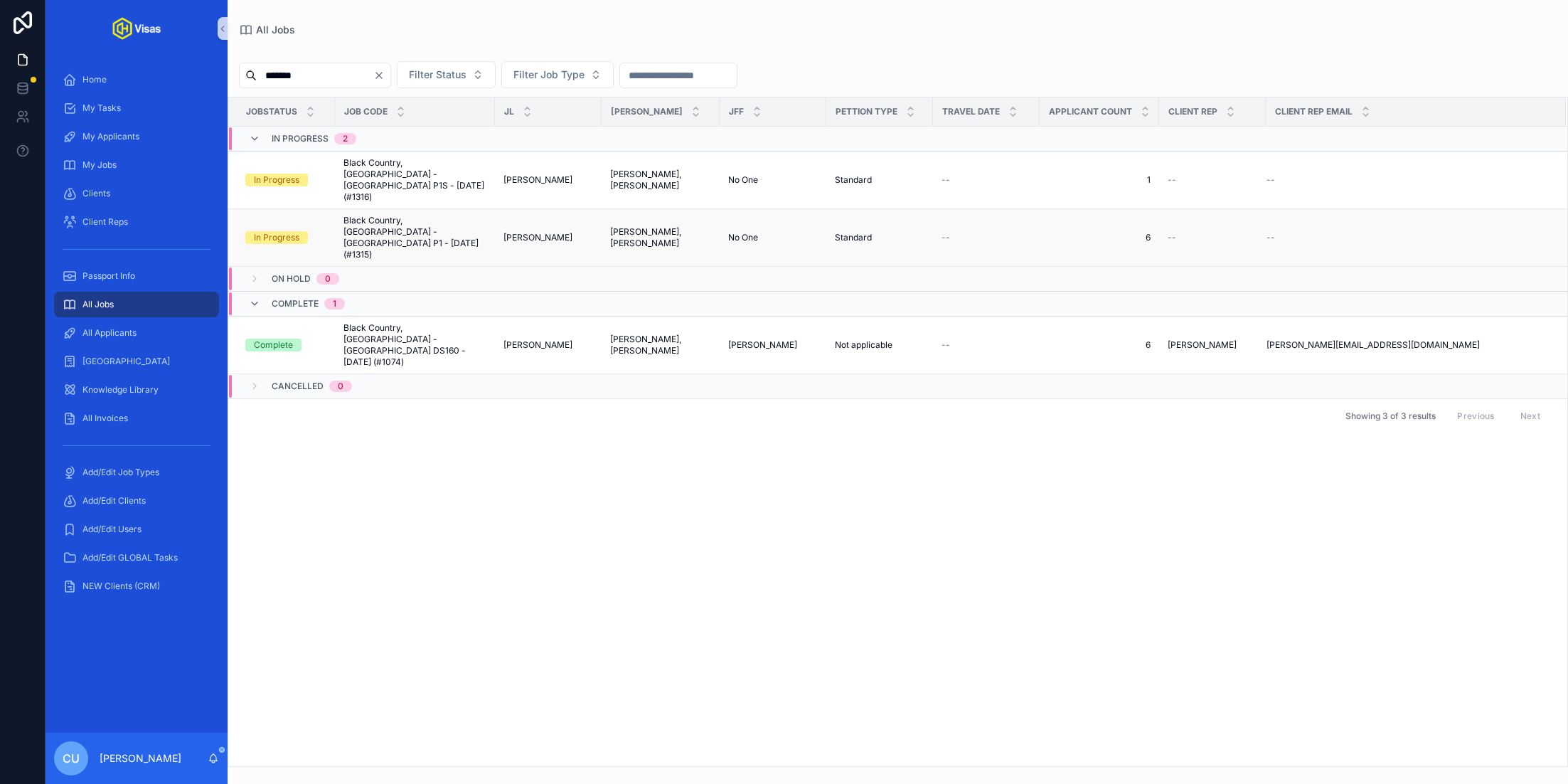
click at [413, 215] on span "Black Country, [GEOGRAPHIC_DATA] - [GEOGRAPHIC_DATA] P1 - [DATE] (#1315)" at bounding box center [415, 237] width 143 height 46
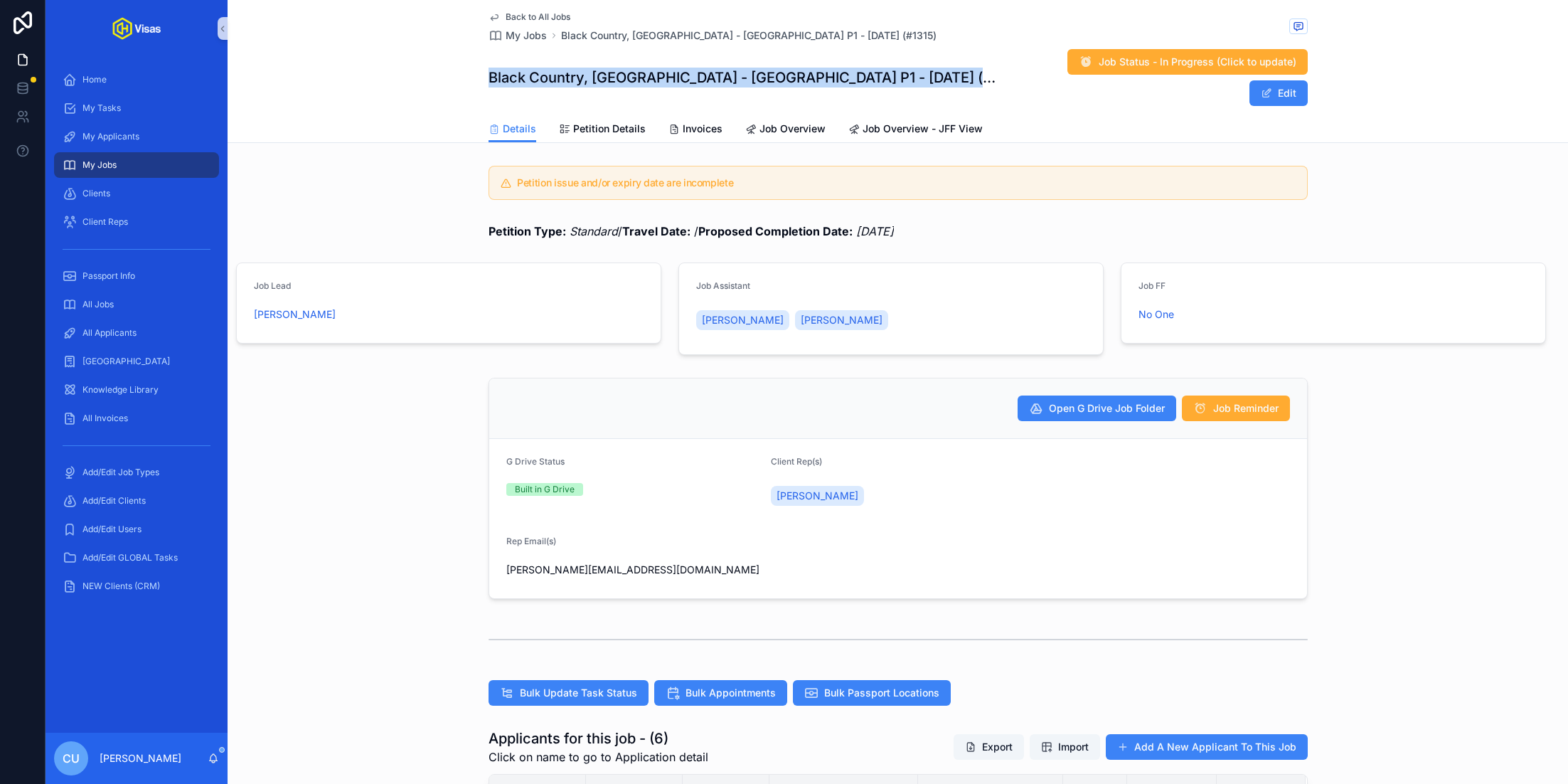
drag, startPoint x: 490, startPoint y: 61, endPoint x: 924, endPoint y: 61, distance: 434.0
click at [924, 61] on div "Black Country, New Road - USA P1 - Sep/25 (#1315) Job Status - In Progress (Cli…" at bounding box center [898, 78] width 819 height 59
copy h1 "Black Country, [GEOGRAPHIC_DATA] - [GEOGRAPHIC_DATA] P1 - [DATE] (#1315)"
